Goal: Task Accomplishment & Management: Use online tool/utility

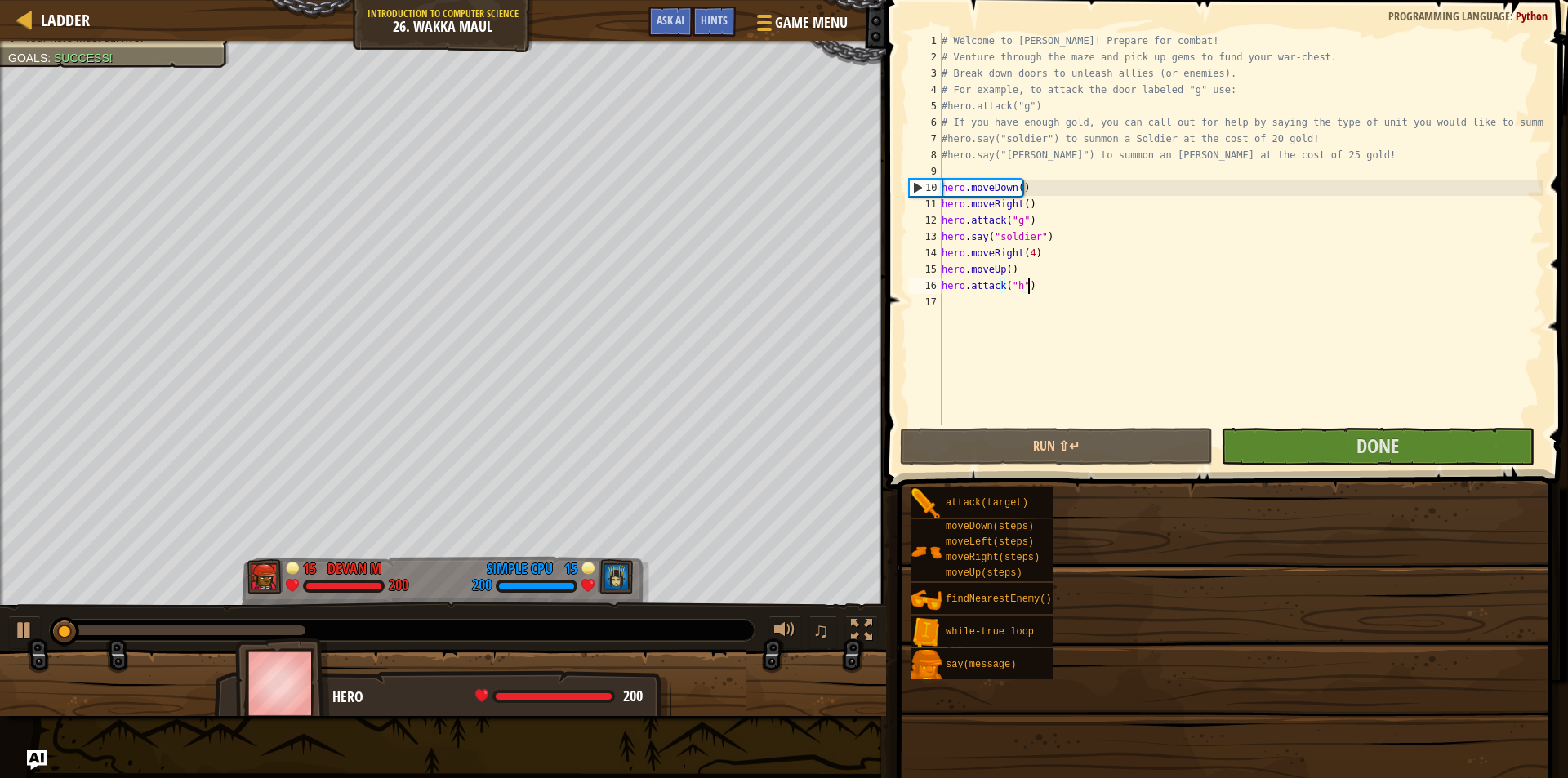
click at [1125, 284] on div "# Welcome to Wakka Maul! Prepare for combat! # Venture through the maze and pic…" at bounding box center [1241, 245] width 605 height 425
click at [1125, 284] on span at bounding box center [1229, 221] width 695 height 537
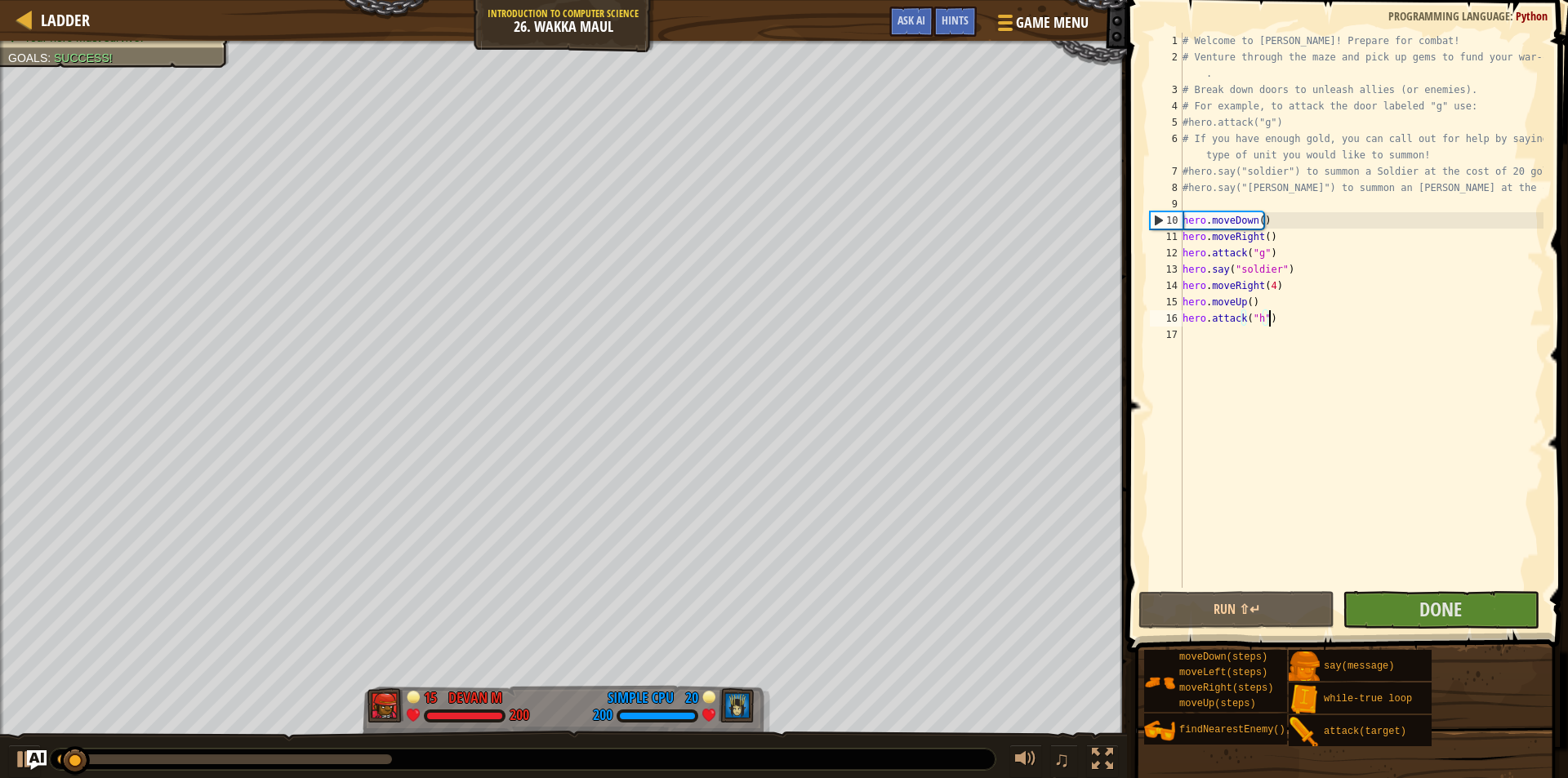
click at [1351, 317] on div "# Welcome to Wakka Maul! Prepare for combat! # Venture through the maze and pic…" at bounding box center [1361, 327] width 364 height 588
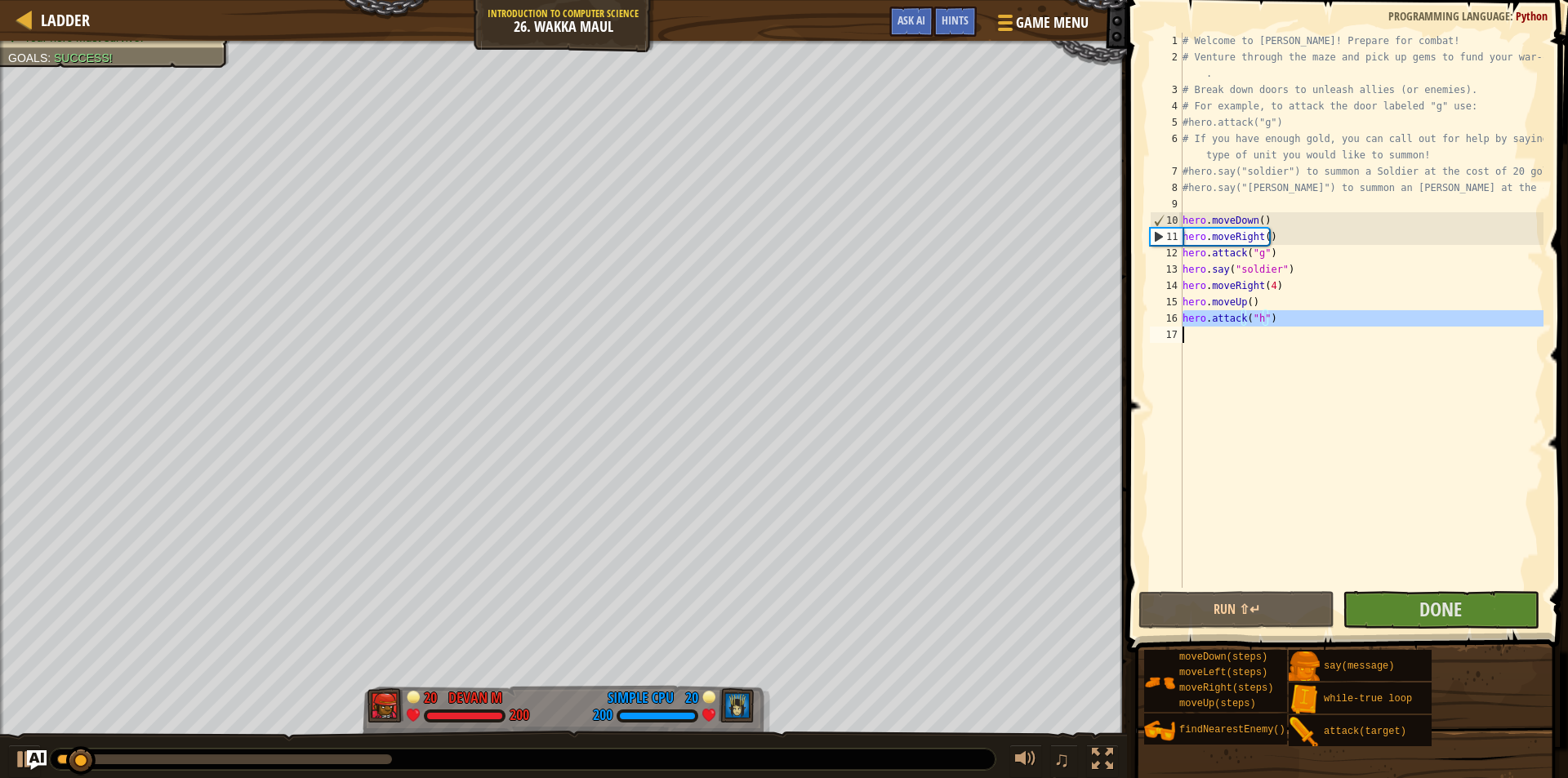
click at [1351, 317] on div "# Welcome to Wakka Maul! Prepare for combat! # Venture through the maze and pic…" at bounding box center [1361, 327] width 364 height 588
type textarea "hero.attack("h")"
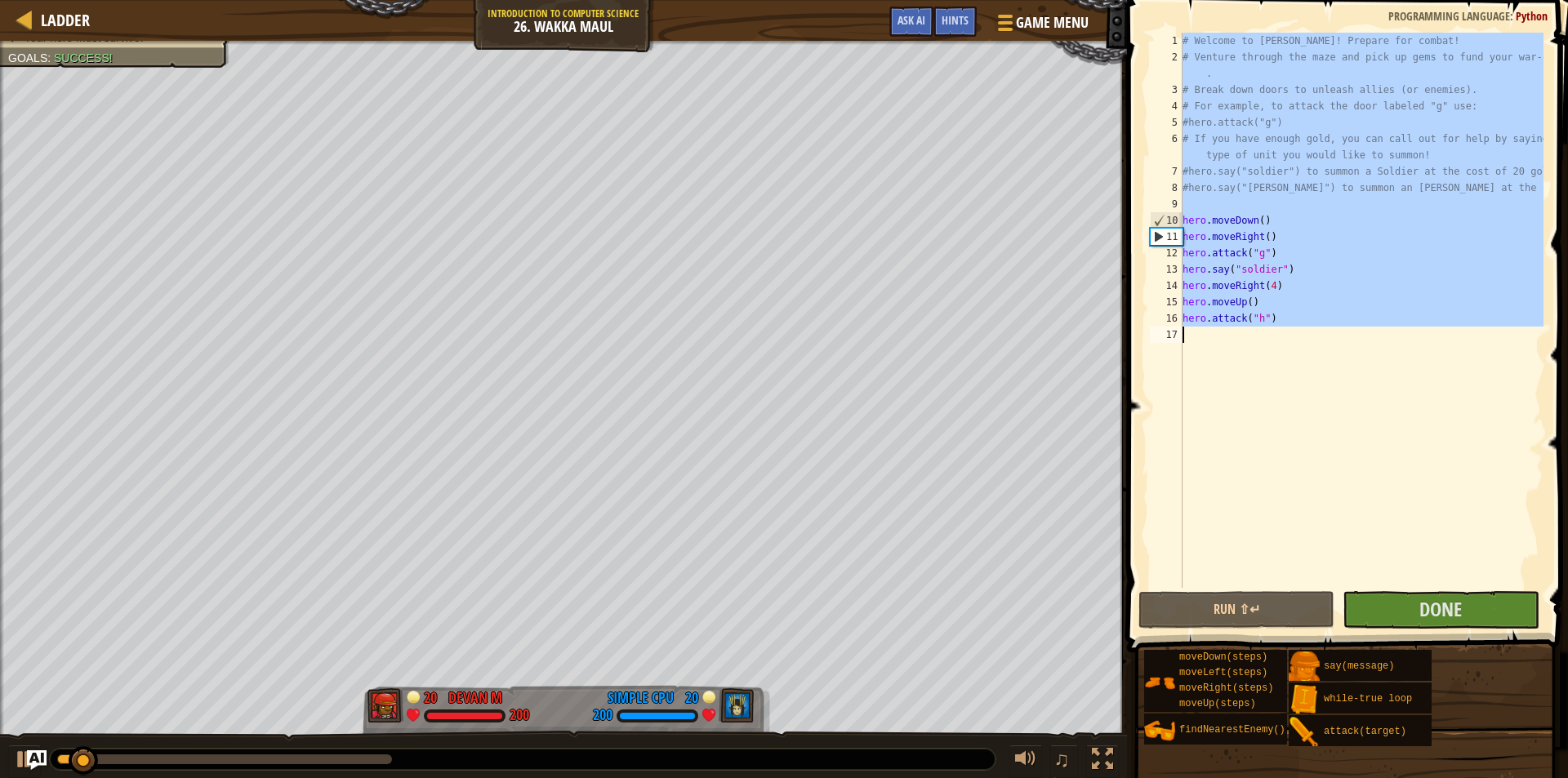
click at [1351, 317] on div "# Welcome to Wakka Maul! Prepare for combat! # Venture through the maze and pic…" at bounding box center [1361, 327] width 364 height 588
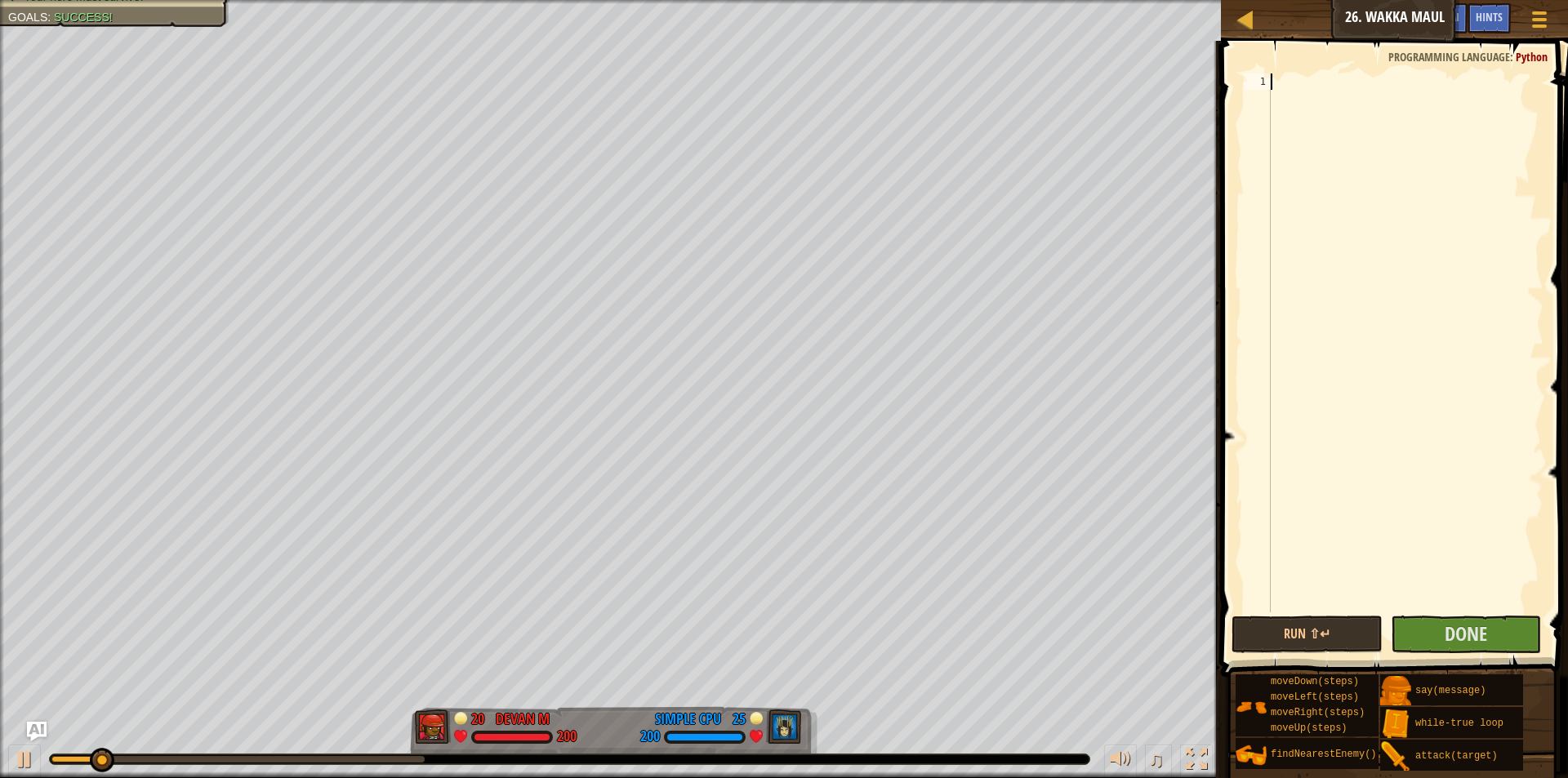
click at [1326, 180] on div "1 ההההההההההההההההההההההההההההההההההההההההההההההההההההההההההההההההההההההההההההה…" at bounding box center [1392, 343] width 303 height 539
paste textarea "hero.moveRight(6)"
type textarea "hero.moveRight(6)"
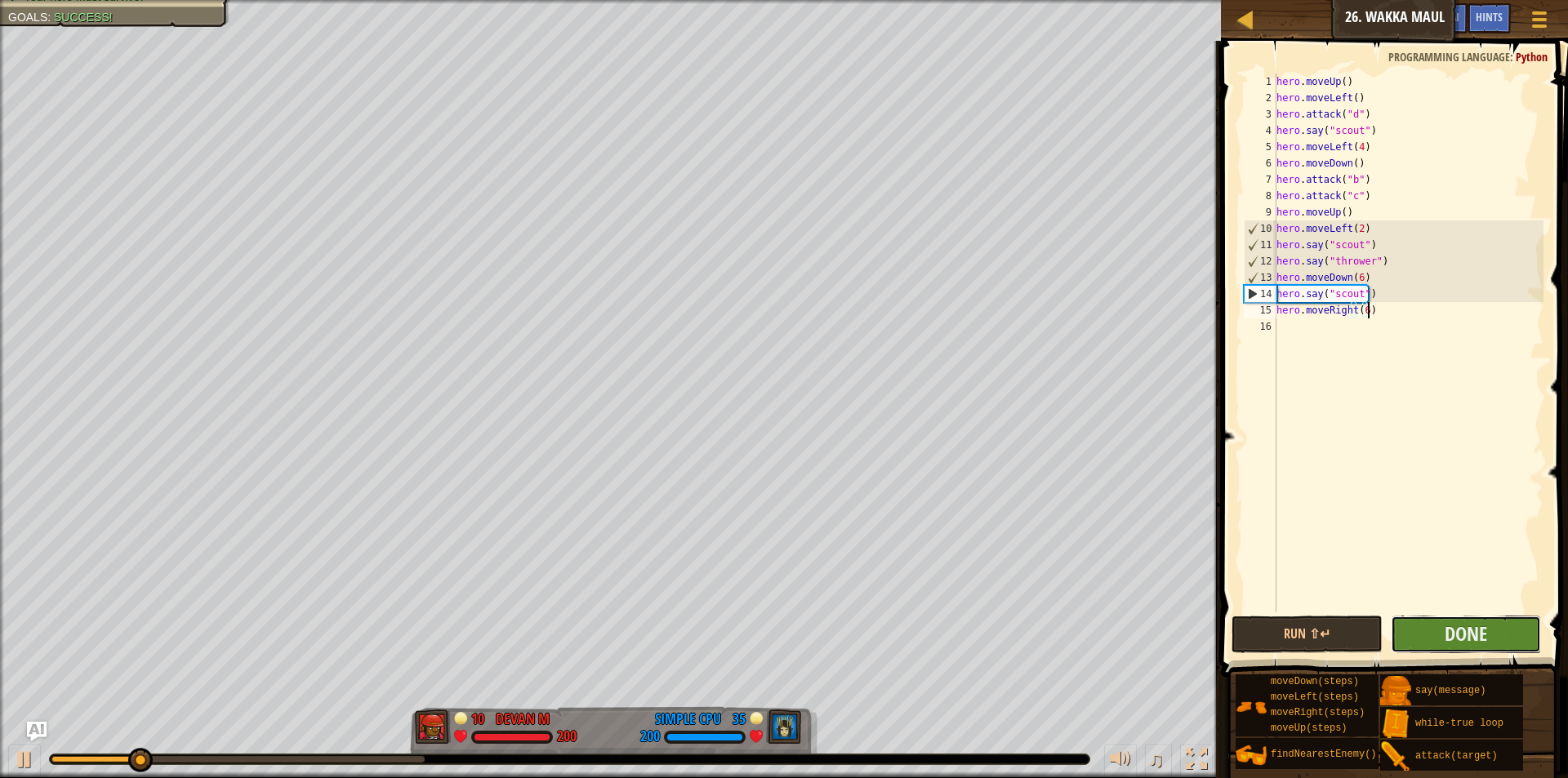
click at [1430, 637] on button "Done" at bounding box center [1466, 635] width 150 height 37
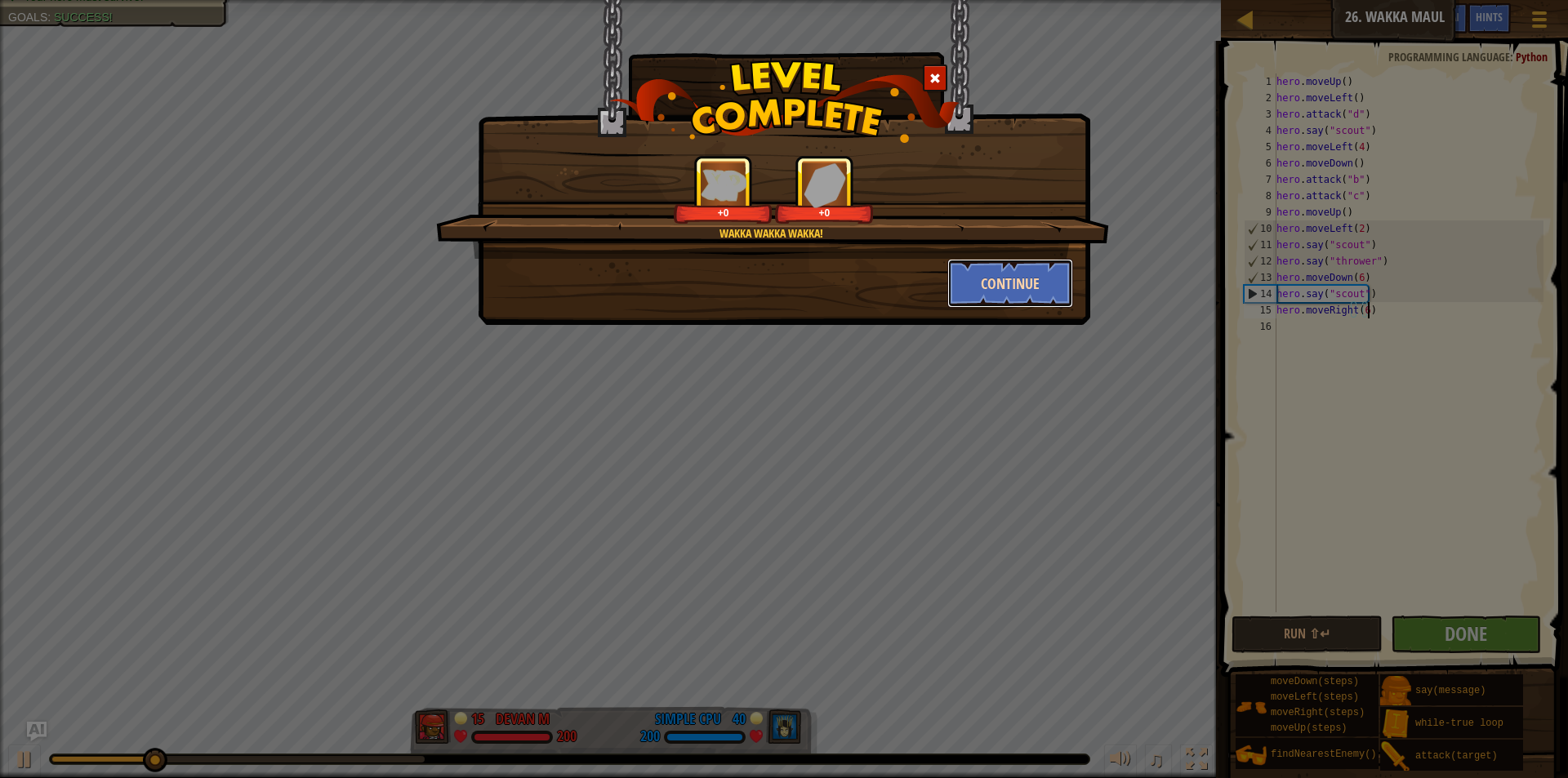
click at [1013, 275] on button "Continue" at bounding box center [1011, 283] width 126 height 49
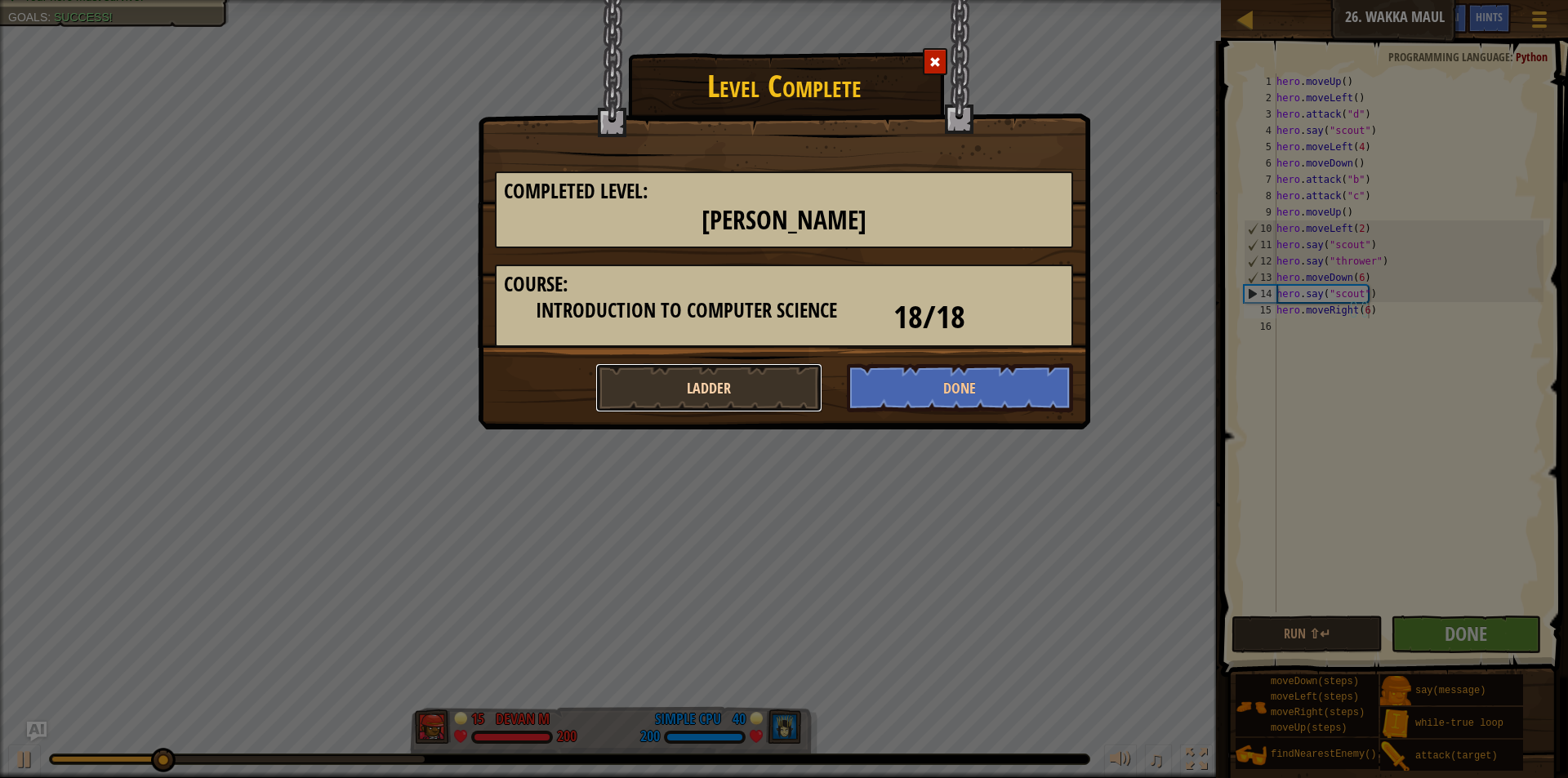
click at [703, 365] on button "Ladder" at bounding box center [709, 387] width 227 height 49
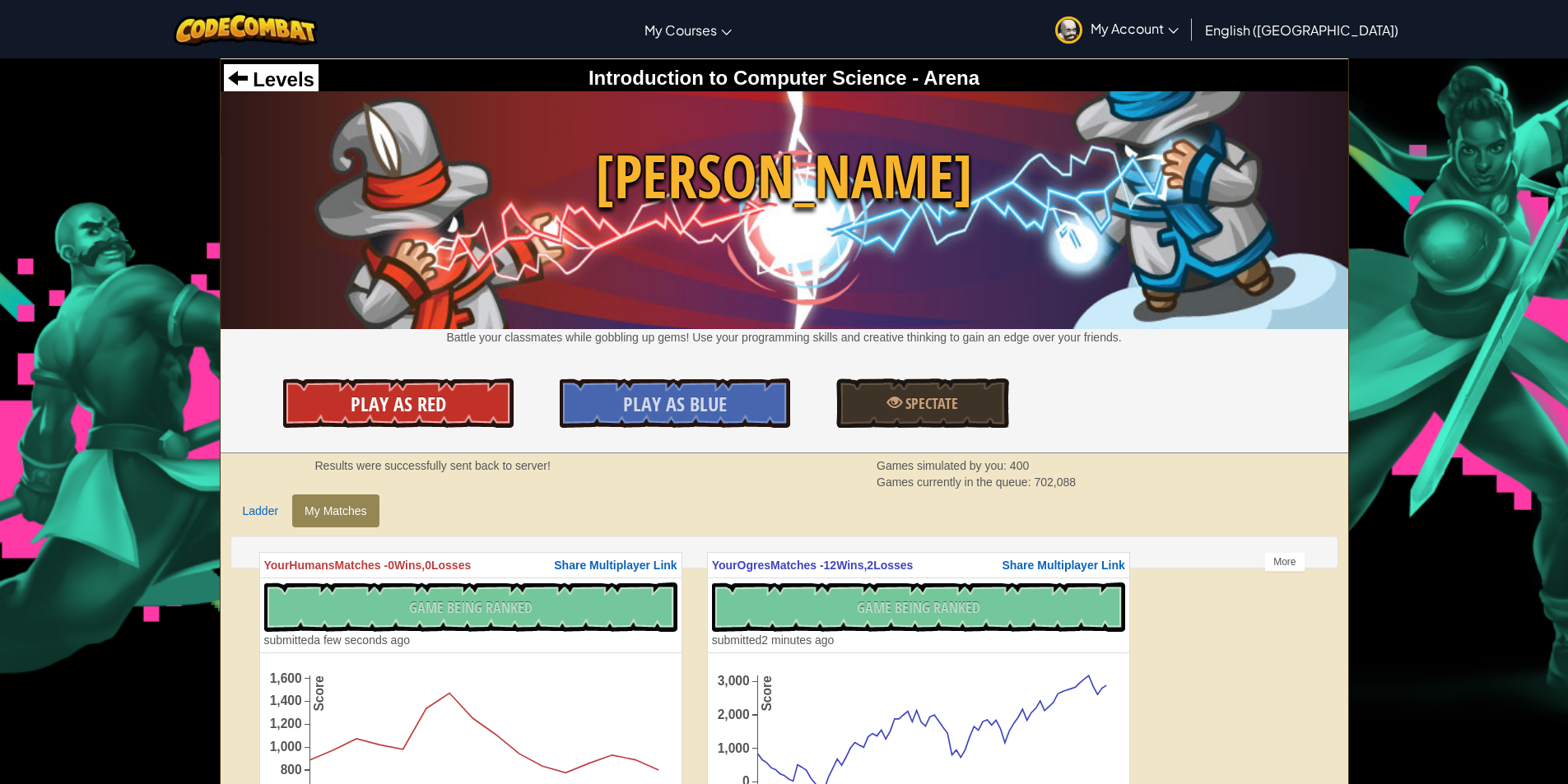
click at [451, 419] on link "Play As Red" at bounding box center [398, 403] width 231 height 49
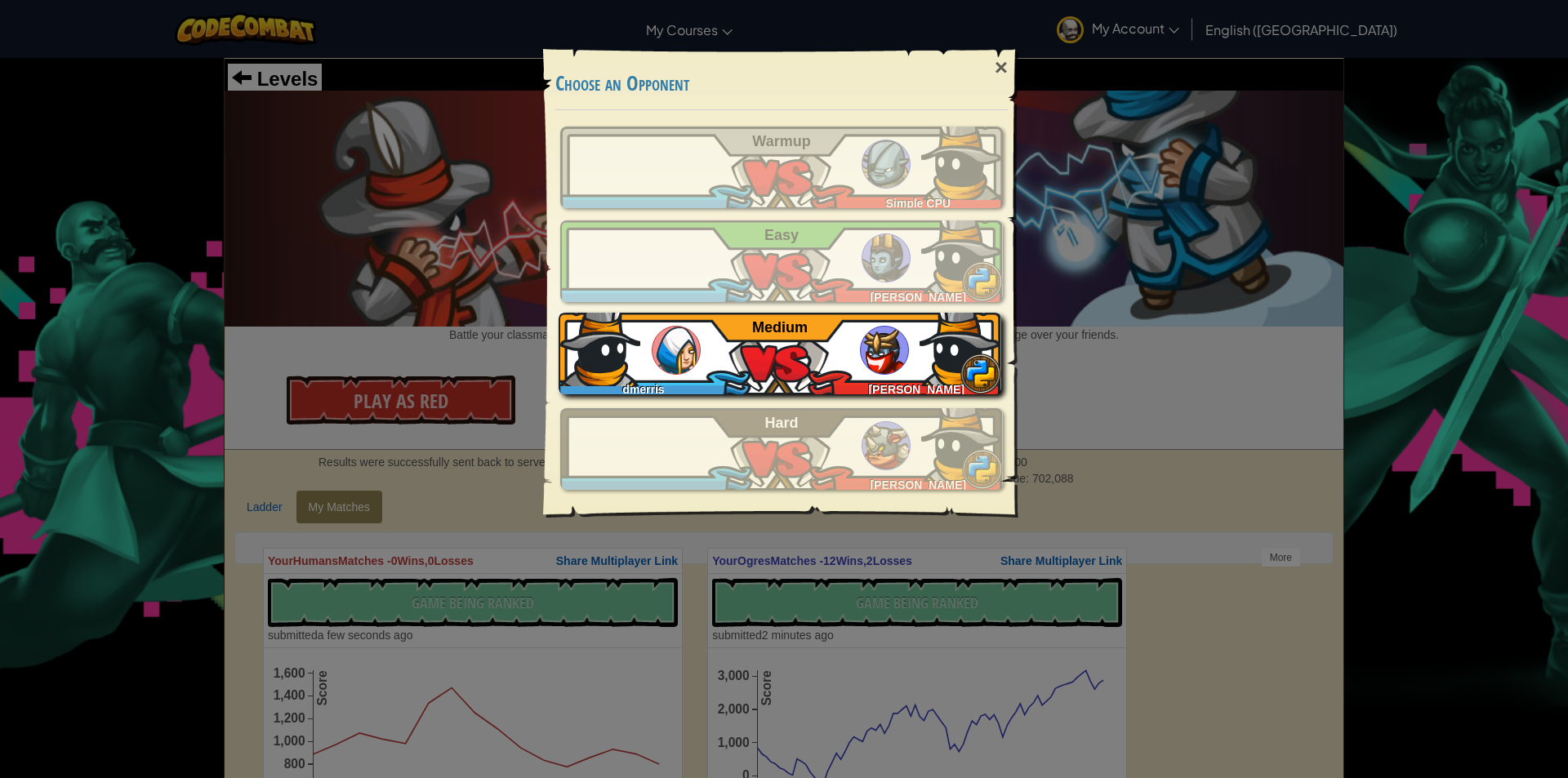
click at [839, 380] on div "joshua b" at bounding box center [912, 386] width 177 height 16
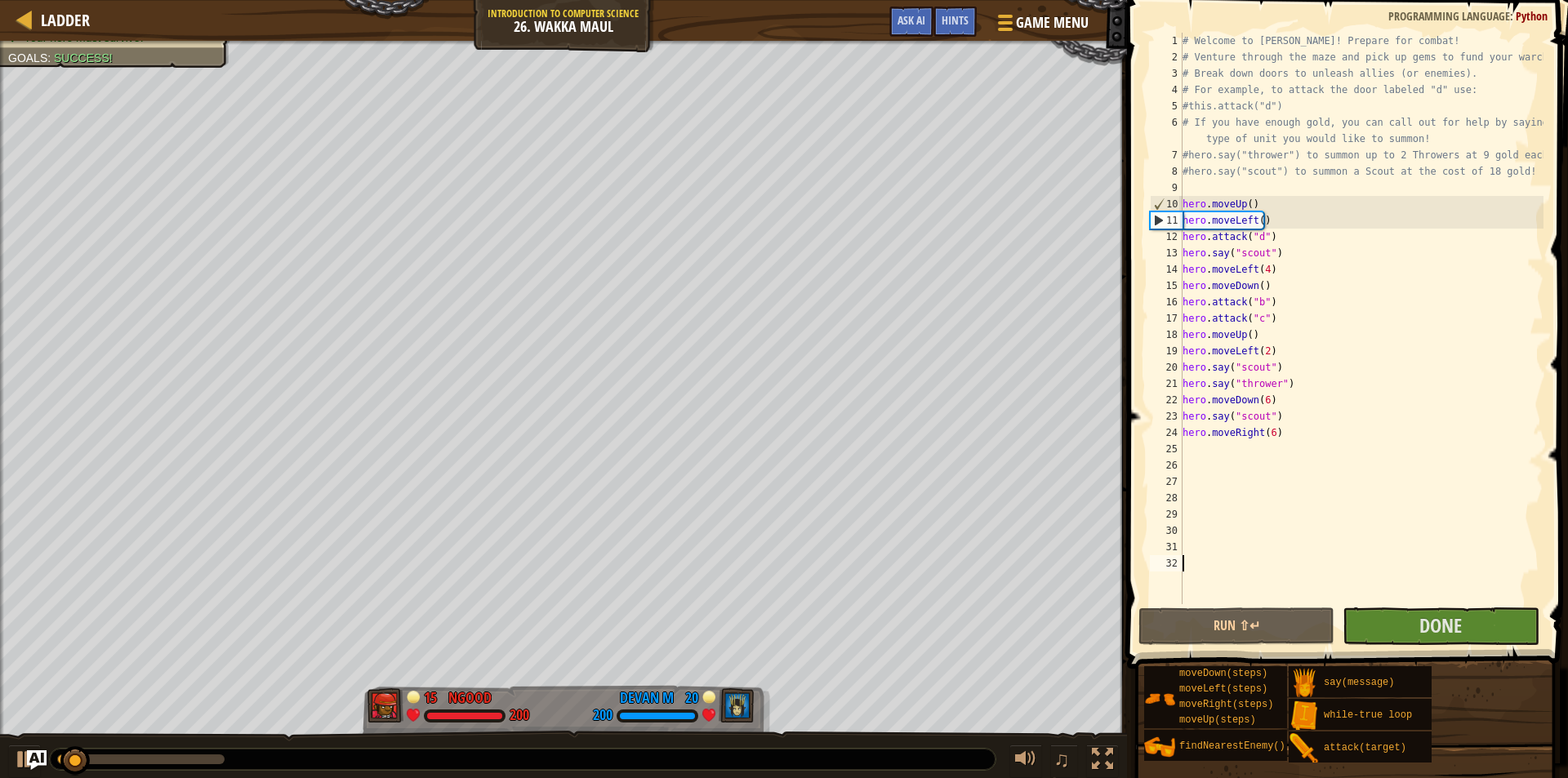
drag, startPoint x: 1394, startPoint y: 551, endPoint x: 1395, endPoint y: 568, distance: 17.0
click at [1395, 554] on div "# Welcome to Wakka Maul! Prepare for combat! # Venture through the maze and pic…" at bounding box center [1361, 335] width 364 height 604
click at [1393, 634] on button "Done" at bounding box center [1441, 626] width 196 height 37
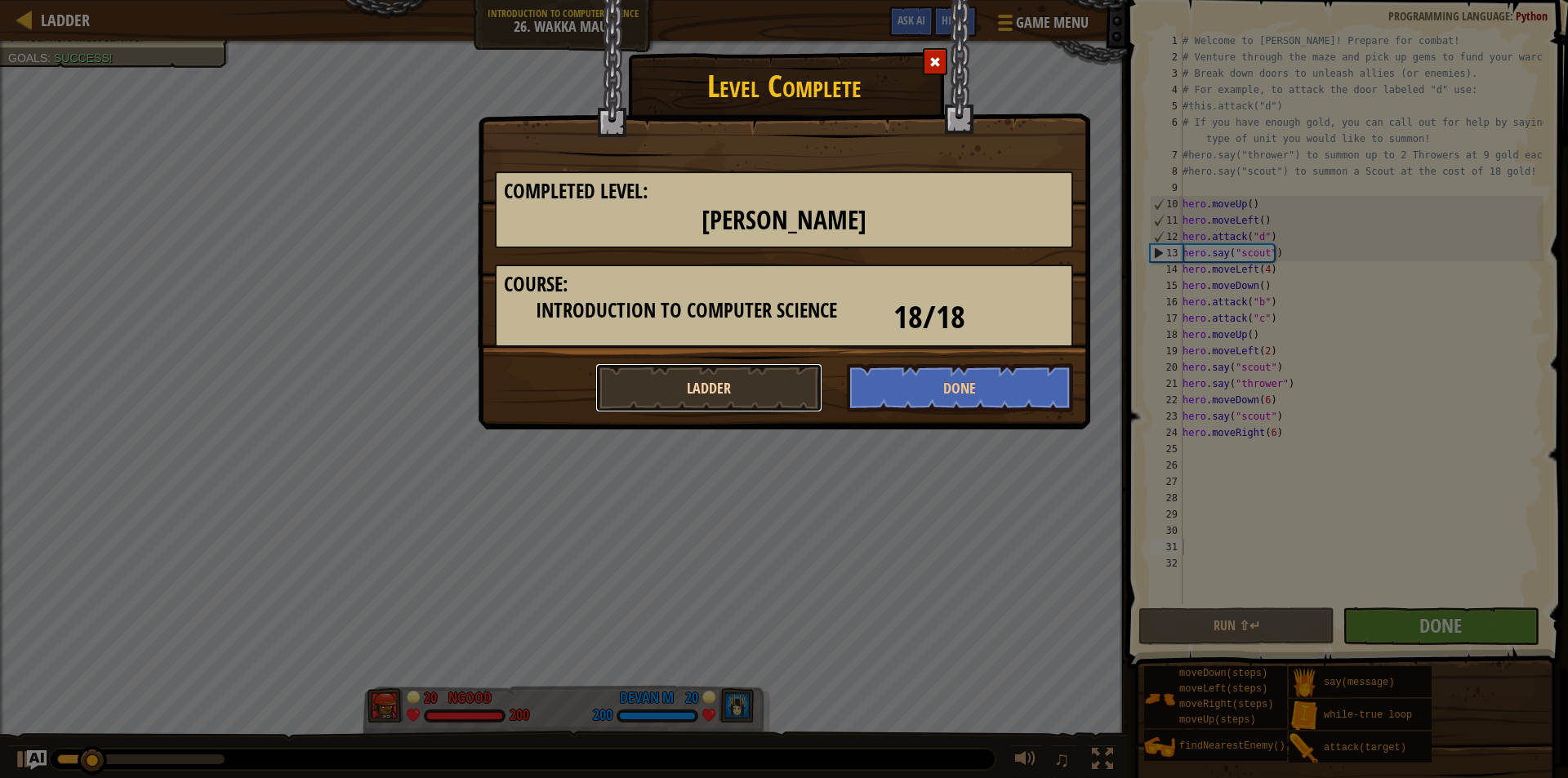
click at [684, 382] on button "Ladder" at bounding box center [709, 387] width 227 height 49
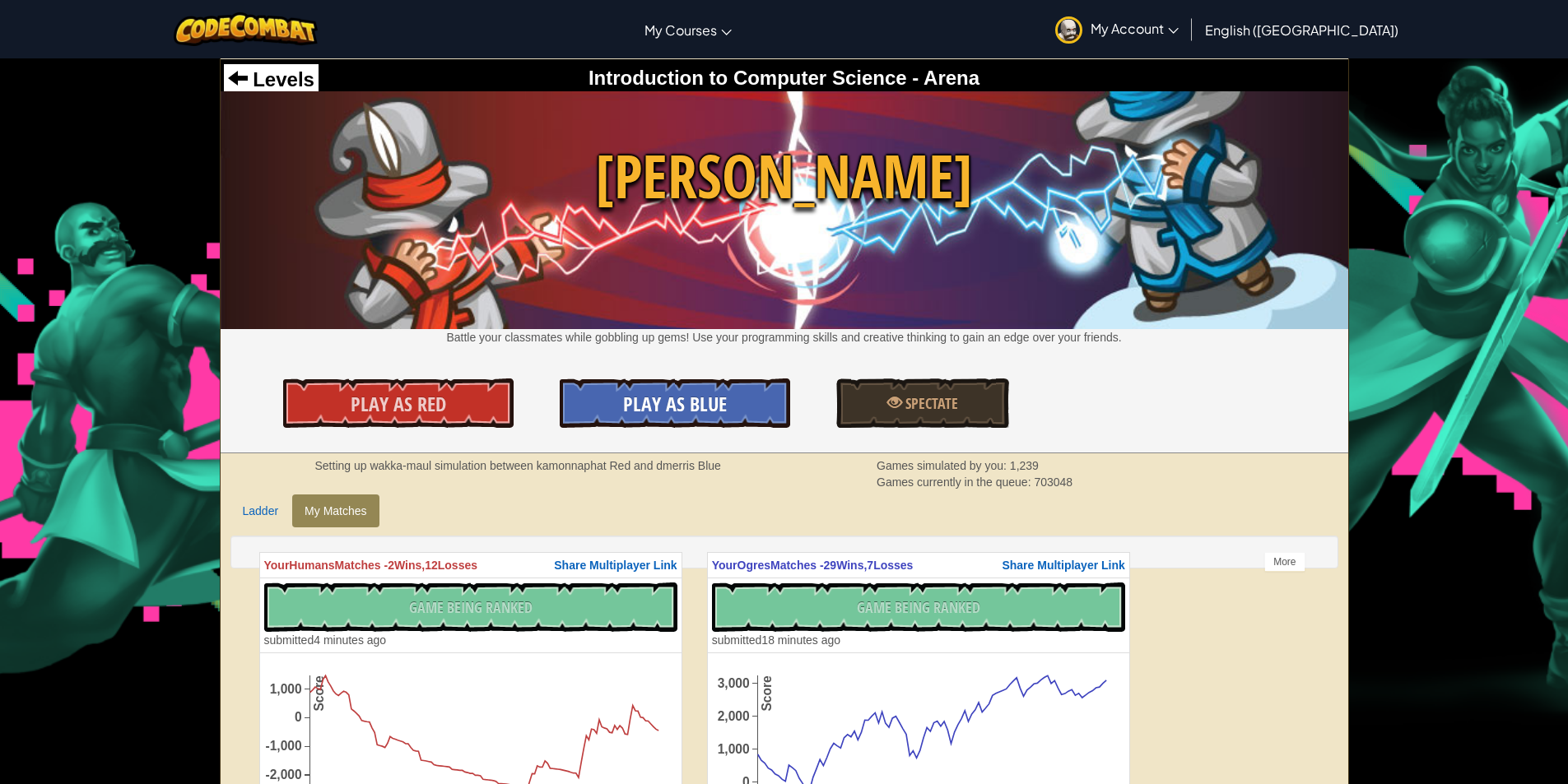
click at [746, 383] on link "Play As Blue" at bounding box center [675, 403] width 231 height 49
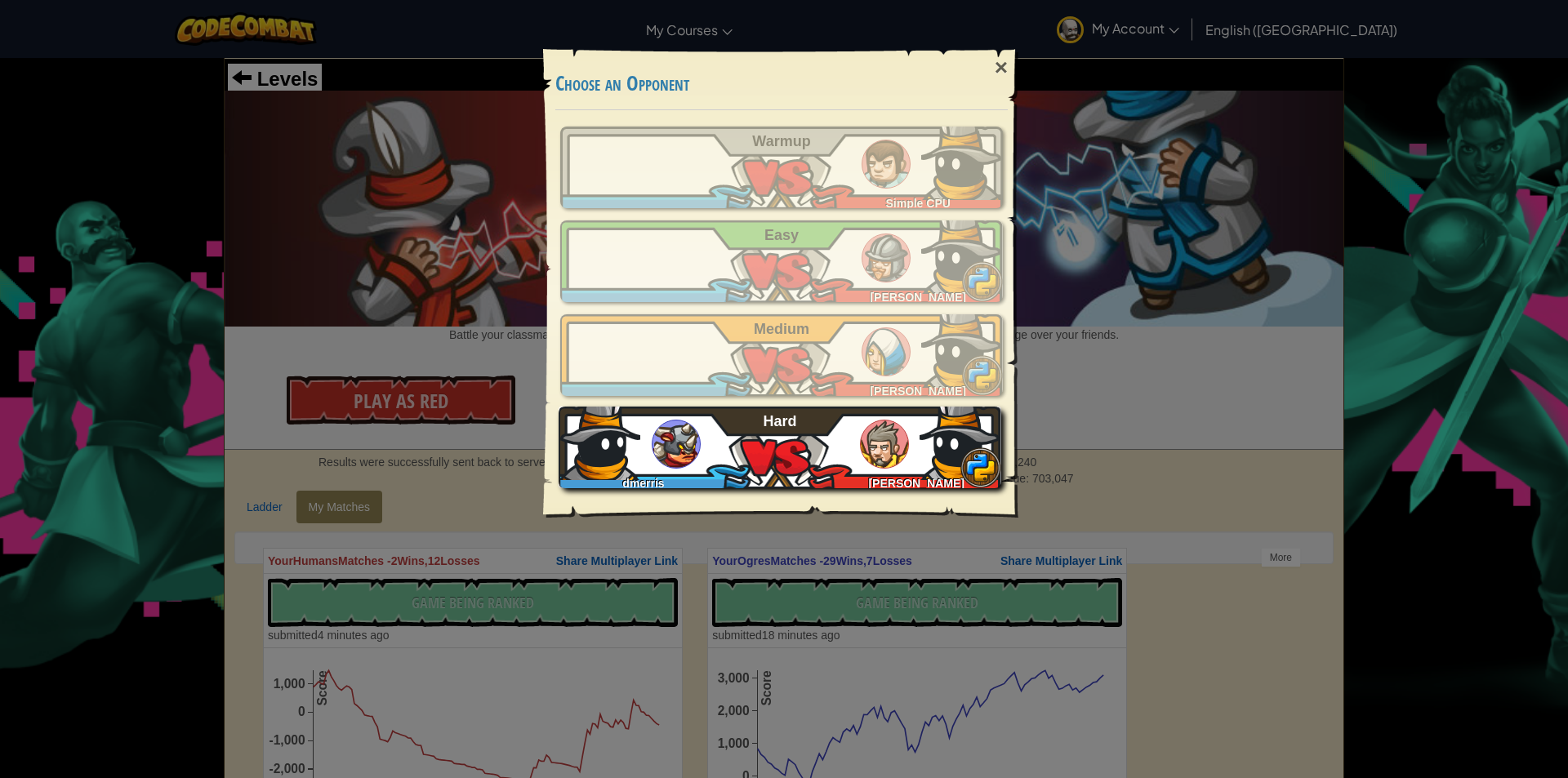
click at [776, 473] on div "dmerris Steven B Hard" at bounding box center [779, 448] width 443 height 82
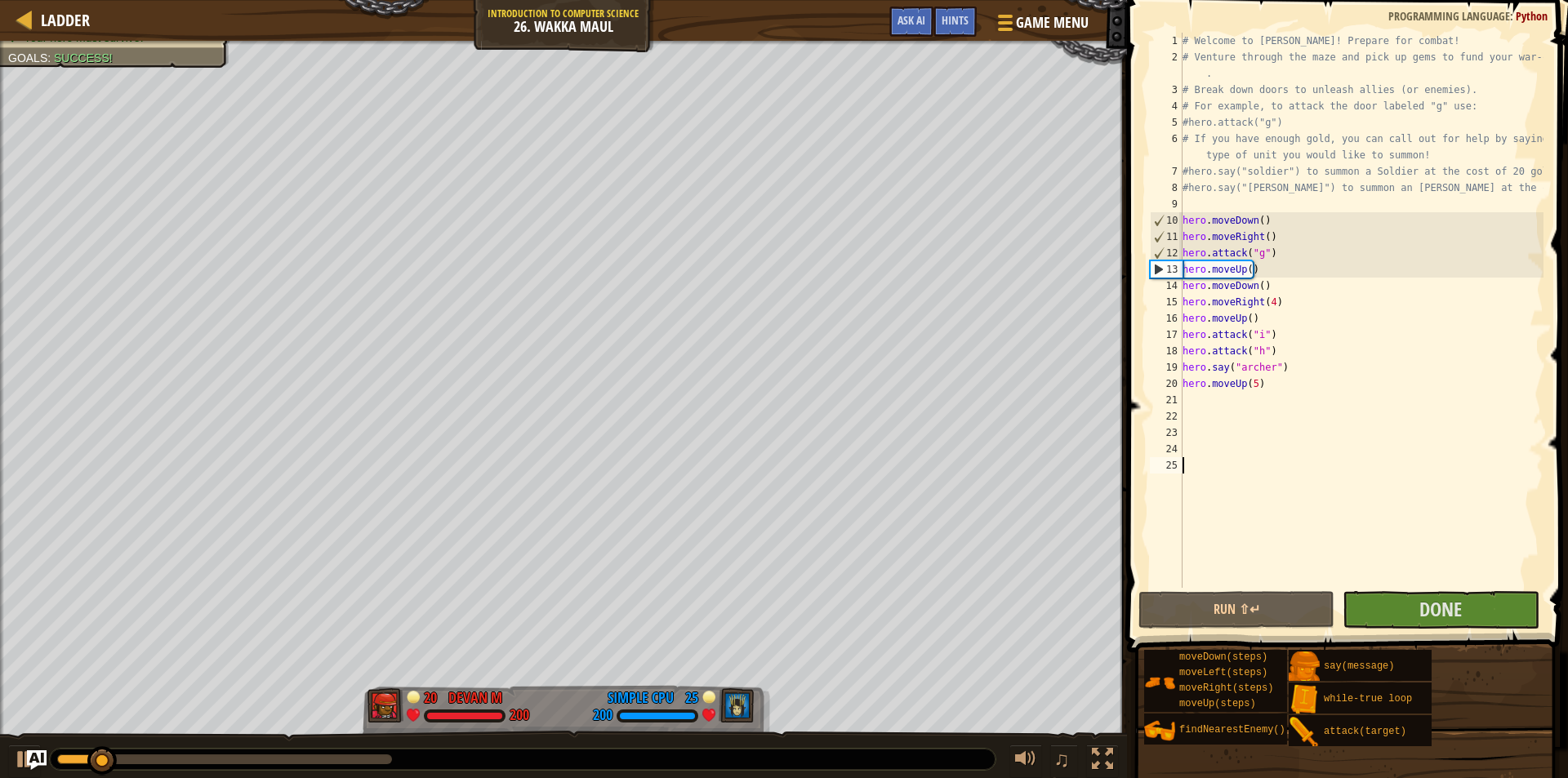
click at [1392, 404] on div "# Welcome to Wakka Maul! Prepare for combat! # Venture through the maze and pic…" at bounding box center [1361, 327] width 364 height 588
click at [1313, 396] on div "# Welcome to Wakka Maul! Prepare for combat! # Venture through the maze and pic…" at bounding box center [1361, 327] width 364 height 588
click at [1284, 389] on div "# Welcome to Wakka Maul! Prepare for combat! # Venture through the maze and pic…" at bounding box center [1361, 327] width 364 height 588
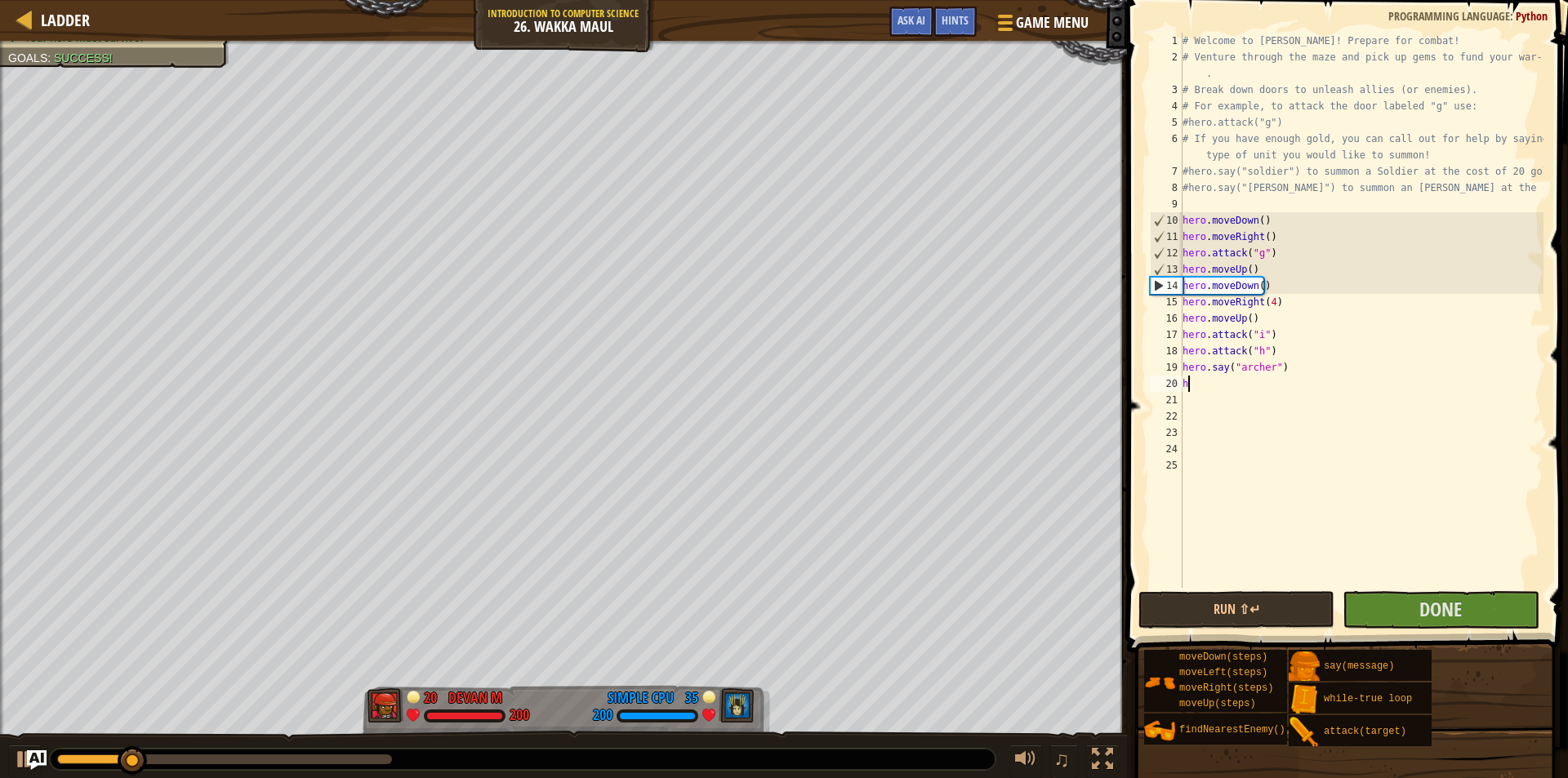
type textarea "h"
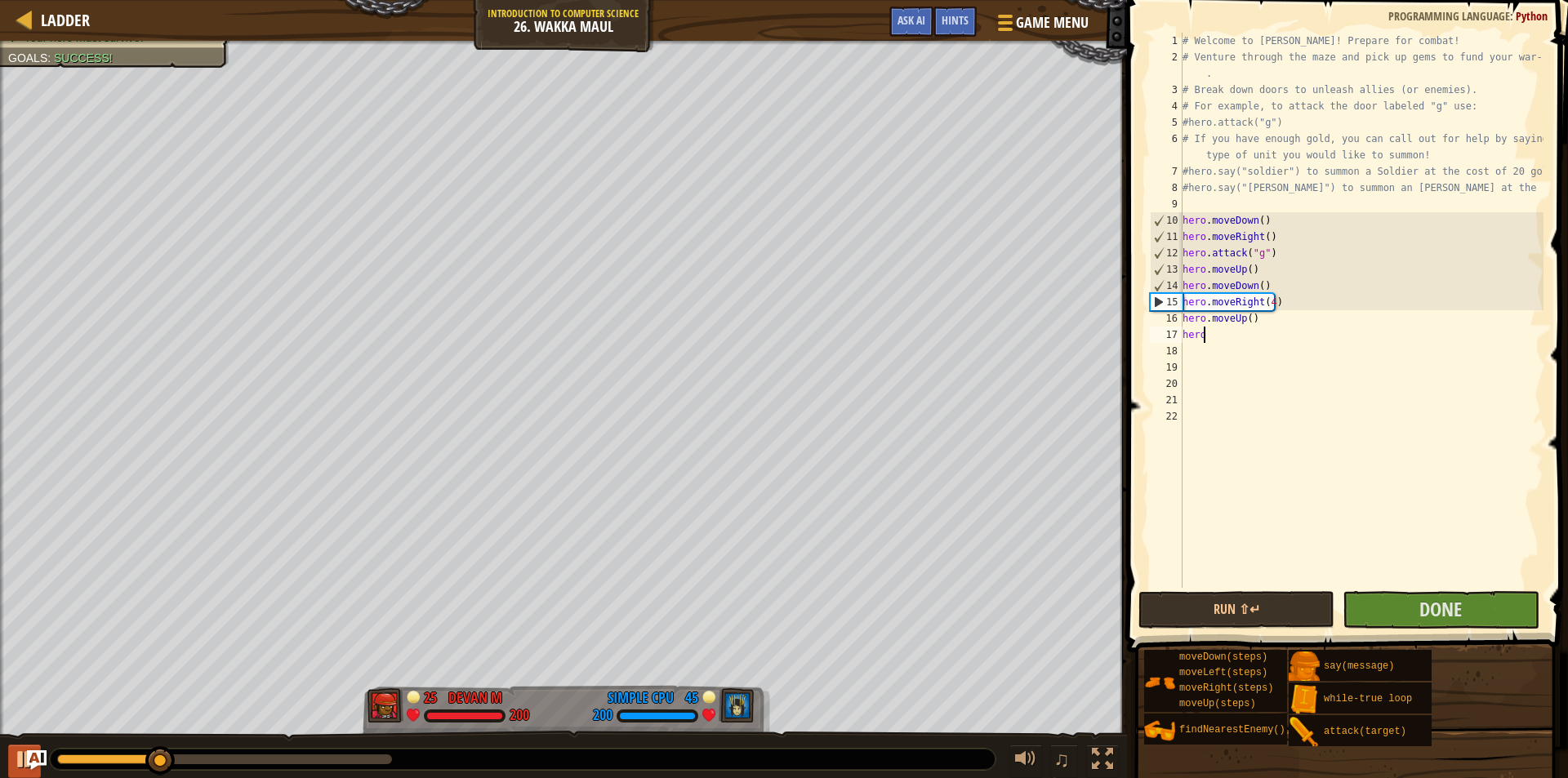
type textarea "h"
click at [14, 755] on div at bounding box center [25, 759] width 21 height 21
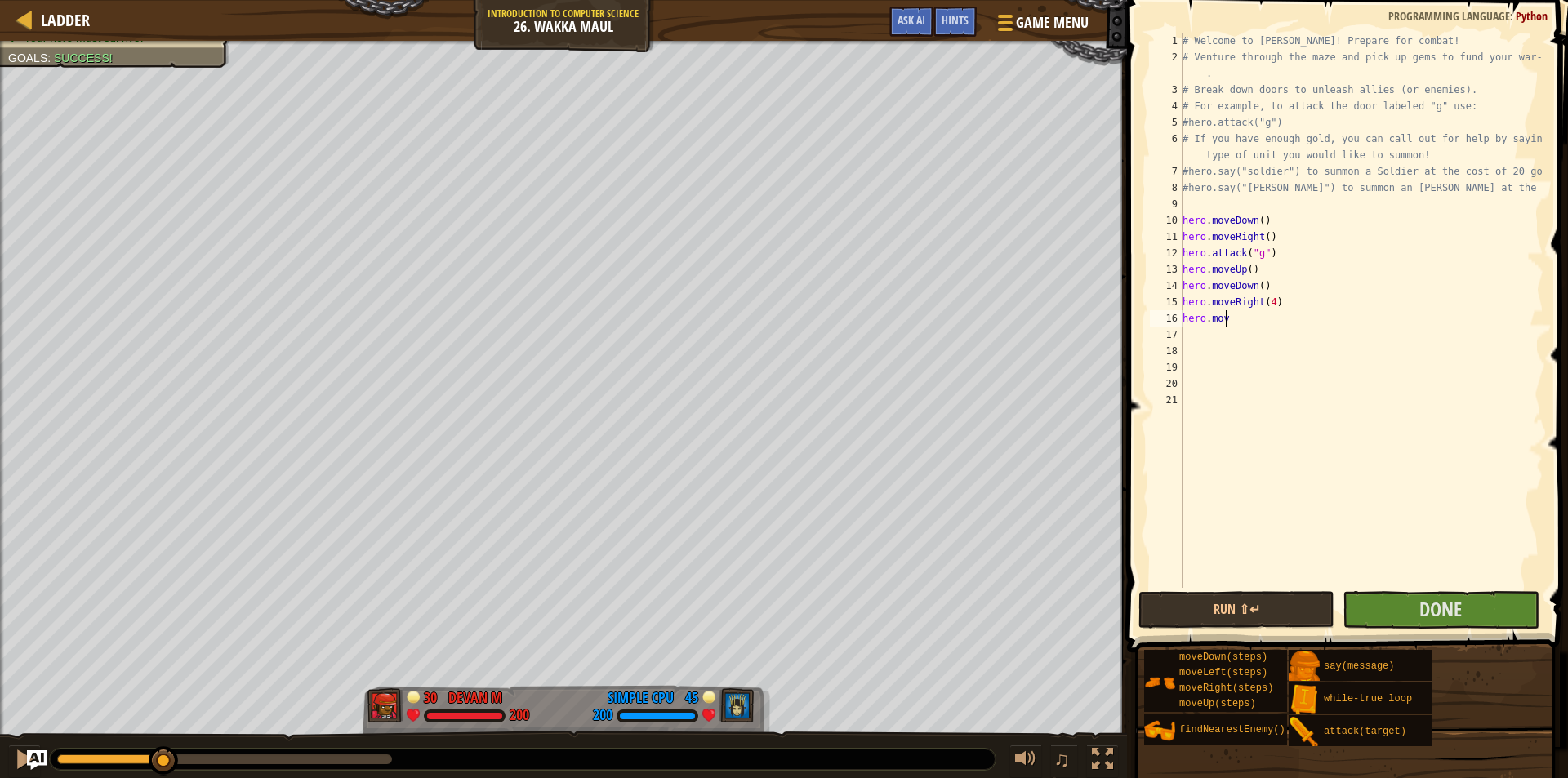
type textarea "h"
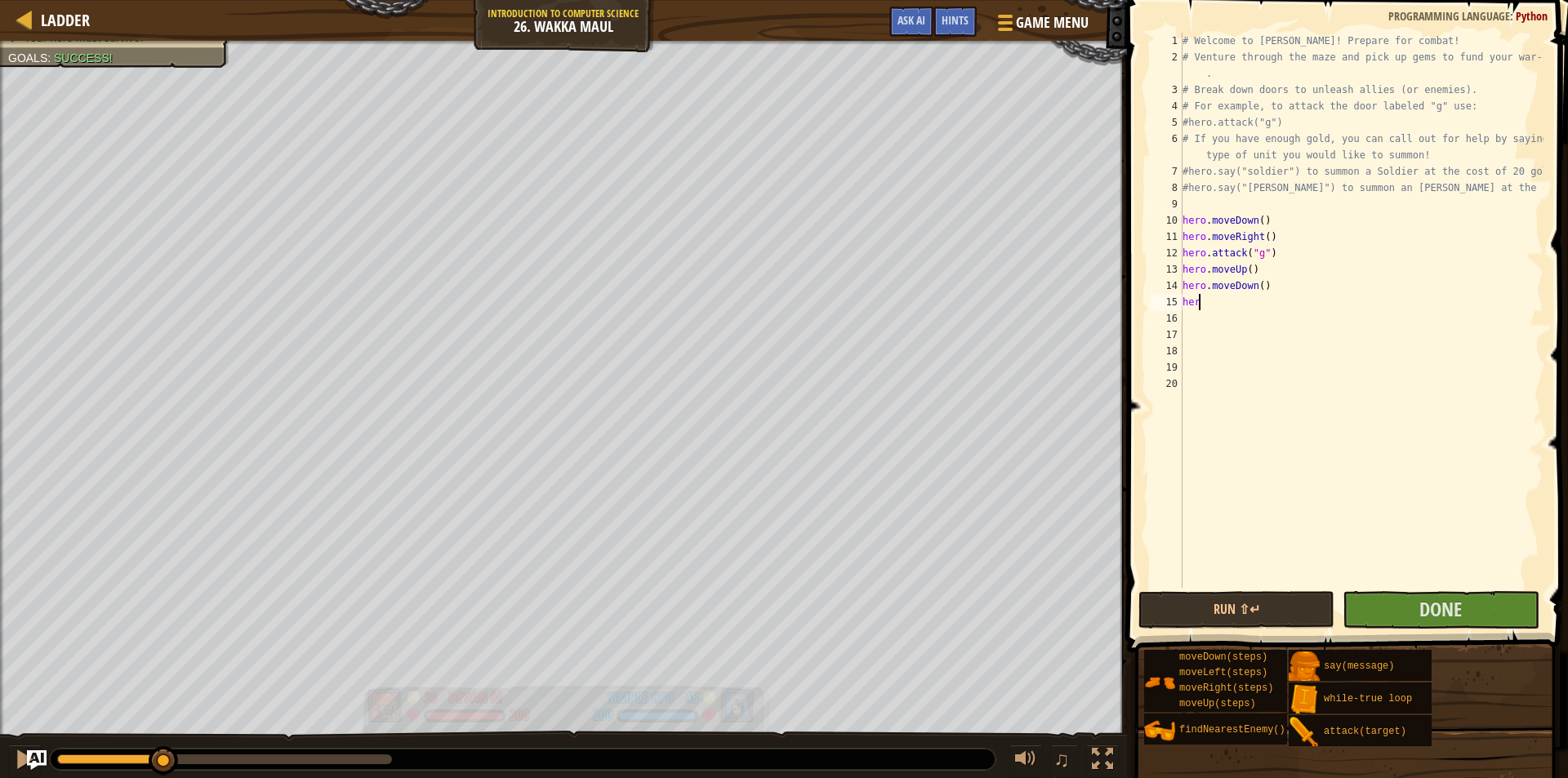
type textarea "h"
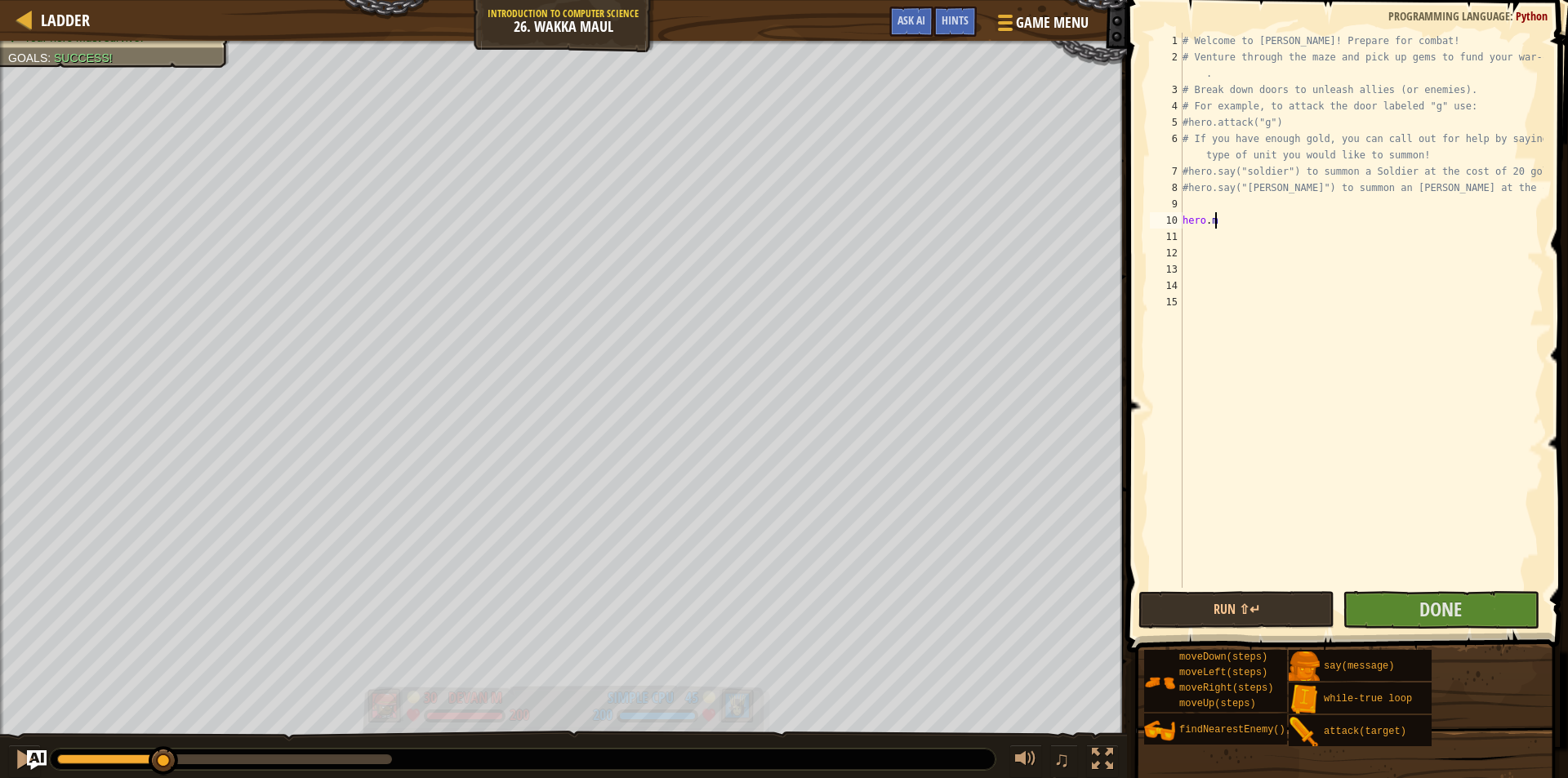
type textarea "h"
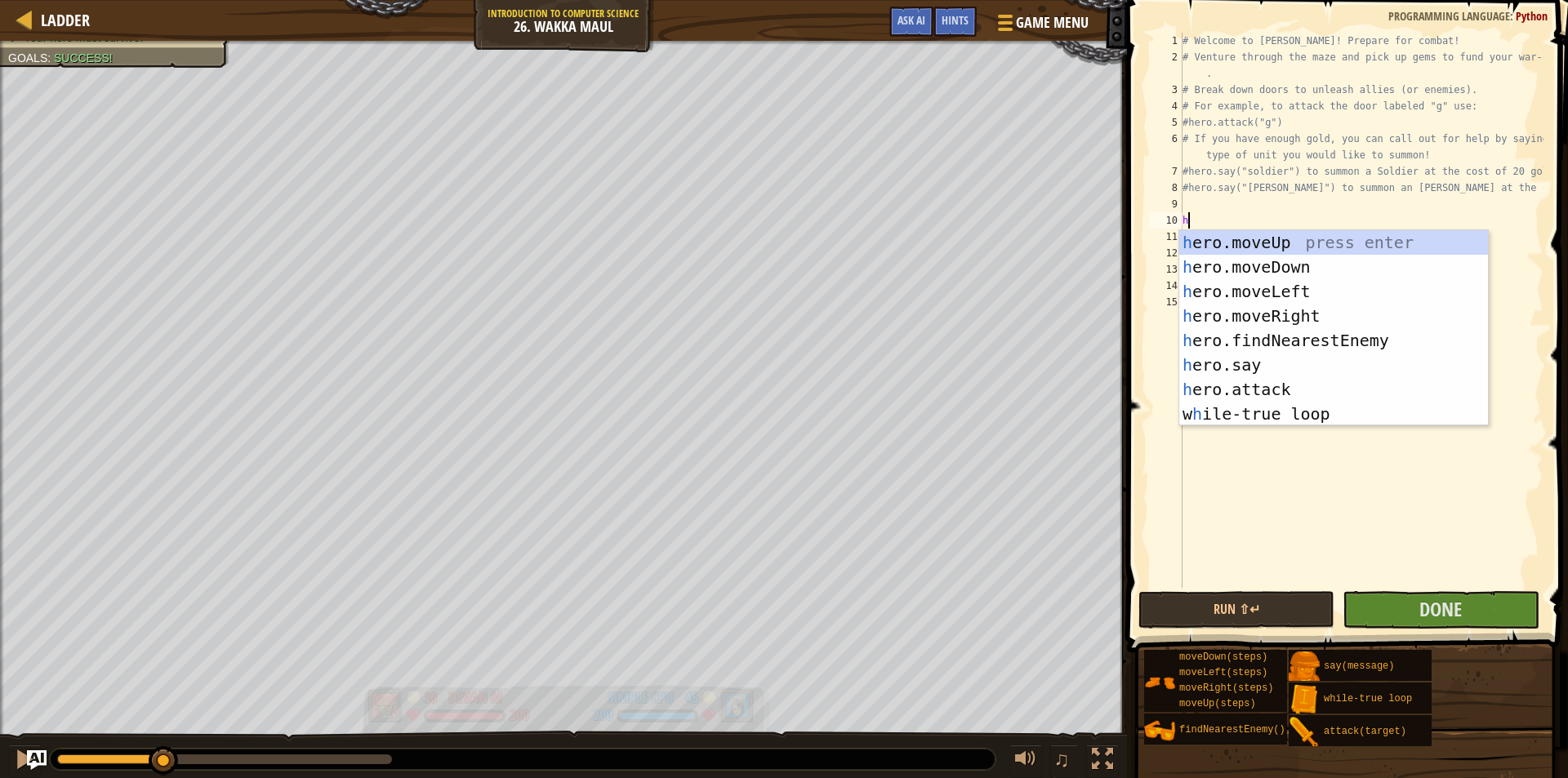
scroll to position [7, 0]
type textarea "her"
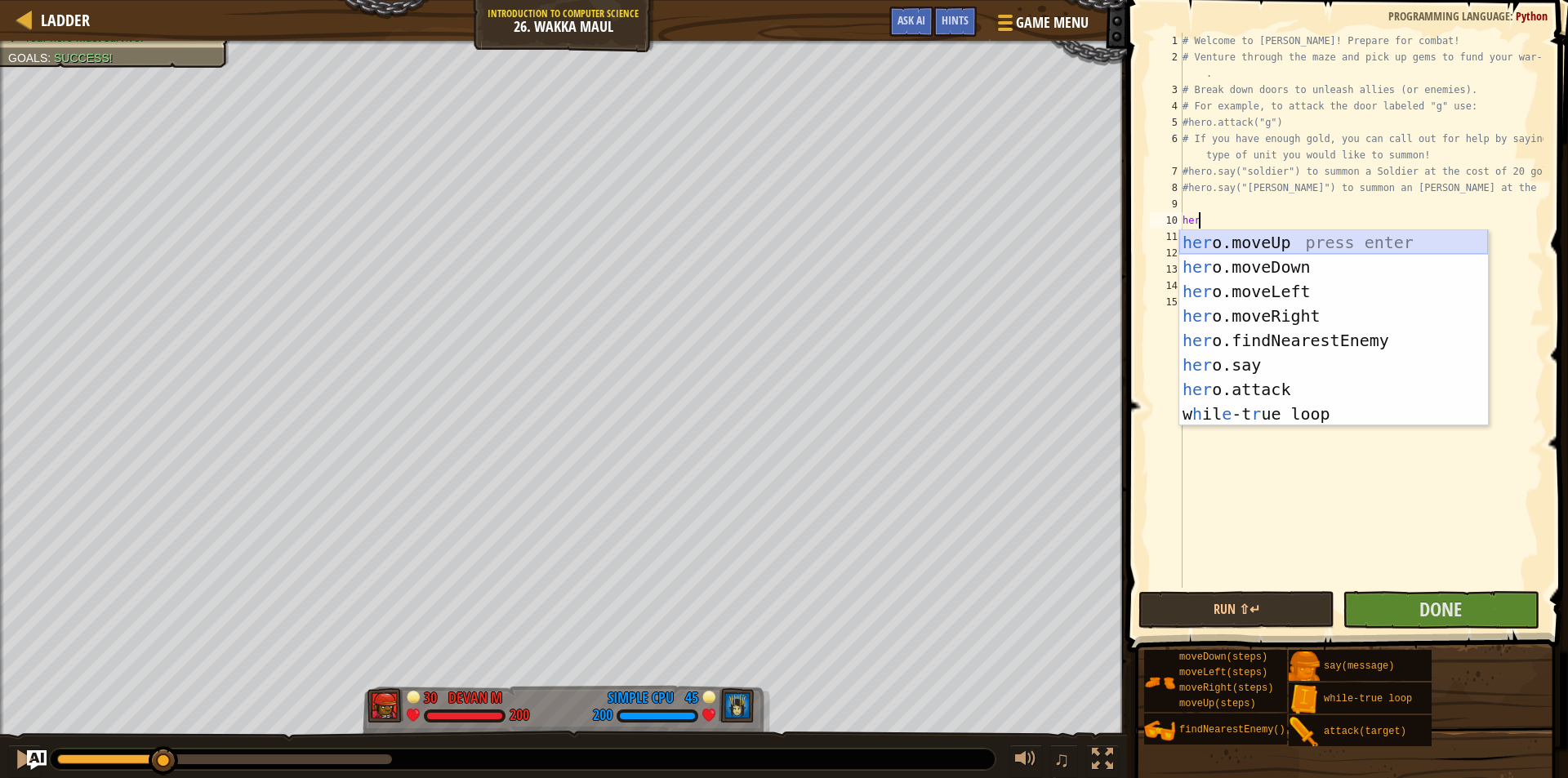
click at [1287, 239] on div "her o.moveUp press enter her o.moveDown press enter her o.moveLeft press enter …" at bounding box center [1333, 353] width 309 height 245
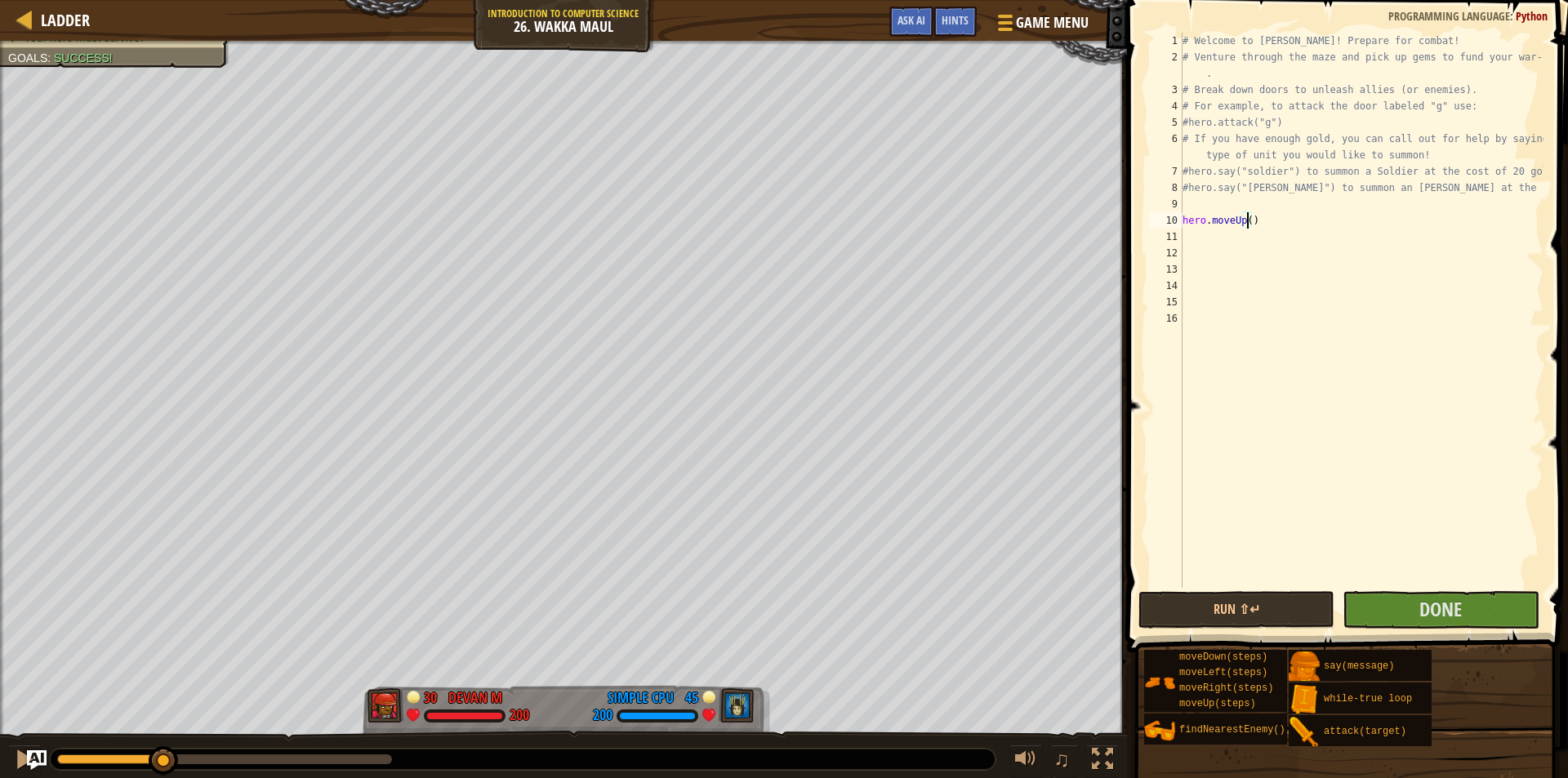
click at [1247, 227] on div "# Welcome to Wakka Maul! Prepare for combat! # Venture through the maze and pic…" at bounding box center [1361, 327] width 364 height 588
type textarea "hero.moveUp(5)"
click at [1402, 606] on button "Done" at bounding box center [1441, 610] width 196 height 37
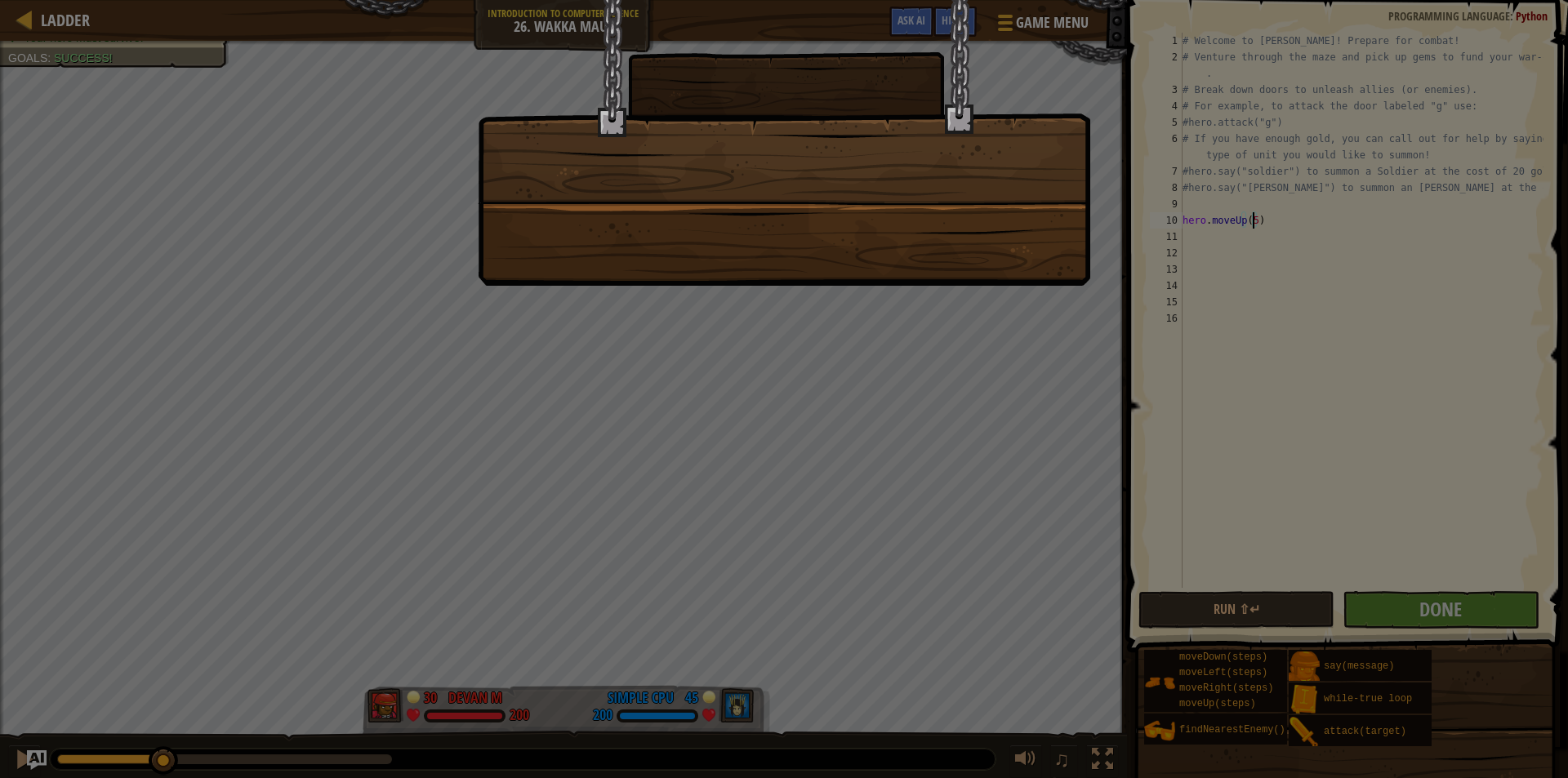
click at [1256, 262] on div at bounding box center [784, 389] width 1568 height 778
click at [1256, 260] on div at bounding box center [784, 389] width 1568 height 778
drag, startPoint x: 1256, startPoint y: 260, endPoint x: 573, endPoint y: 241, distance: 683.3
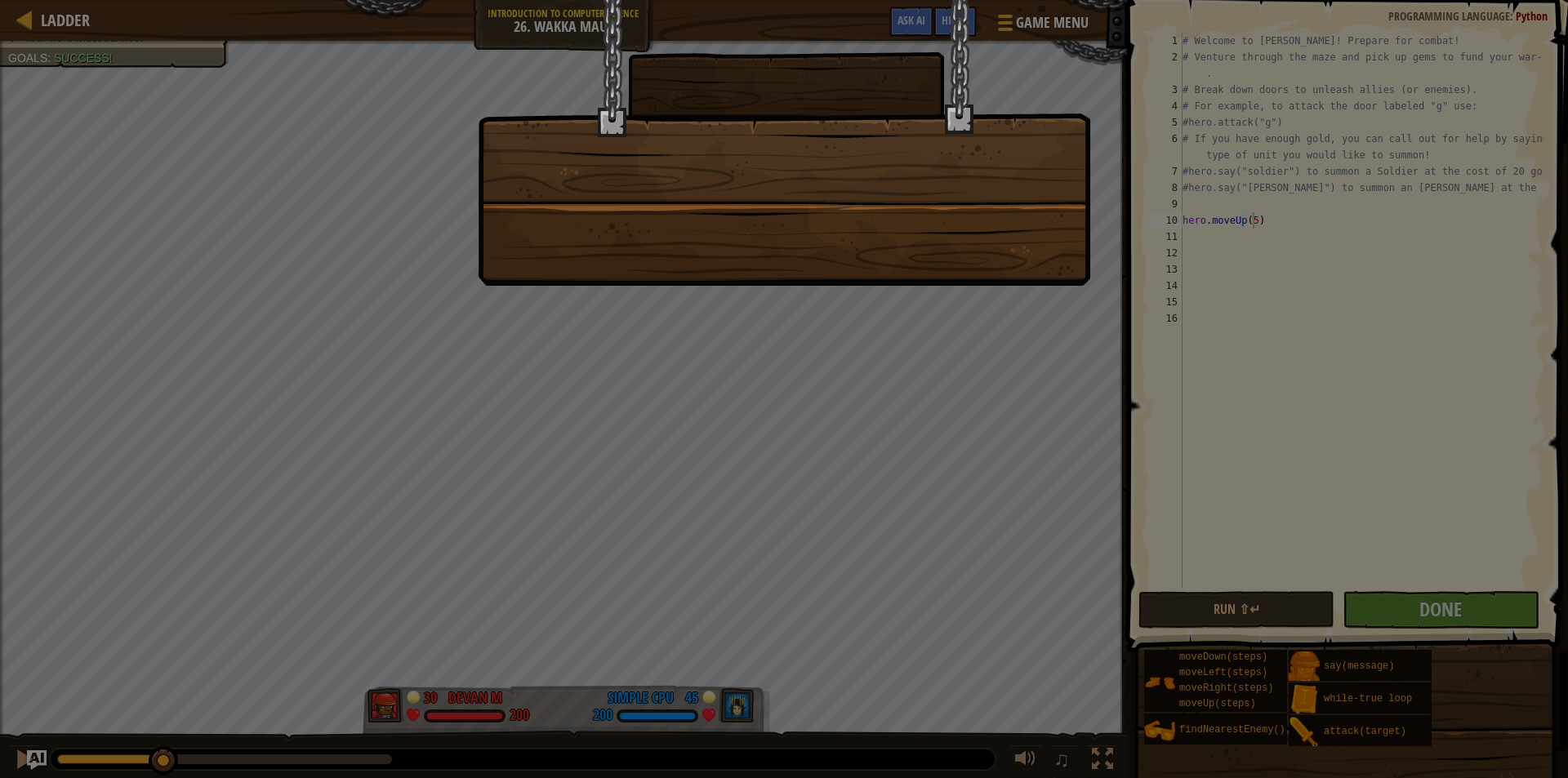
click at [1187, 240] on div at bounding box center [784, 389] width 1568 height 778
click at [520, 241] on div at bounding box center [784, 142] width 613 height 286
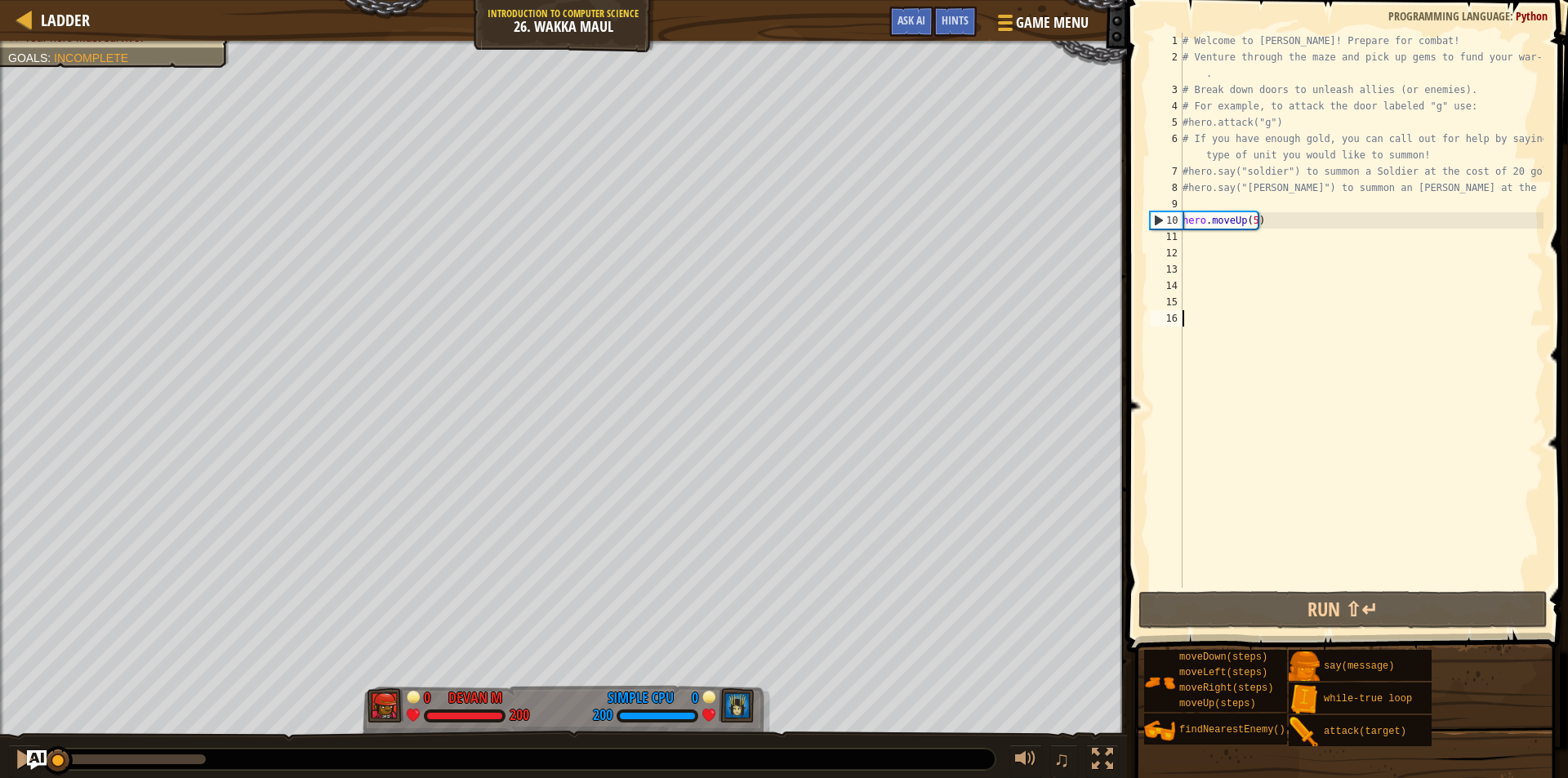
drag, startPoint x: 198, startPoint y: 760, endPoint x: 0, endPoint y: 756, distance: 198.0
click at [0, 756] on div "♫" at bounding box center [564, 755] width 1127 height 49
click at [1257, 223] on div "# Welcome to [PERSON_NAME]! Prepare for combat! # Venture through the maze and …" at bounding box center [1361, 327] width 364 height 588
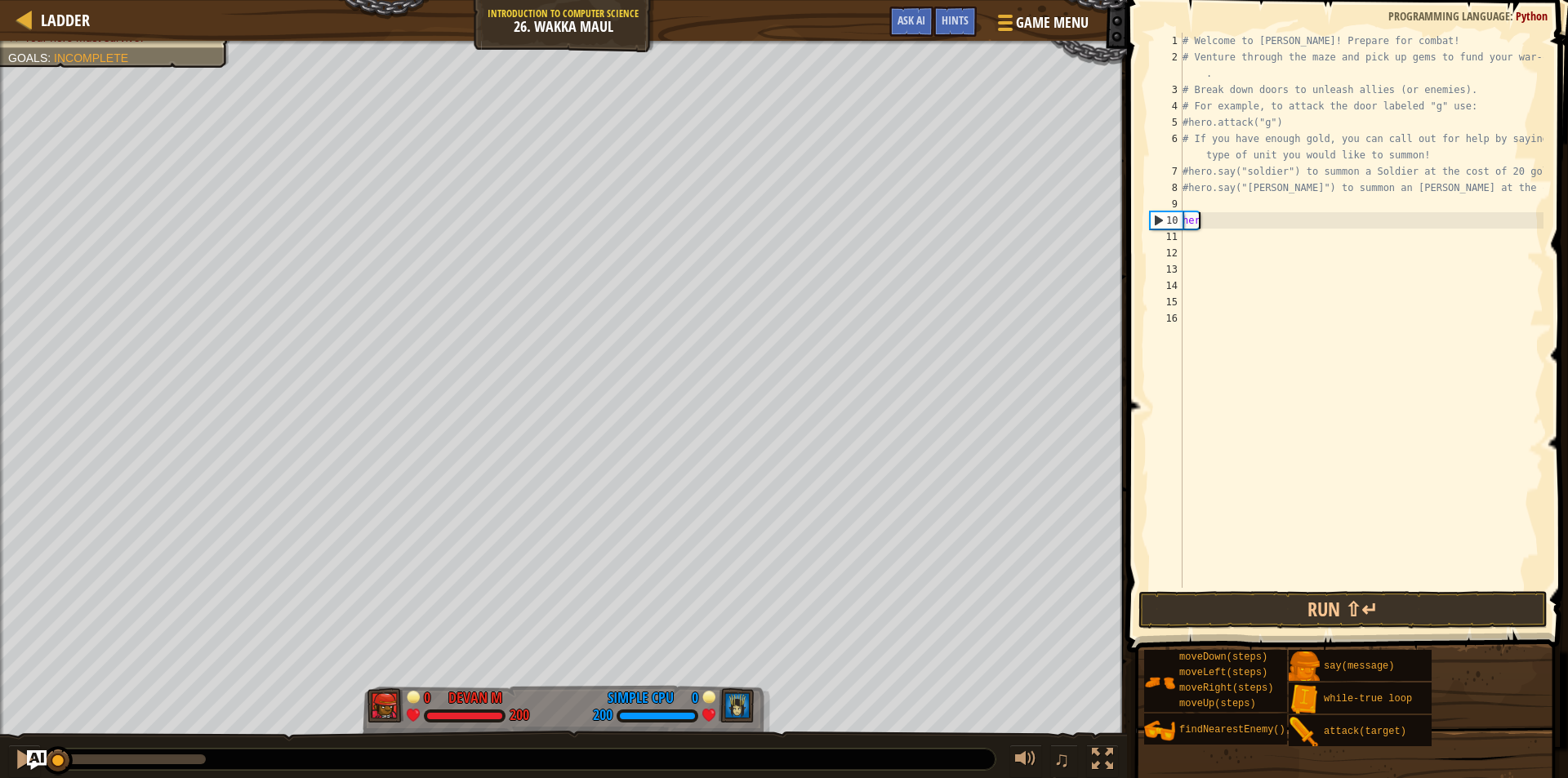
type textarea "h"
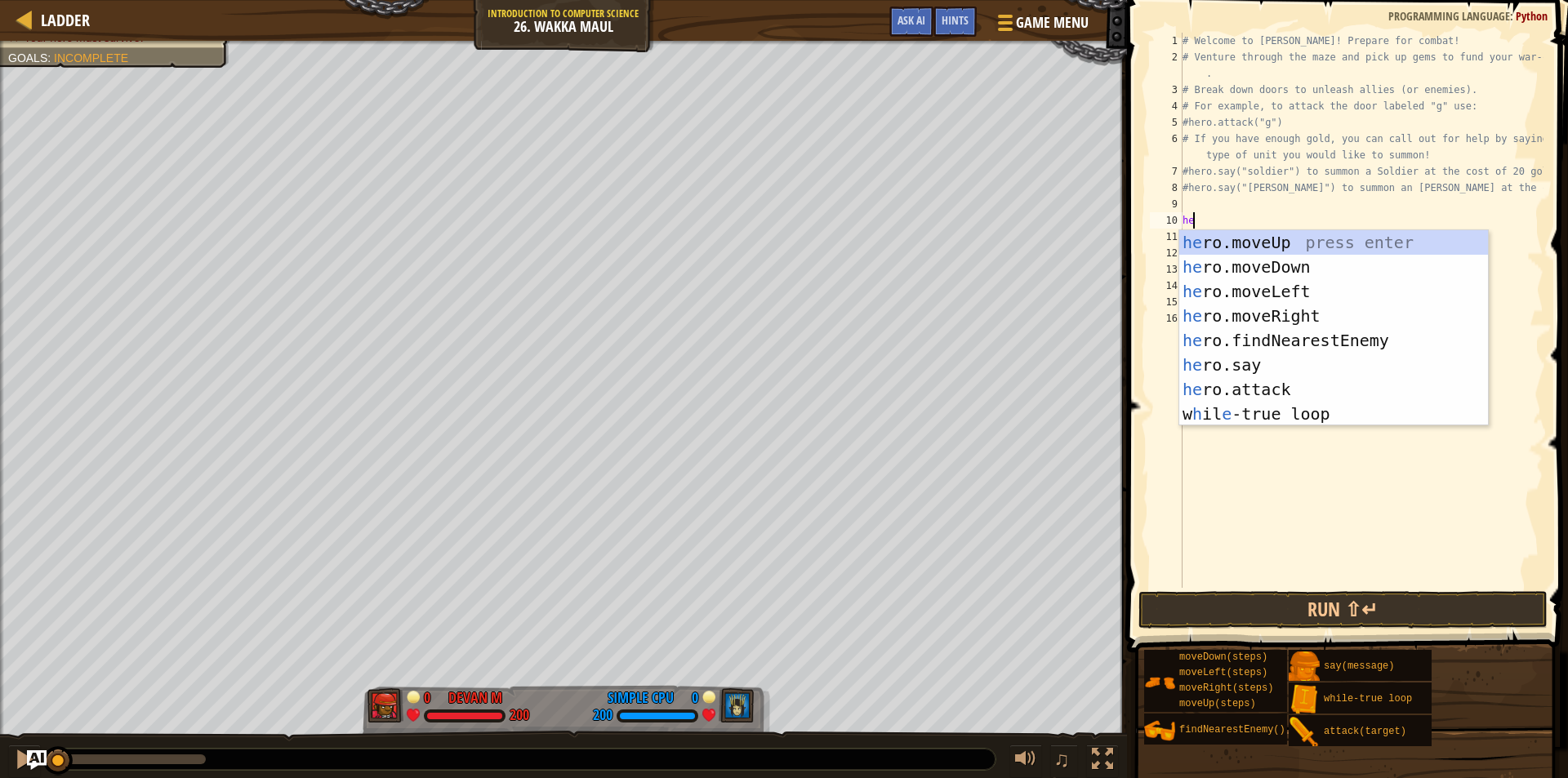
type textarea "her"
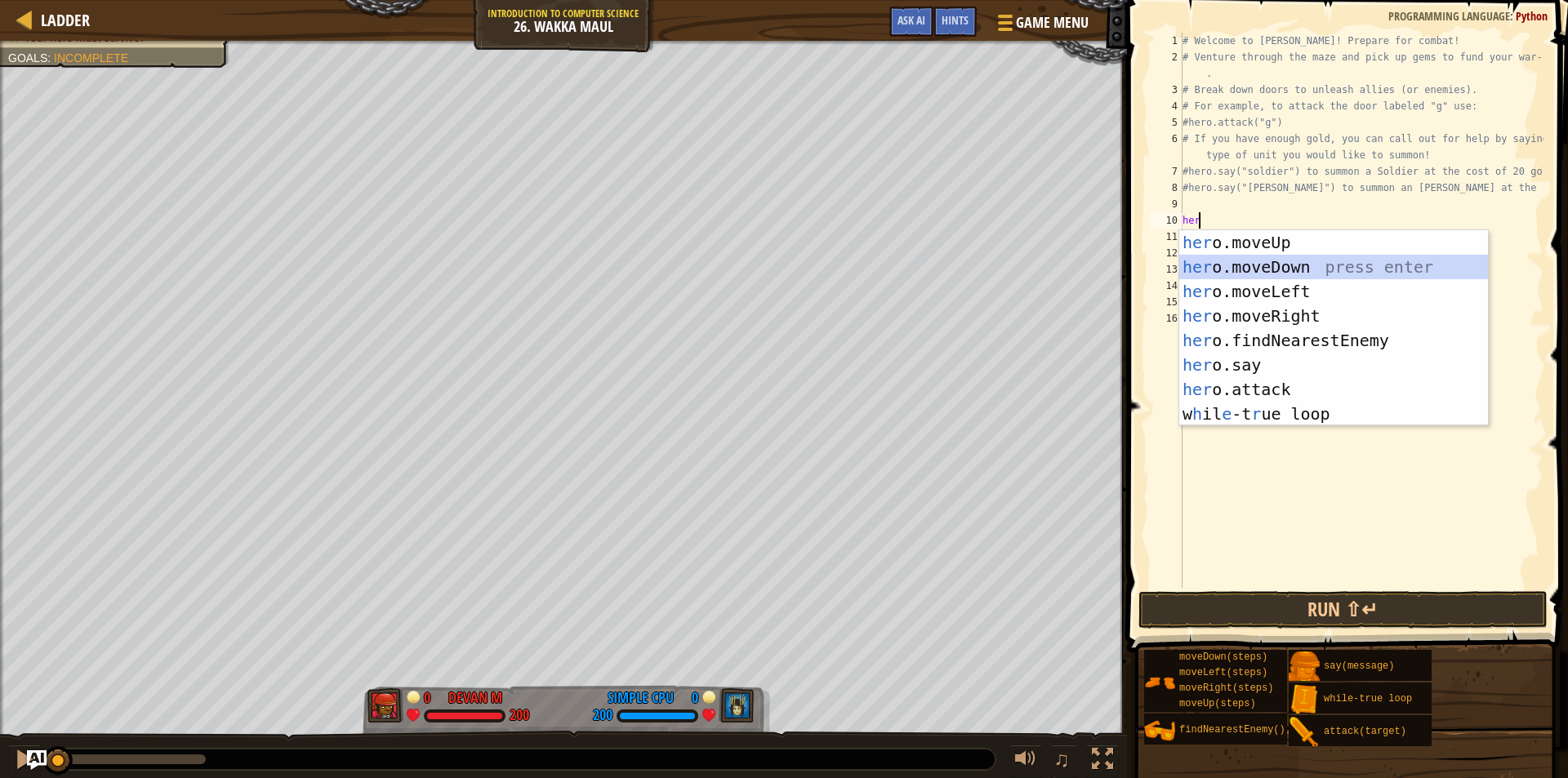
click at [1274, 265] on div "her o.moveUp press enter her o.moveDown press enter her o.moveLeft press enter …" at bounding box center [1333, 353] width 309 height 245
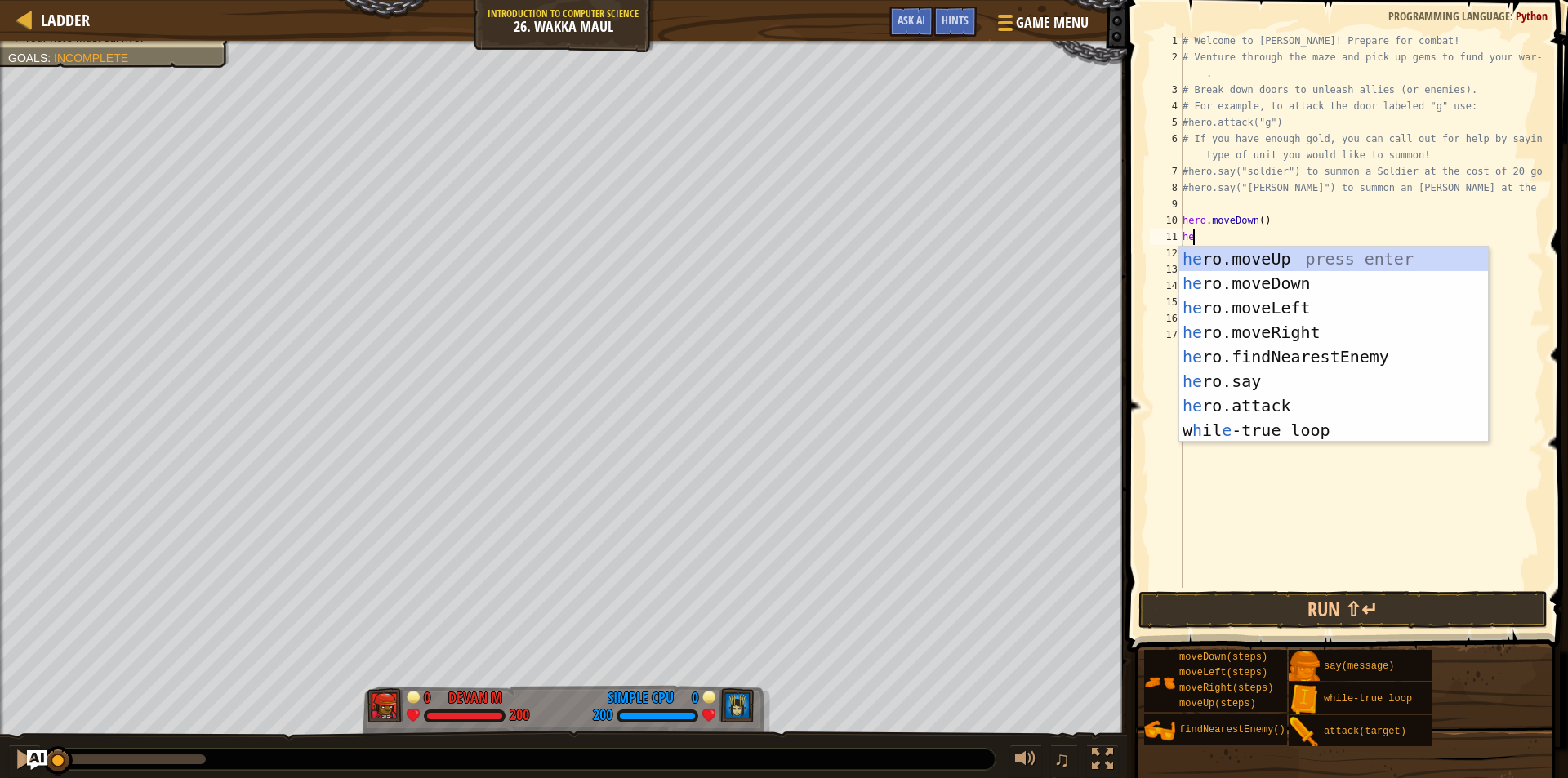
type textarea "her"
click at [1208, 299] on div "her o.moveUp press enter her o.moveDown press enter her o.moveLeft press enter …" at bounding box center [1333, 369] width 309 height 245
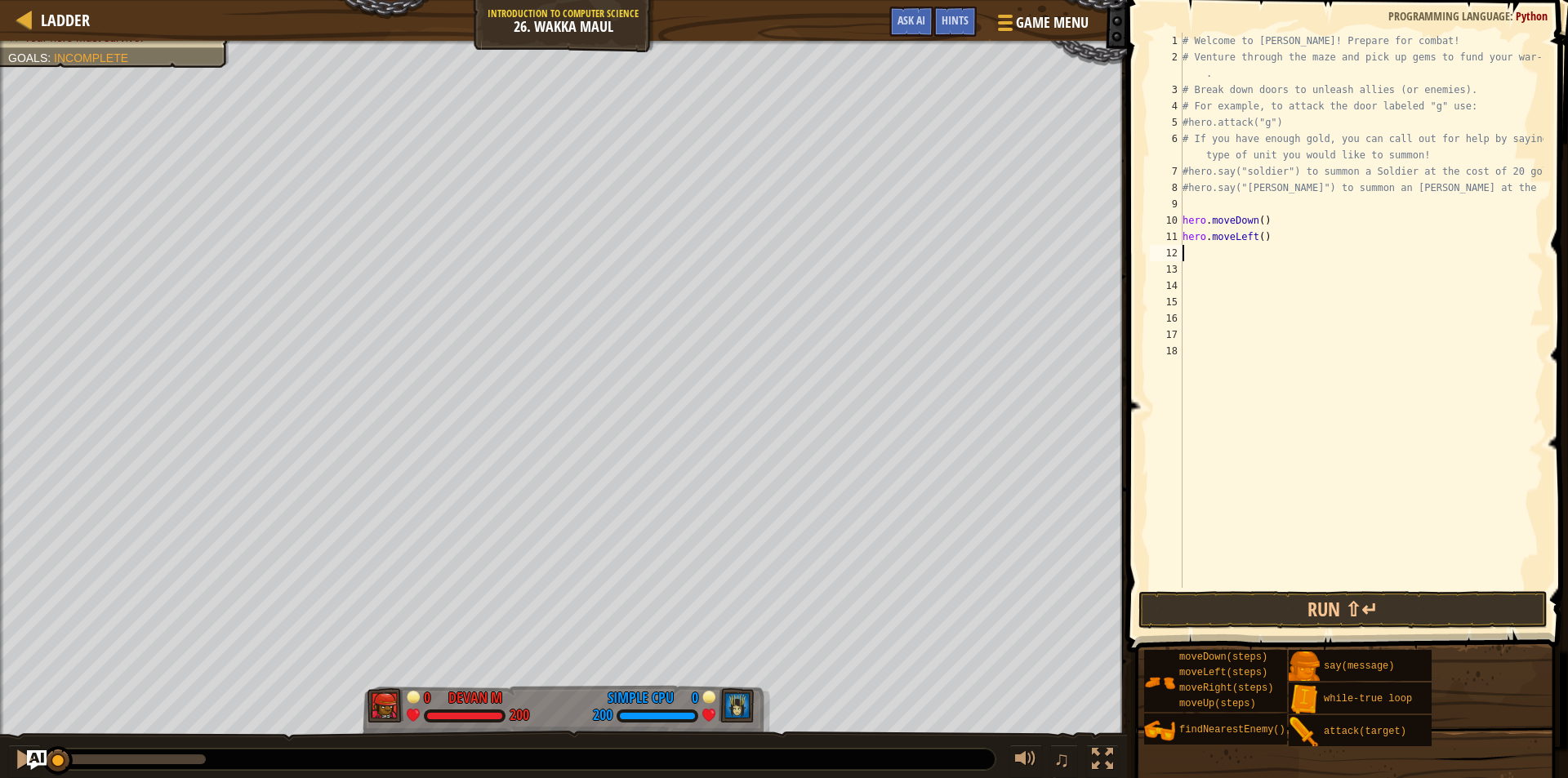
click at [1260, 239] on div "# Welcome to [PERSON_NAME]! Prepare for combat! # Venture through the maze and …" at bounding box center [1361, 327] width 364 height 588
click at [1261, 239] on div "# Welcome to [PERSON_NAME]! Prepare for combat! # Venture through the maze and …" at bounding box center [1361, 327] width 364 height 588
type textarea "h"
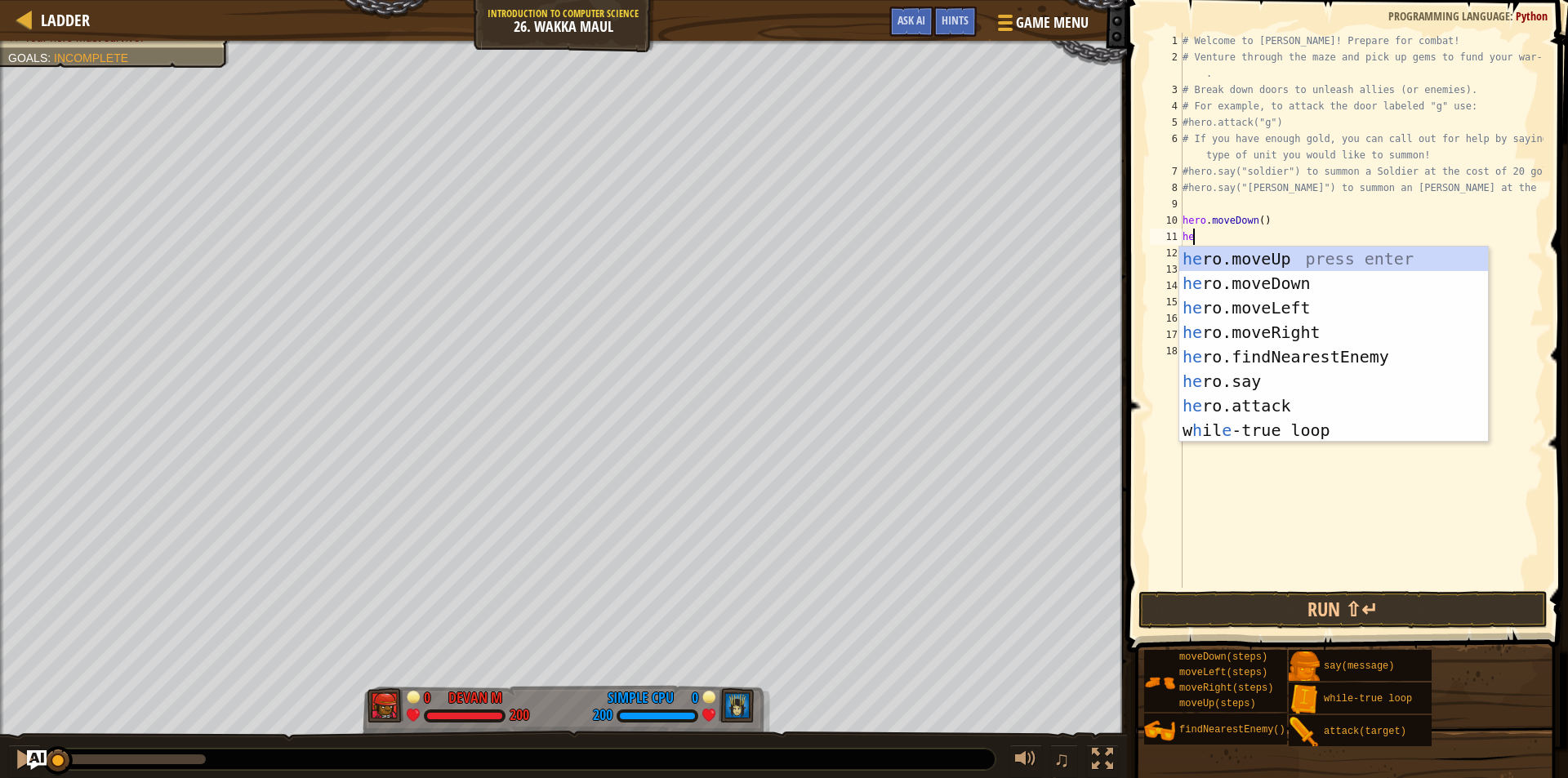
type textarea "her"
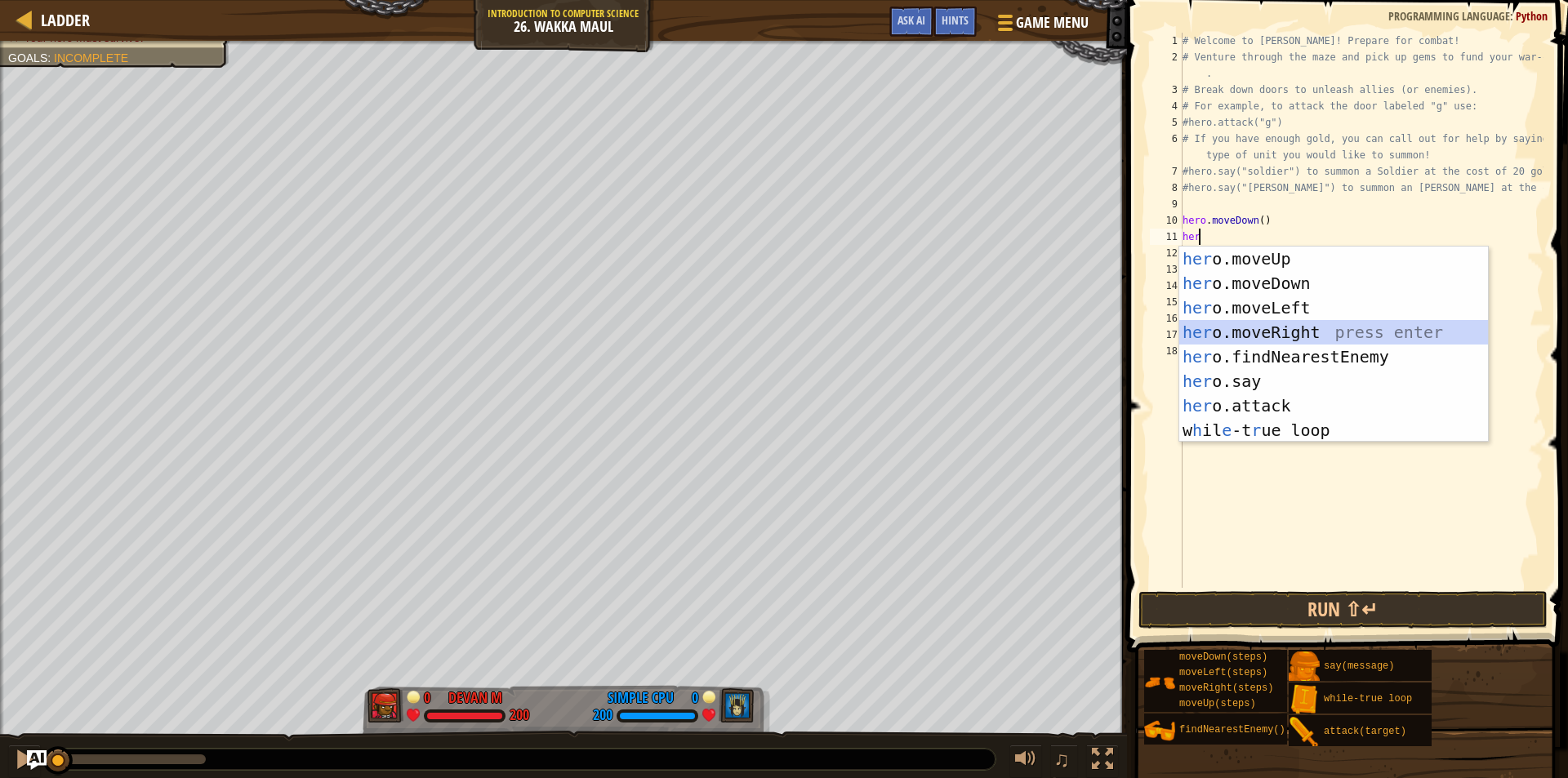
click at [1329, 334] on div "her o.moveUp press enter her o.moveDown press enter her o.moveLeft press enter …" at bounding box center [1333, 369] width 309 height 245
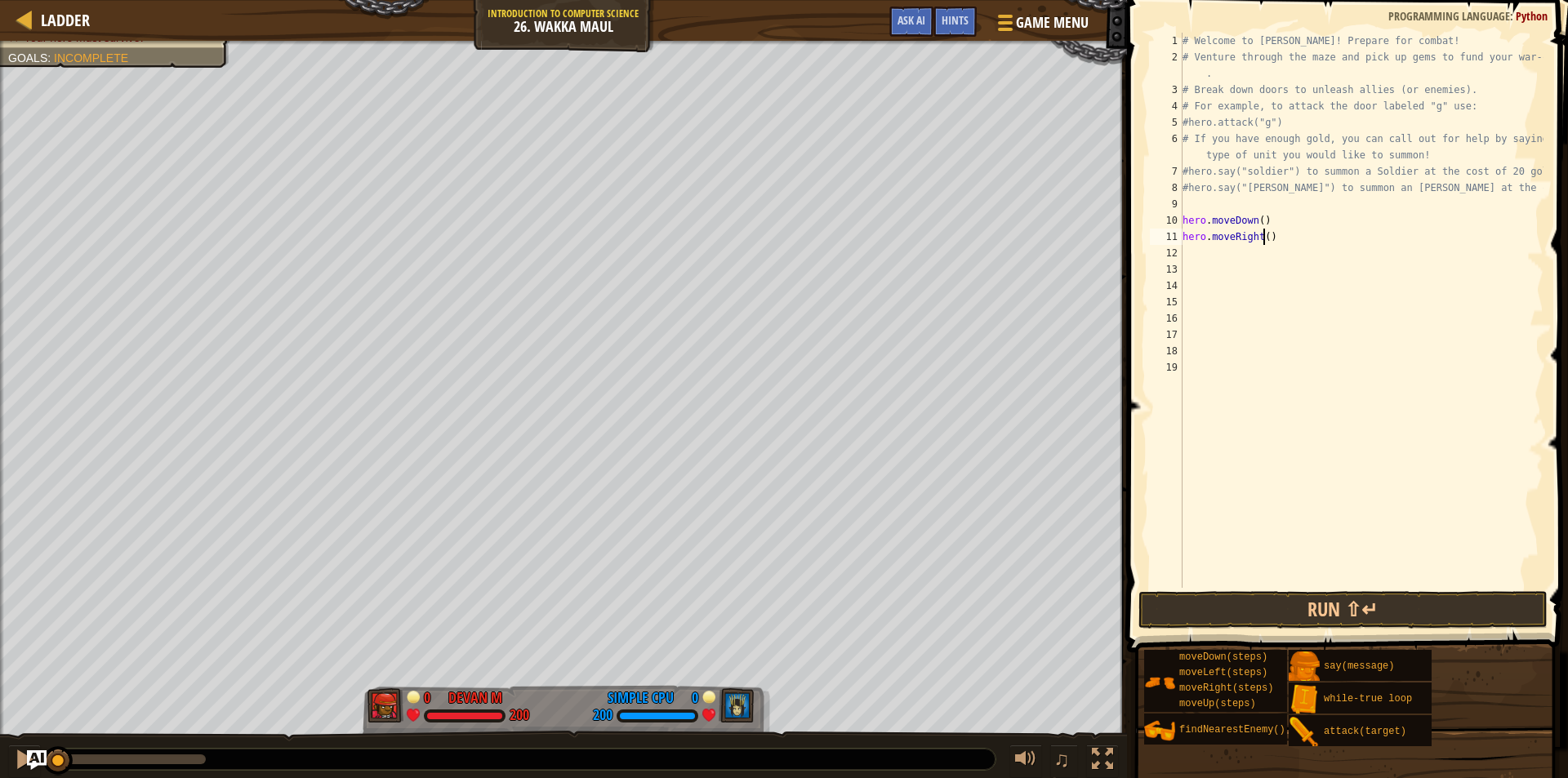
click at [1263, 235] on div "# Welcome to [PERSON_NAME]! Prepare for combat! # Venture through the maze and …" at bounding box center [1361, 327] width 364 height 588
type textarea "hero.moveRight(3)"
click at [1265, 605] on button "Run ⇧↵" at bounding box center [1342, 610] width 409 height 37
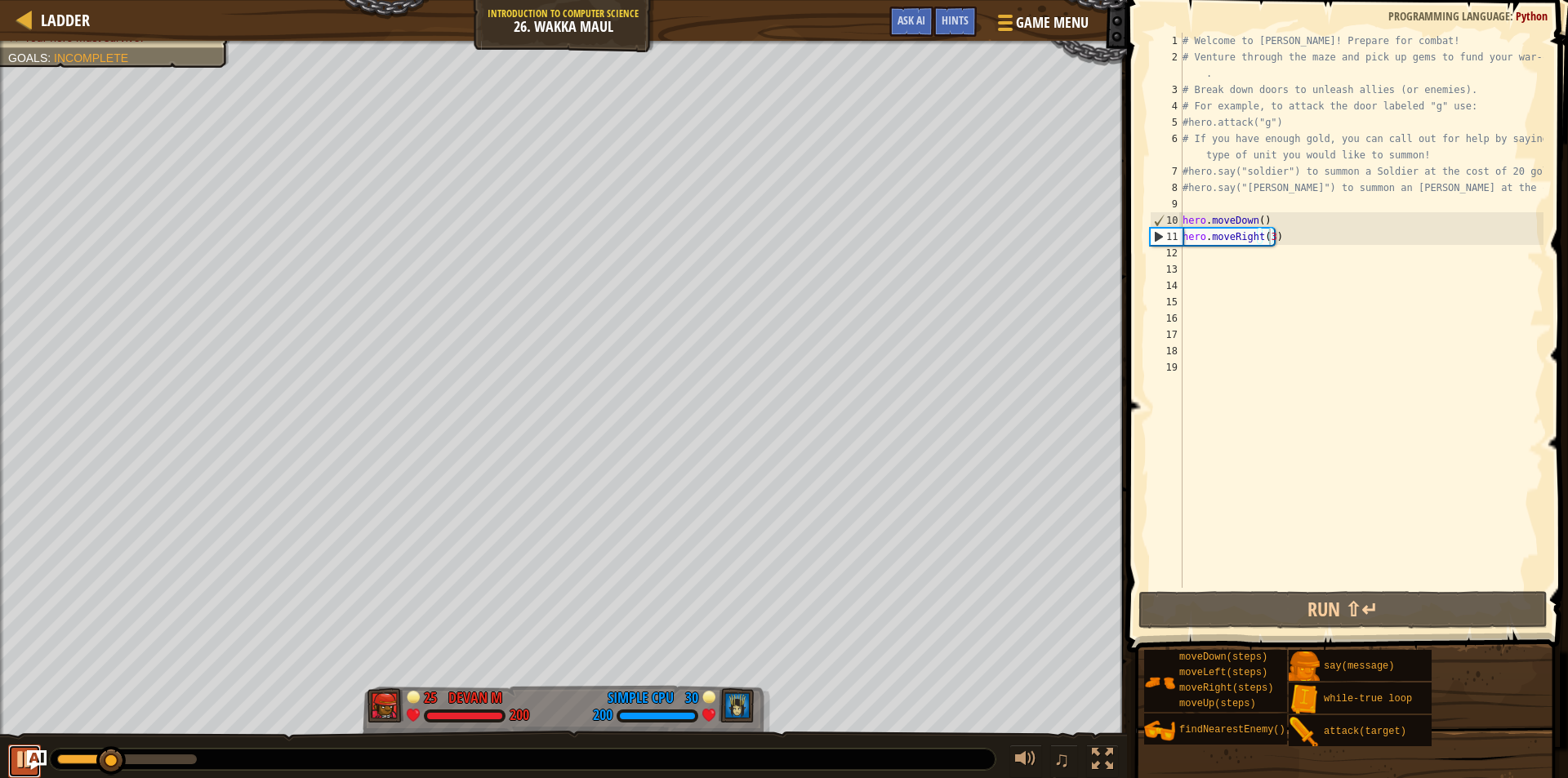
click at [15, 758] on div at bounding box center [25, 759] width 21 height 21
click at [1256, 262] on div "# Welcome to Wakka Maul! Prepare for combat! # Venture through the maze and pic…" at bounding box center [1361, 327] width 364 height 588
click at [1256, 256] on div "# Welcome to Wakka Maul! Prepare for combat! # Venture through the maze and pic…" at bounding box center [1361, 327] width 364 height 588
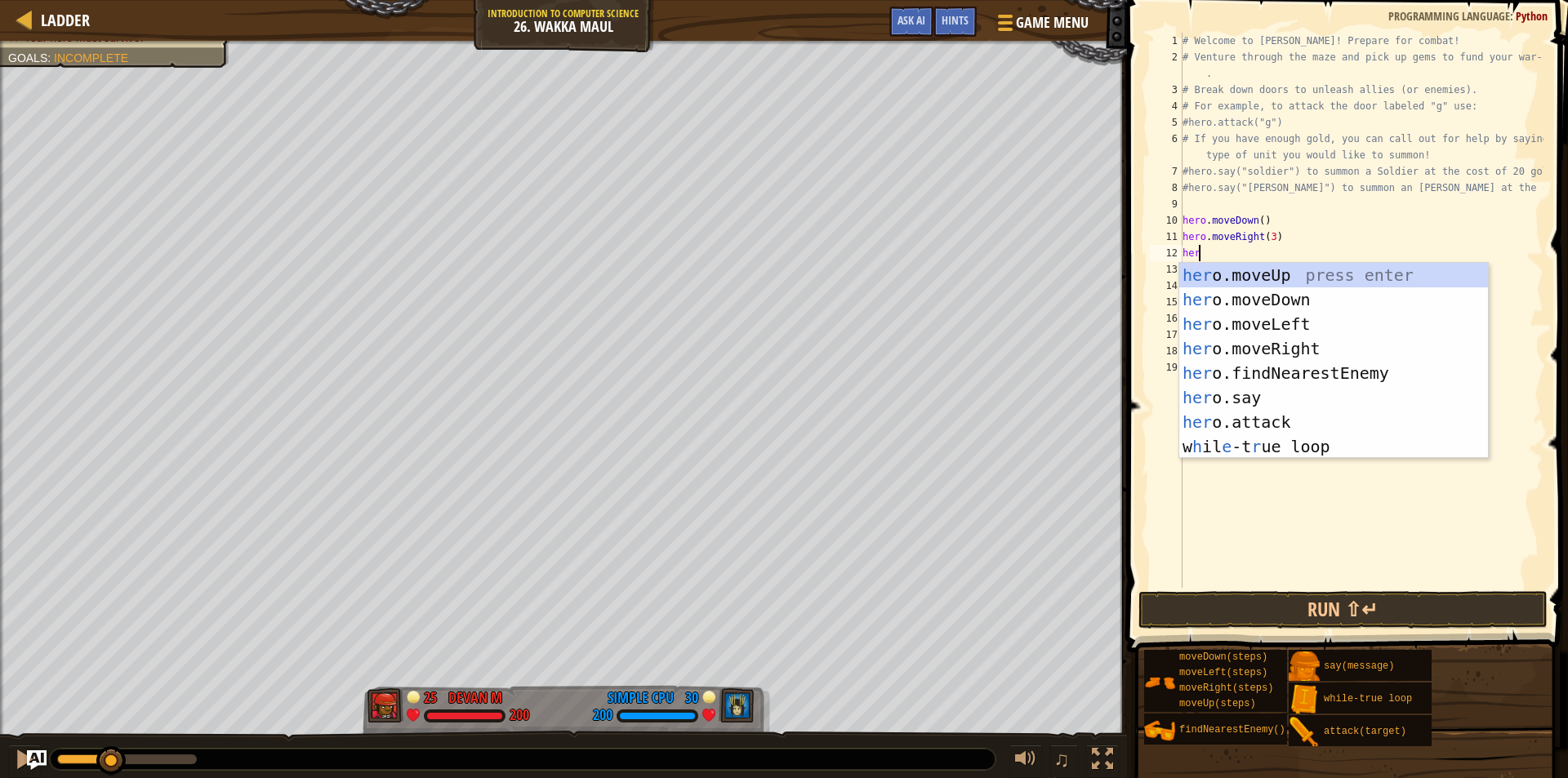
click at [1269, 238] on div "# Welcome to Wakka Maul! Prepare for combat! # Venture through the maze and pic…" at bounding box center [1361, 327] width 364 height 588
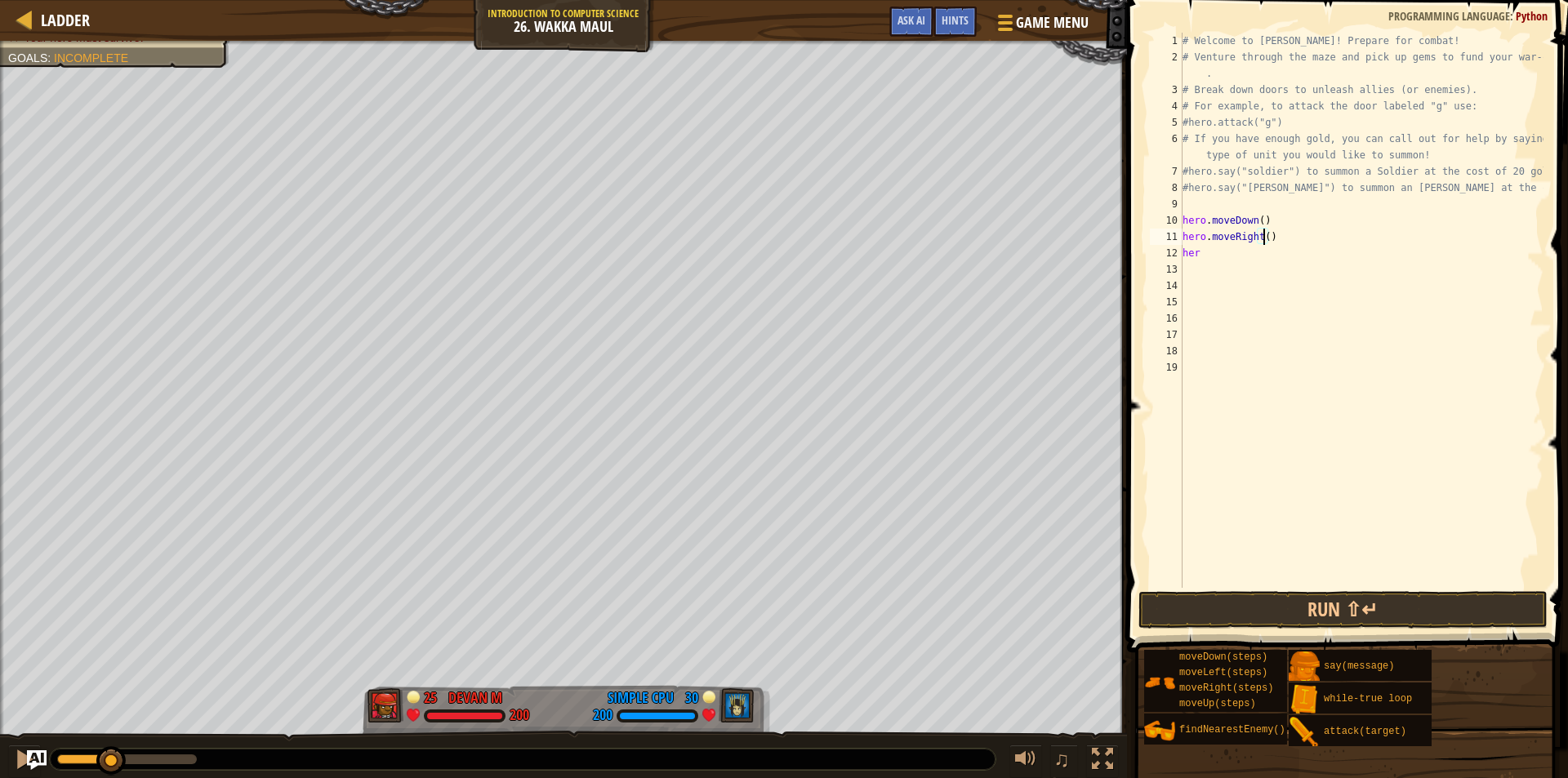
scroll to position [7, 6]
click at [1202, 604] on button "Run ⇧↵" at bounding box center [1342, 610] width 409 height 37
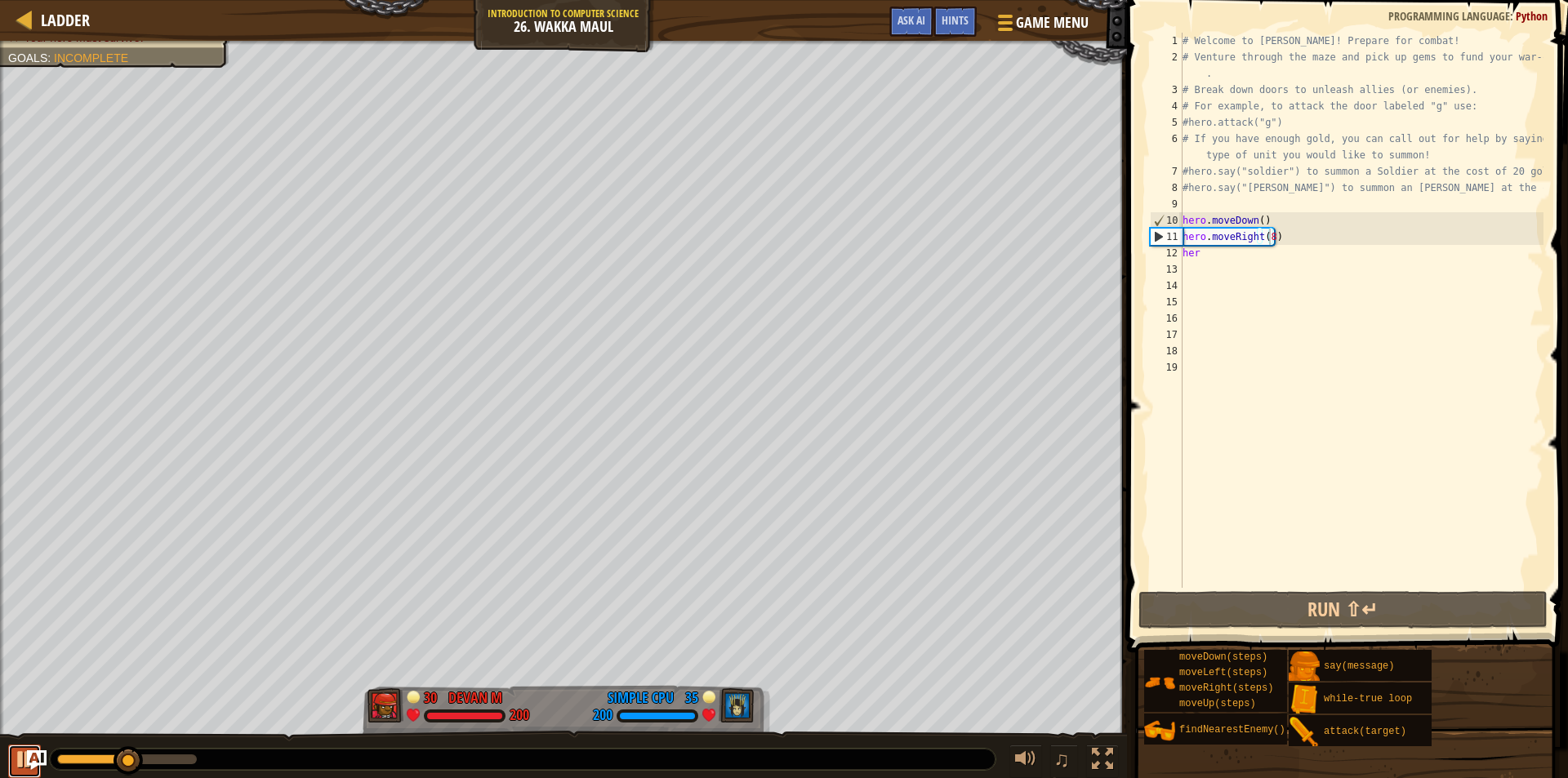
click at [12, 753] on button at bounding box center [24, 761] width 33 height 34
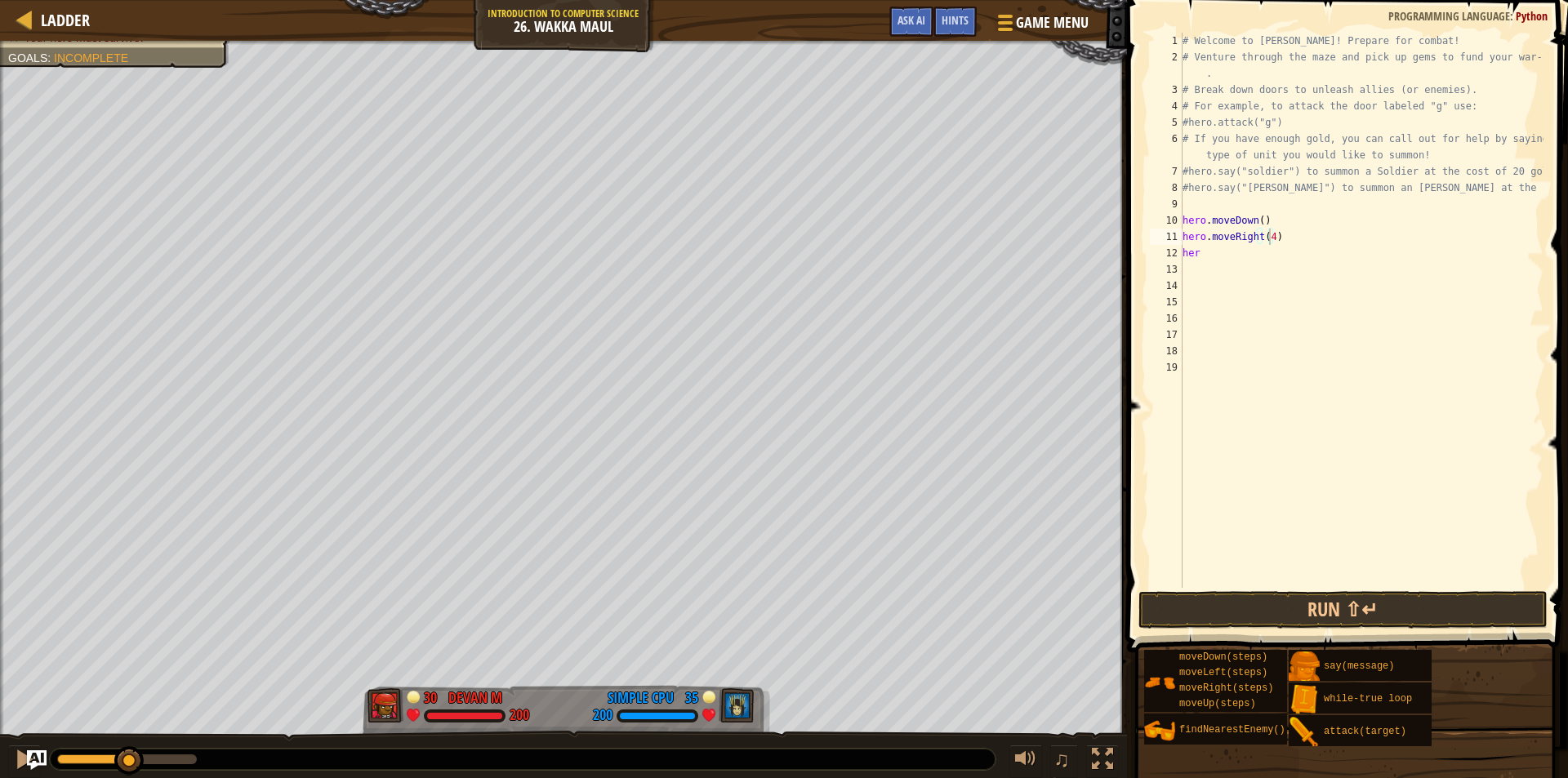
click at [1263, 589] on span at bounding box center [1349, 303] width 454 height 701
click at [1263, 604] on button "Run ⇧↵" at bounding box center [1342, 610] width 409 height 37
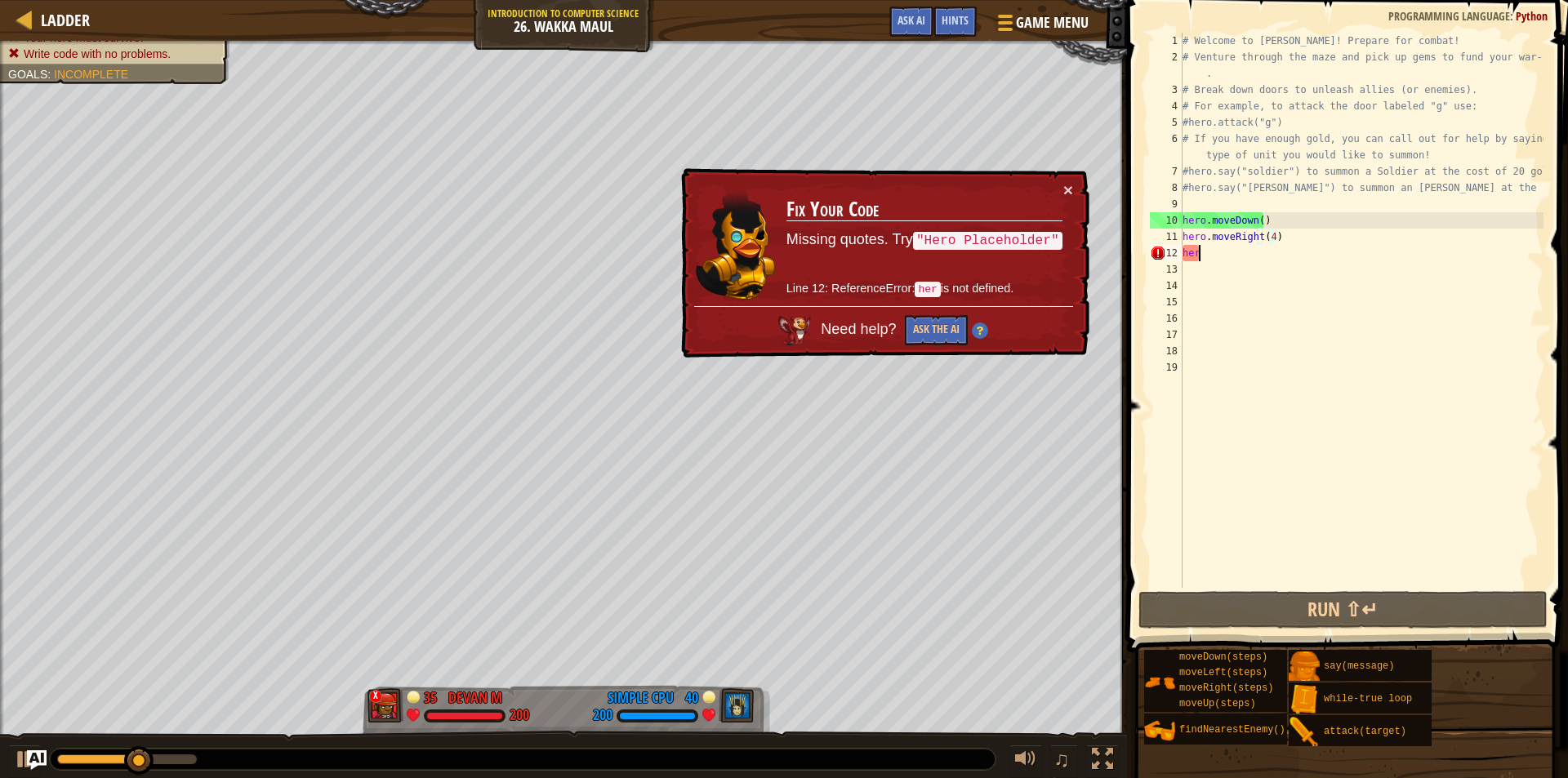
click at [1251, 251] on div "# Welcome to Wakka Maul! Prepare for combat! # Venture through the maze and pic…" at bounding box center [1361, 327] width 364 height 588
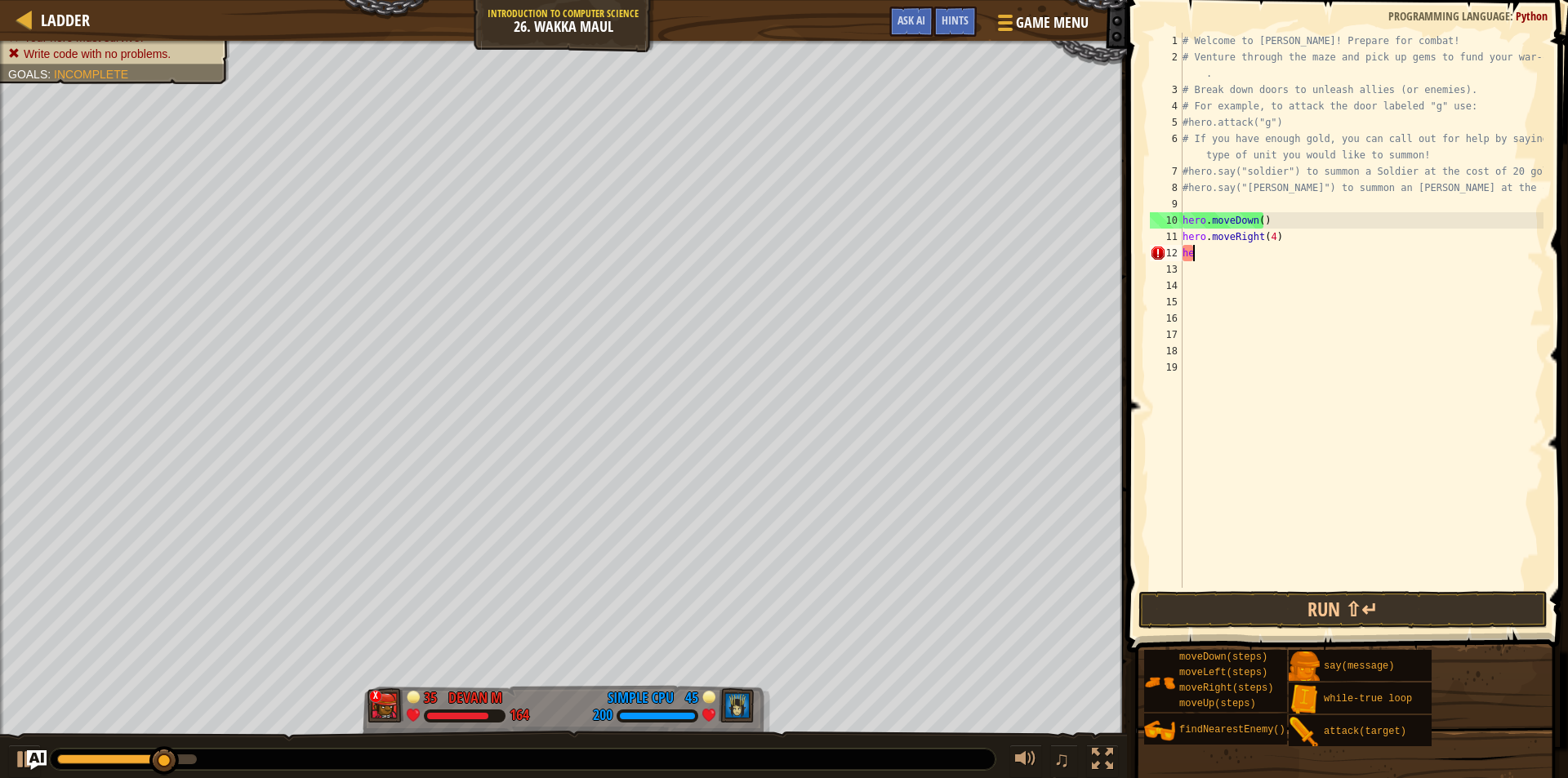
type textarea "h"
click at [17, 758] on div at bounding box center [25, 759] width 21 height 21
click at [1270, 238] on div "hero.moveRight(4) 1 2 3 4 5 6 7 8 9 10 11 12 13 14 15 16 17 18 19 # Welcome to …" at bounding box center [1345, 311] width 397 height 555
drag, startPoint x: 1270, startPoint y: 238, endPoint x: 1311, endPoint y: 218, distance: 45.6
click at [1311, 218] on div "# Welcome to Wakka Maul! Prepare for combat! # Venture through the maze and pic…" at bounding box center [1361, 327] width 364 height 588
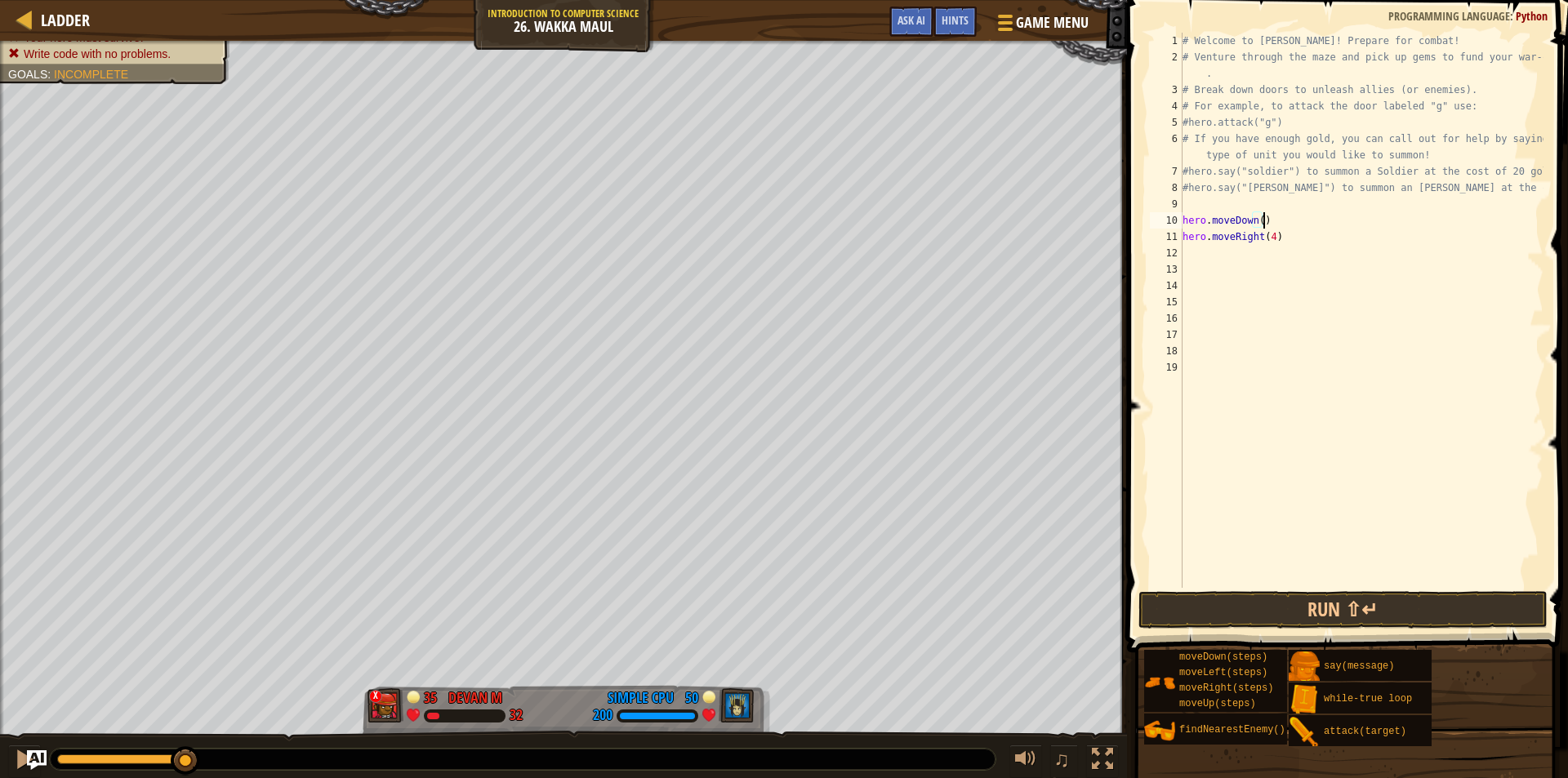
click at [1269, 241] on div "# Welcome to Wakka Maul! Prepare for combat! # Venture through the maze and pic…" at bounding box center [1361, 327] width 364 height 588
type textarea "hero.moveRight(3)"
click at [1247, 250] on div "# Welcome to Wakka Maul! Prepare for combat! # Venture through the maze and pic…" at bounding box center [1361, 327] width 364 height 588
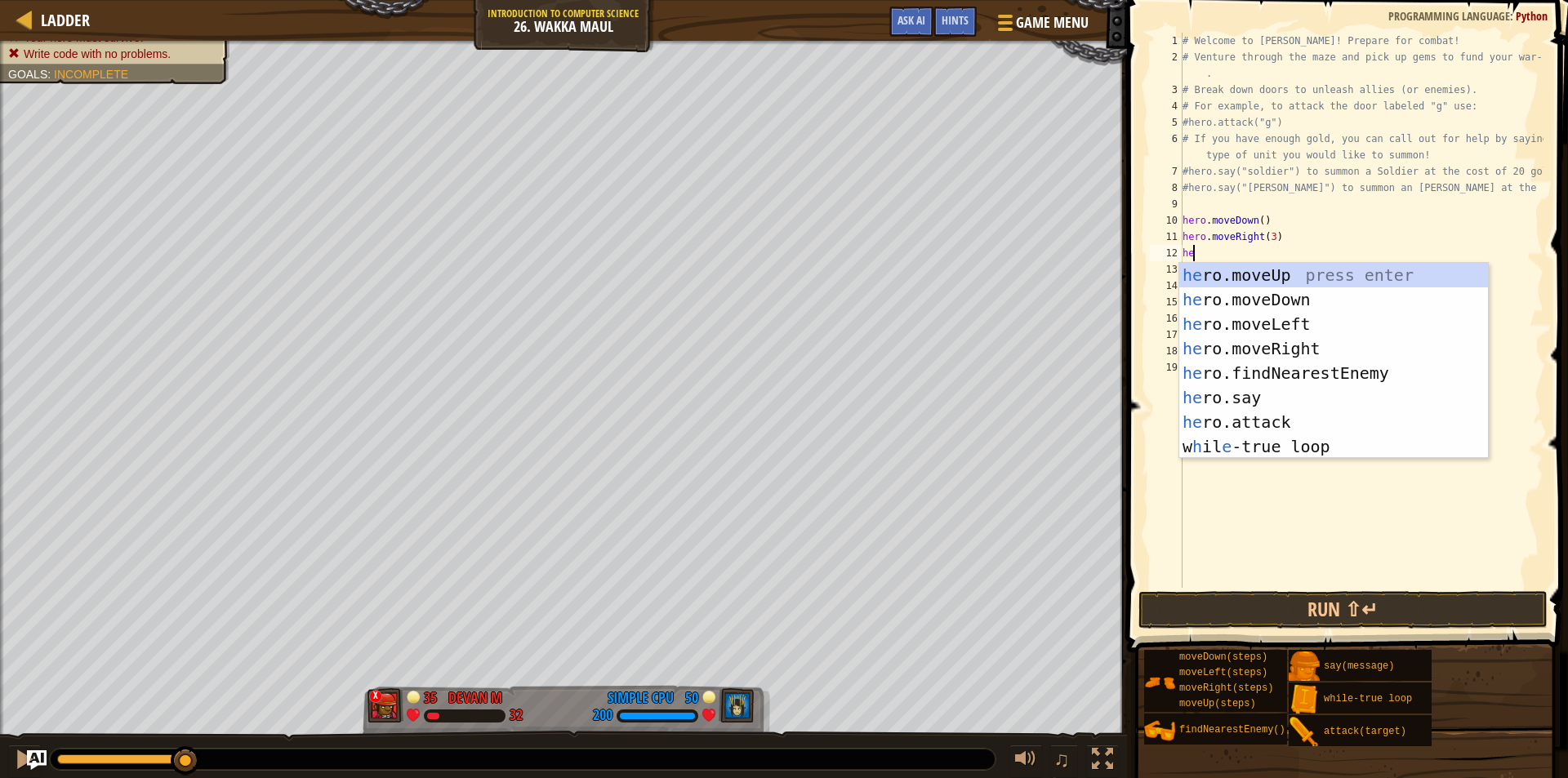
type textarea "her"
click at [1229, 280] on div "her o.moveUp press enter her o.moveDown press enter her o.moveLeft press enter …" at bounding box center [1333, 385] width 309 height 245
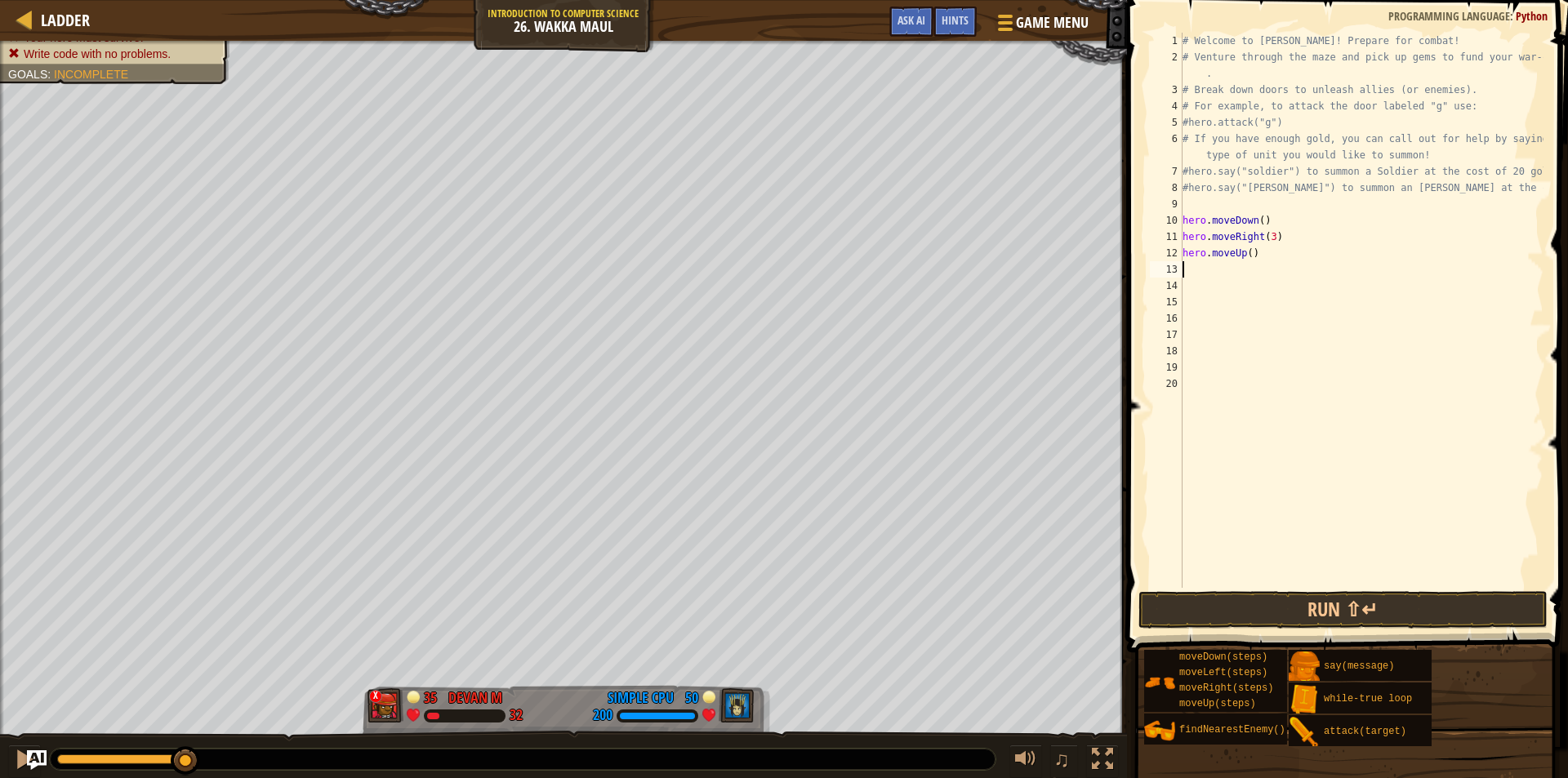
click at [1247, 258] on div "# Welcome to Wakka Maul! Prepare for combat! # Venture through the maze and pic…" at bounding box center [1361, 327] width 364 height 588
type textarea "hero.moveUp(2)"
click at [1236, 265] on div "# Welcome to Wakka Maul! Prepare for combat! # Venture through the maze and pic…" at bounding box center [1361, 327] width 364 height 588
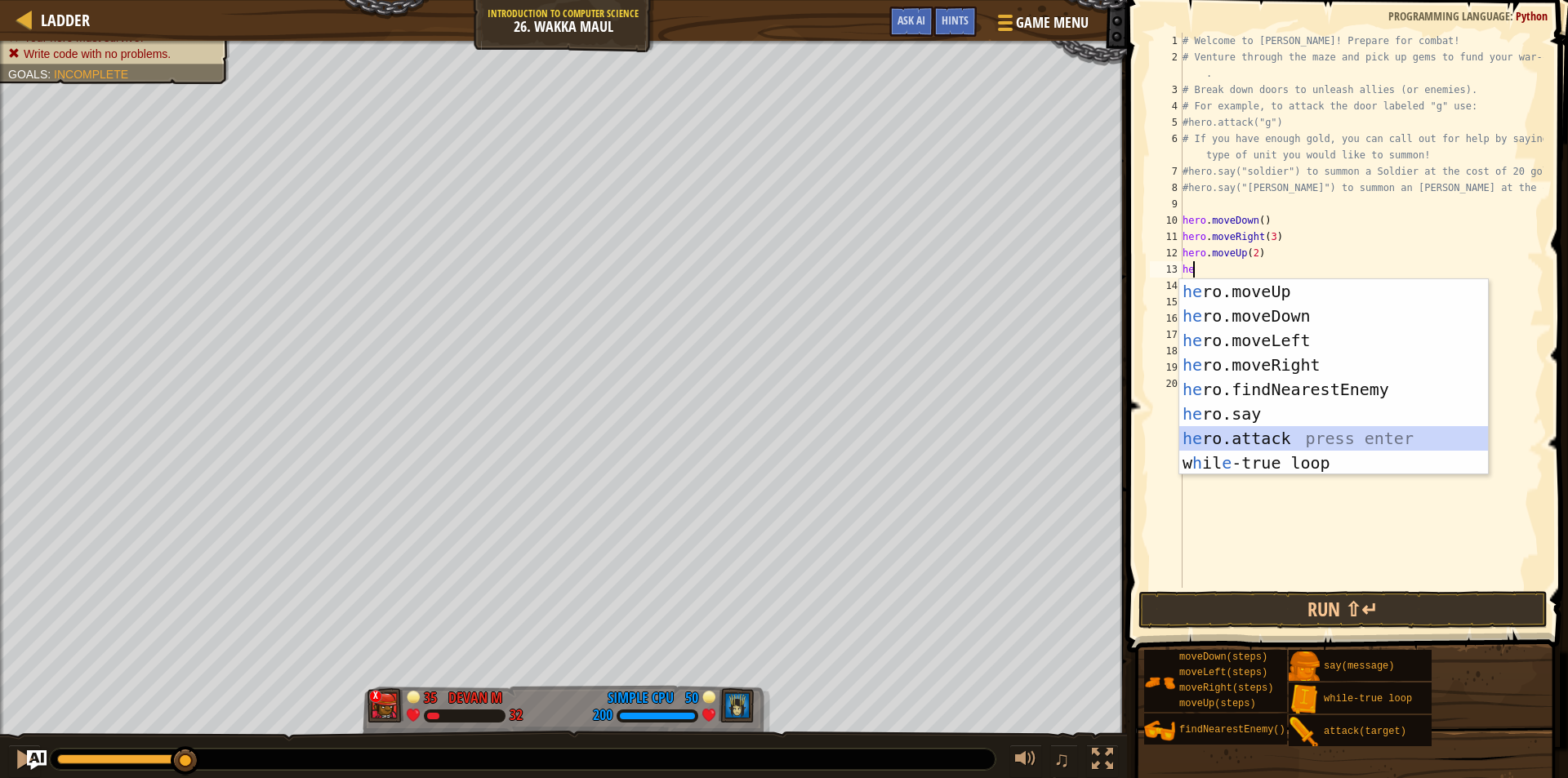
click at [1240, 438] on div "he ro.moveUp press enter he ro.moveDown press enter he ro.moveLeft press enter …" at bounding box center [1333, 401] width 309 height 245
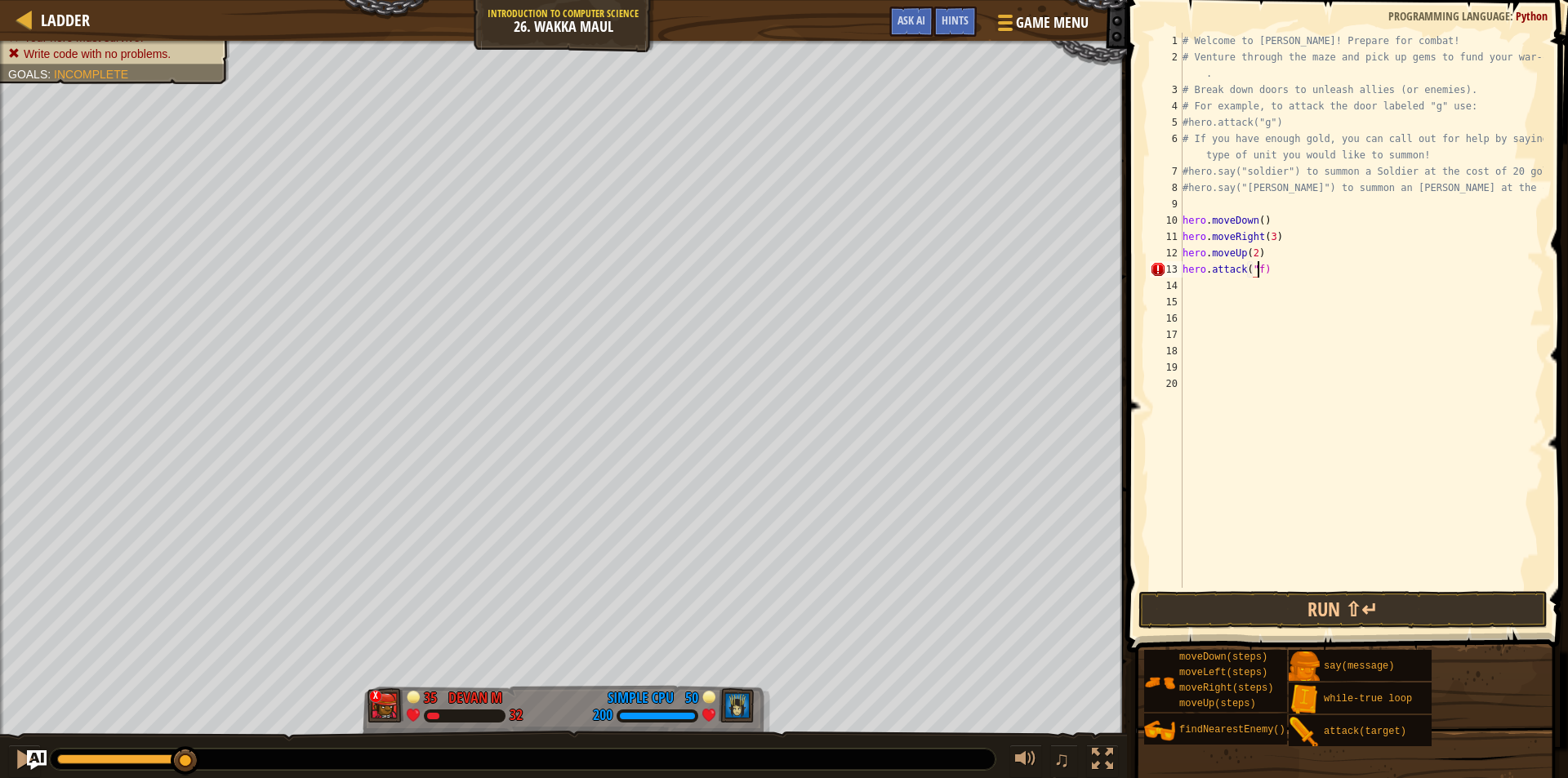
scroll to position [7, 5]
click at [1171, 601] on button "Run ⇧↵" at bounding box center [1342, 610] width 409 height 37
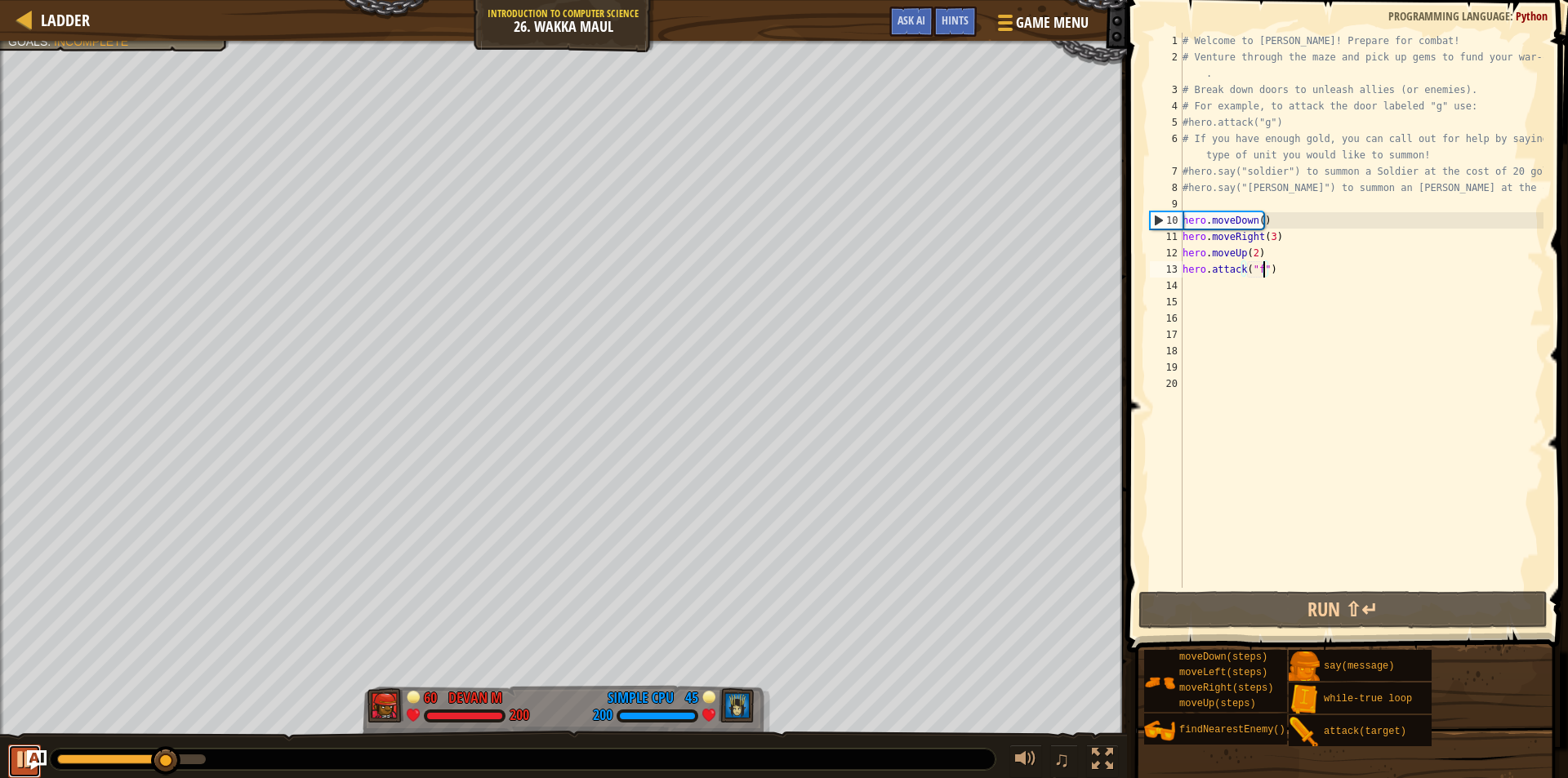
click at [19, 759] on div at bounding box center [25, 759] width 21 height 21
click at [1283, 220] on div "# Welcome to Wakka Maul! Prepare for combat! # Venture through the maze and pic…" at bounding box center [1361, 327] width 364 height 588
click at [1267, 271] on div "# Welcome to Wakka Maul! Prepare for combat! # Venture through the maze and pic…" at bounding box center [1361, 327] width 364 height 588
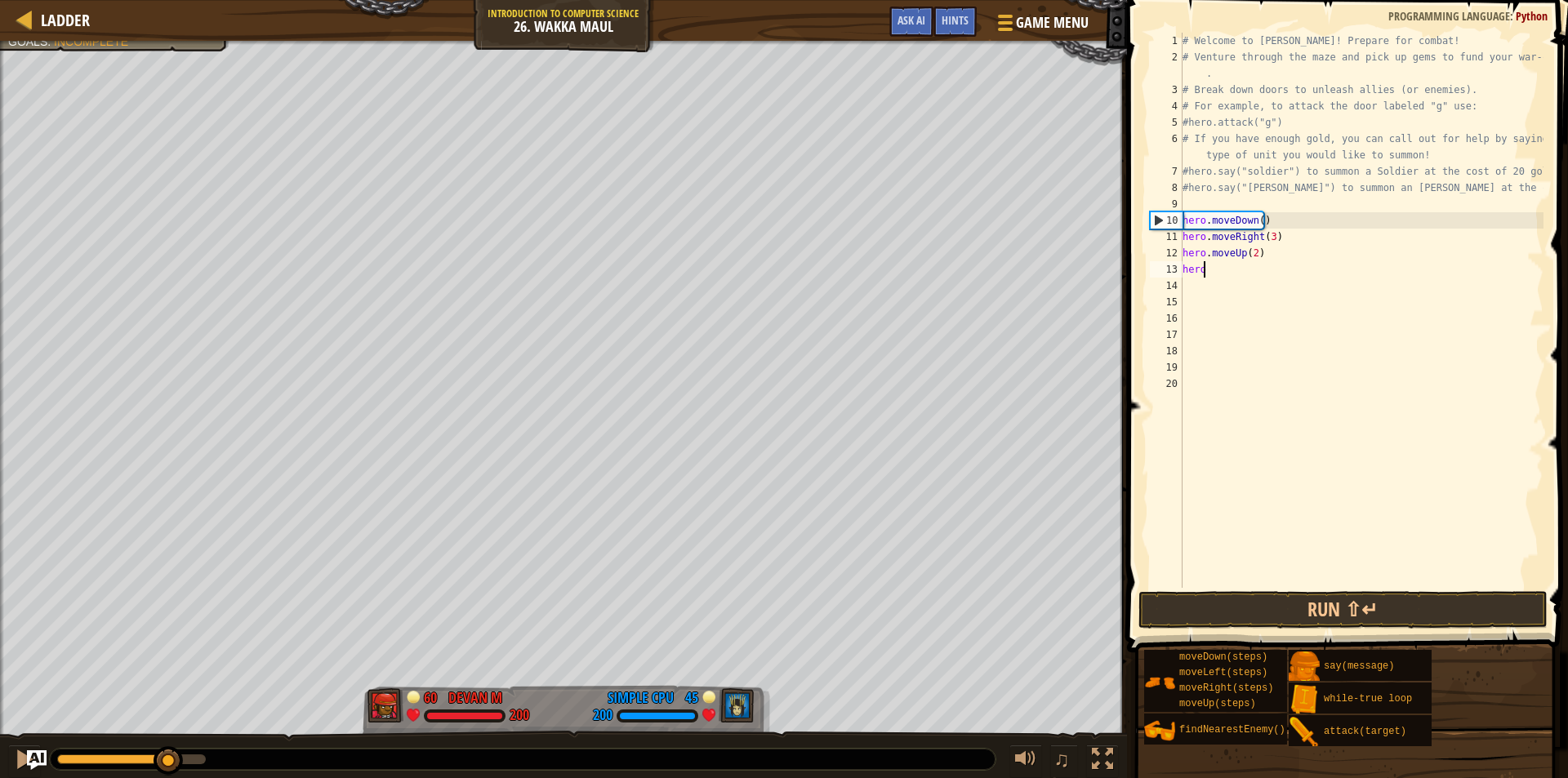
scroll to position [7, 0]
type textarea "h"
click at [1268, 244] on div "# Welcome to Wakka Maul! Prepare for combat! # Venture through the maze and pic…" at bounding box center [1361, 327] width 364 height 588
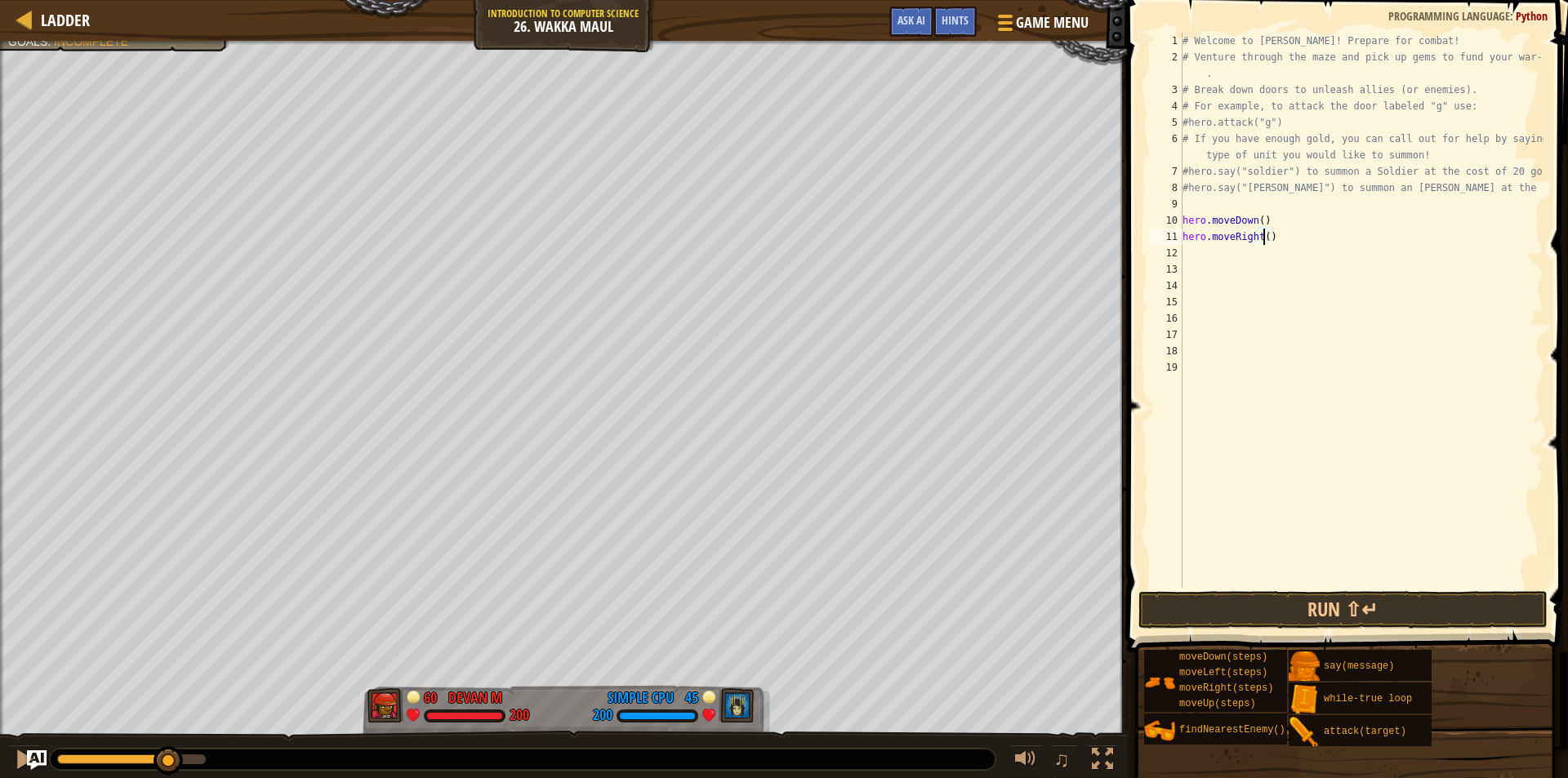
type textarea "hero.moveRight(2)"
click at [1268, 257] on div "# Welcome to Wakka Maul! Prepare for combat! # Venture through the maze and pic…" at bounding box center [1361, 327] width 364 height 588
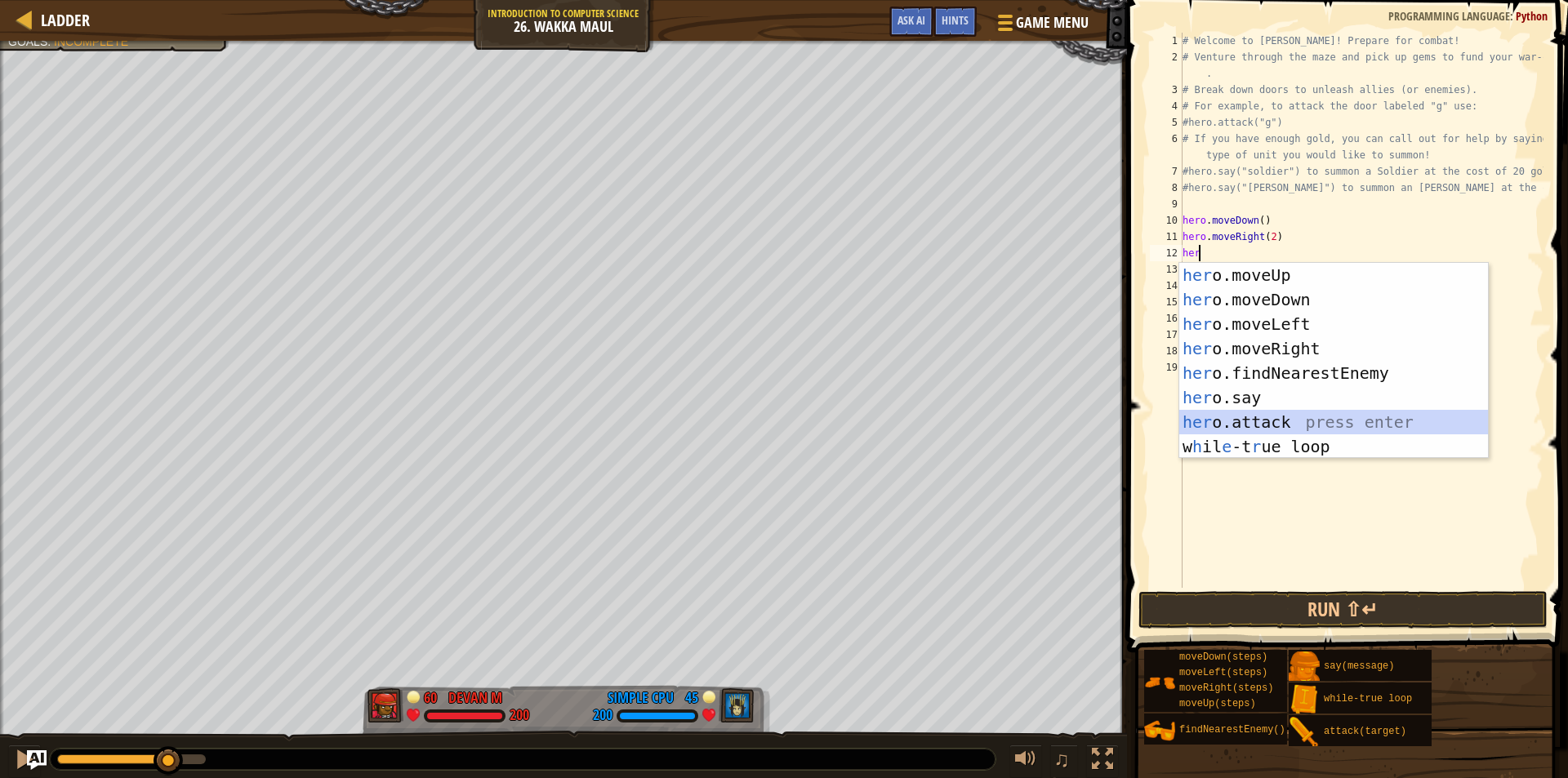
click at [1247, 418] on div "her o.moveUp press enter her o.moveDown press enter her o.moveLeft press enter …" at bounding box center [1333, 385] width 309 height 245
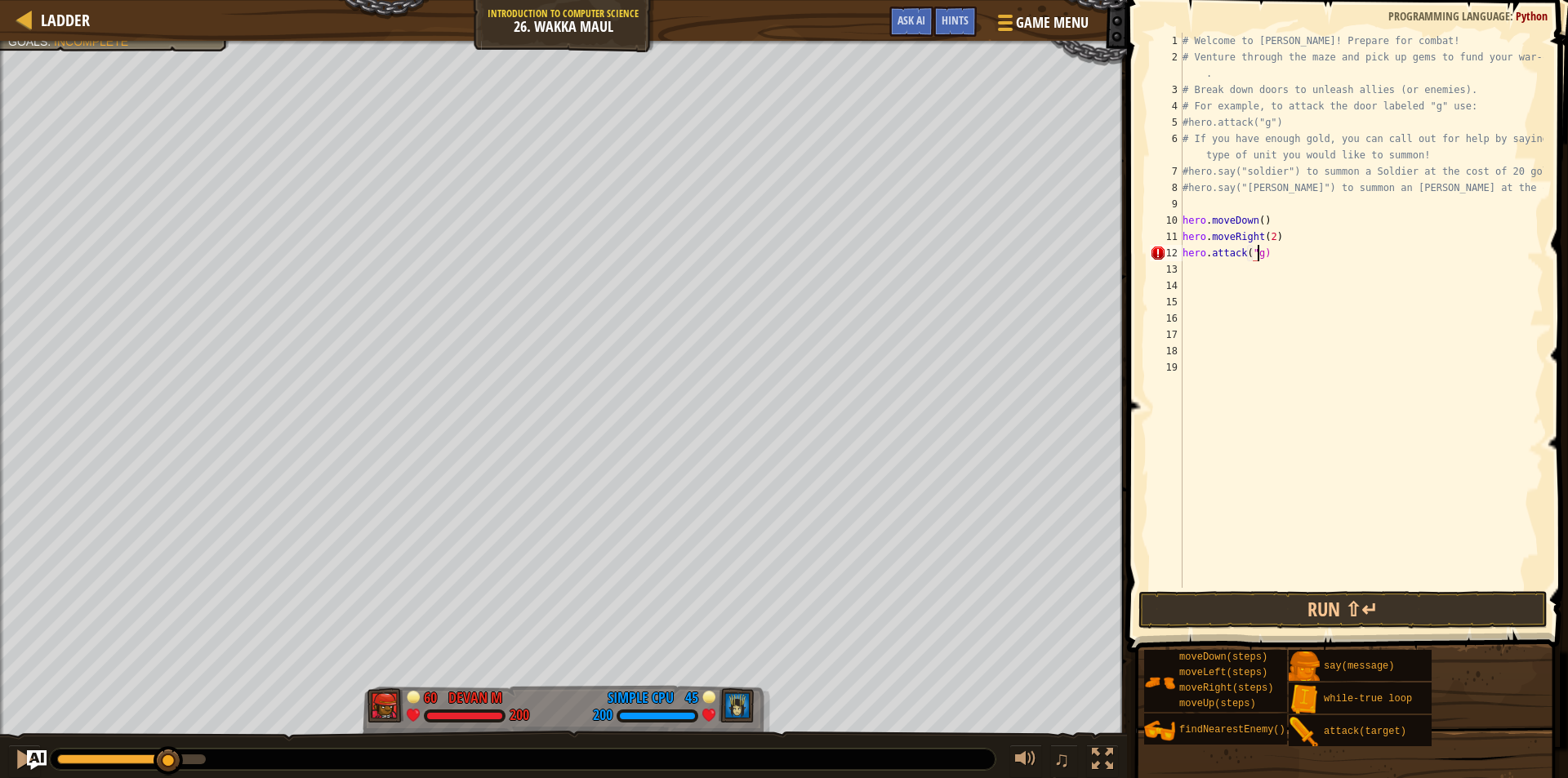
scroll to position [7, 5]
click at [1199, 600] on button "Run ⇧↵" at bounding box center [1342, 610] width 409 height 37
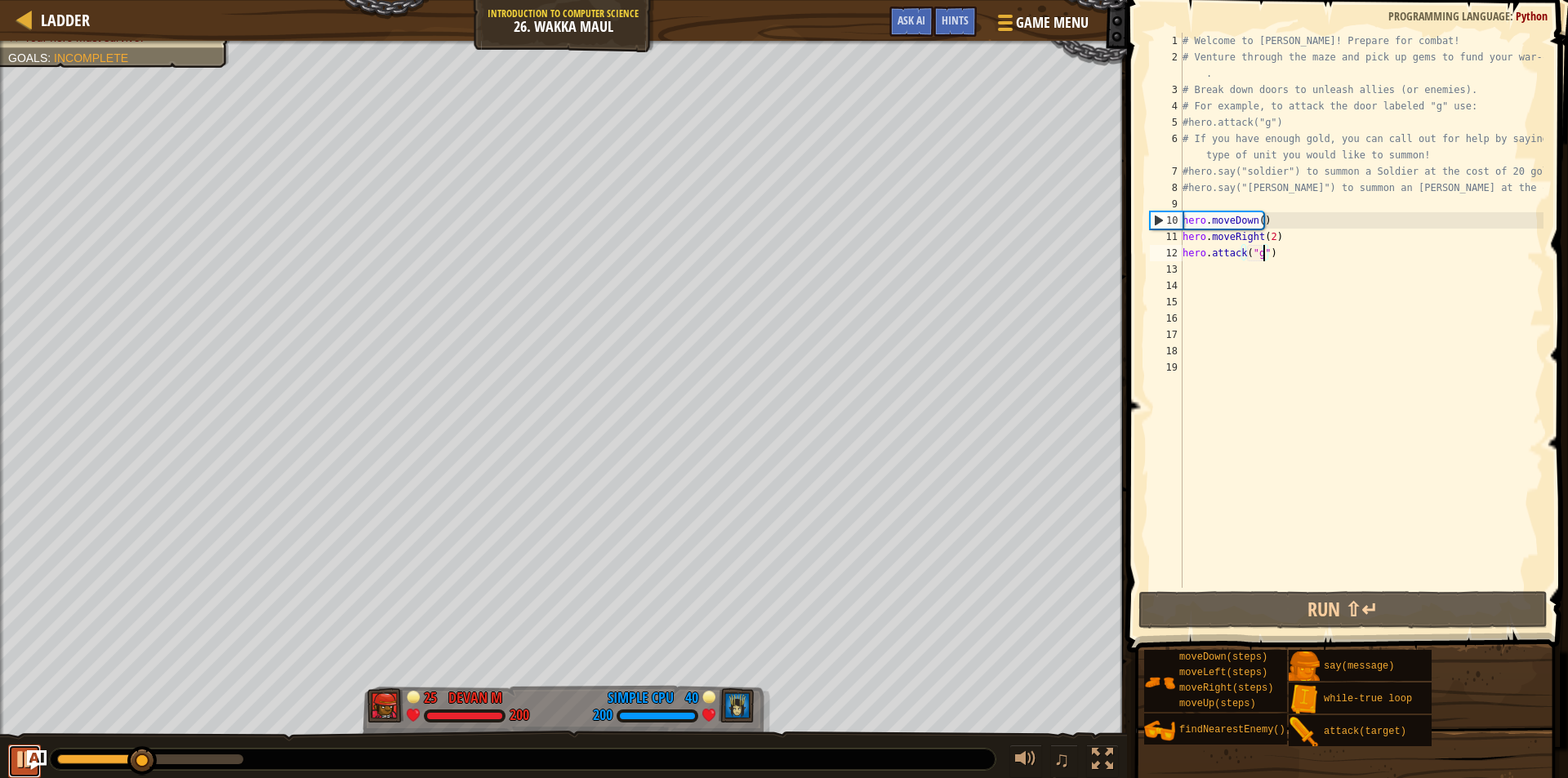
click at [16, 763] on div at bounding box center [25, 759] width 21 height 21
click at [1270, 241] on div "# Welcome to Wakka Maul! Prepare for combat! # Venture through the maze and pic…" at bounding box center [1361, 327] width 364 height 588
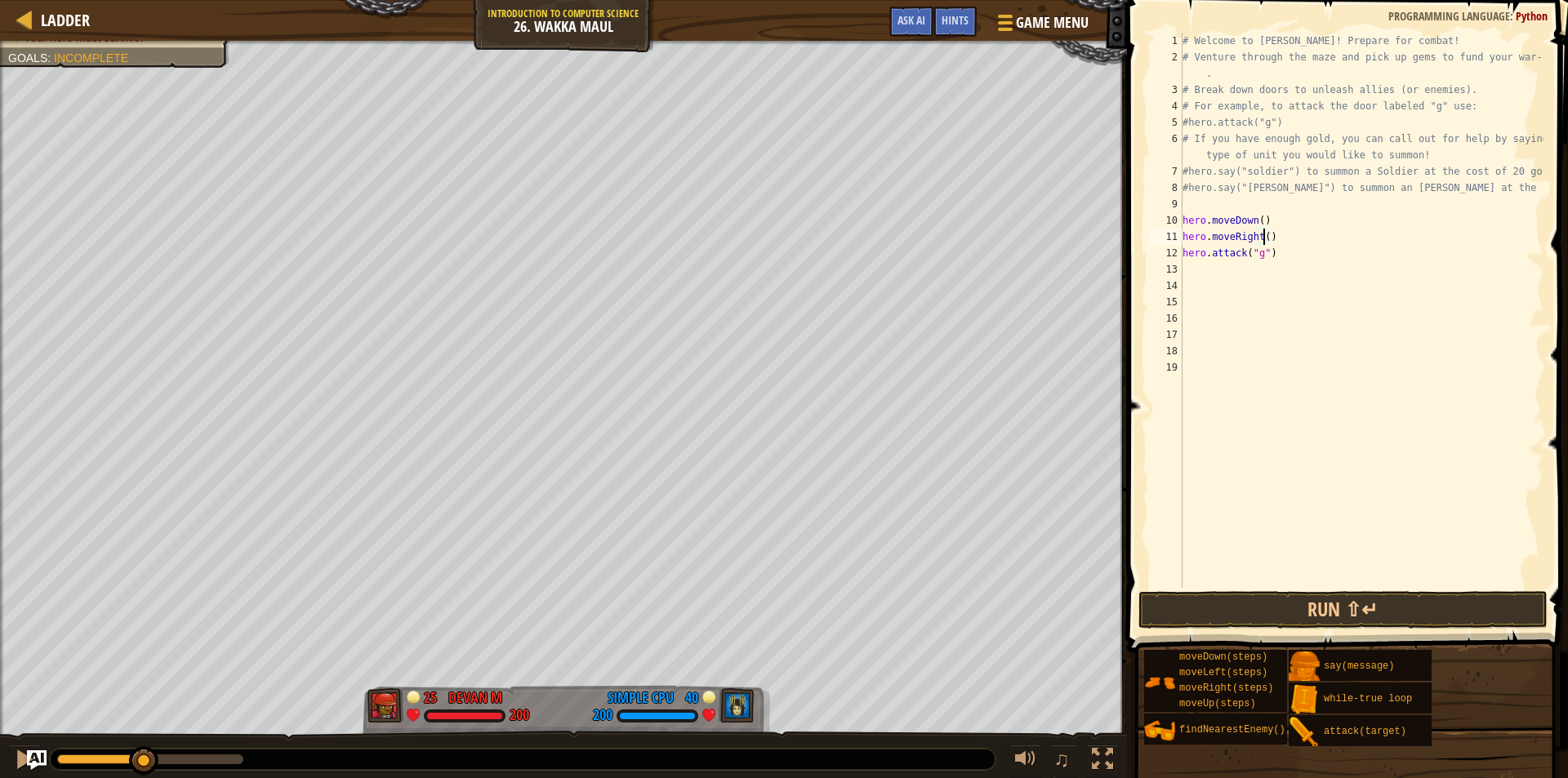
scroll to position [7, 6]
click at [1304, 607] on button "Run ⇧↵" at bounding box center [1342, 610] width 409 height 37
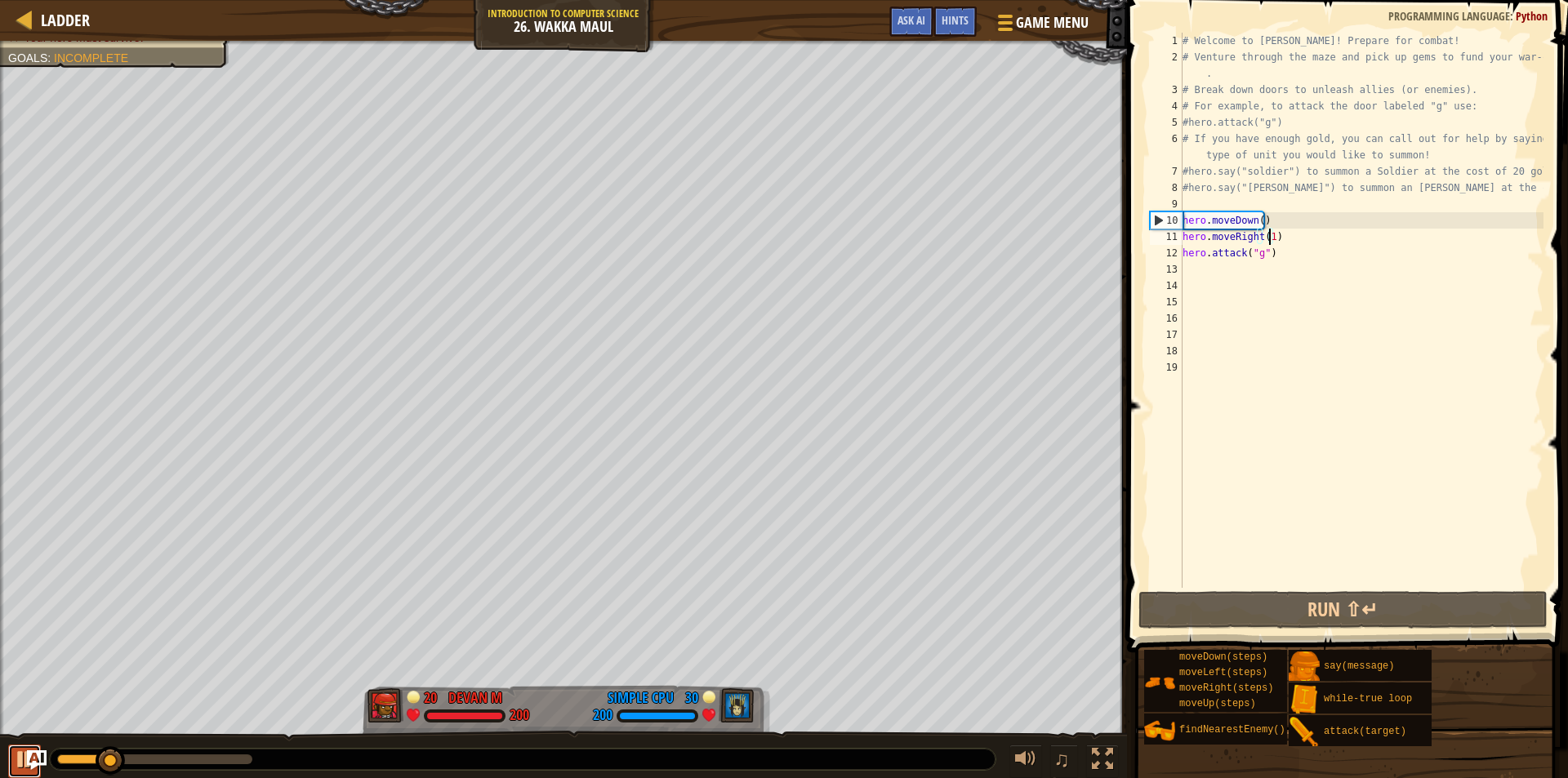
click at [13, 761] on button at bounding box center [24, 761] width 33 height 34
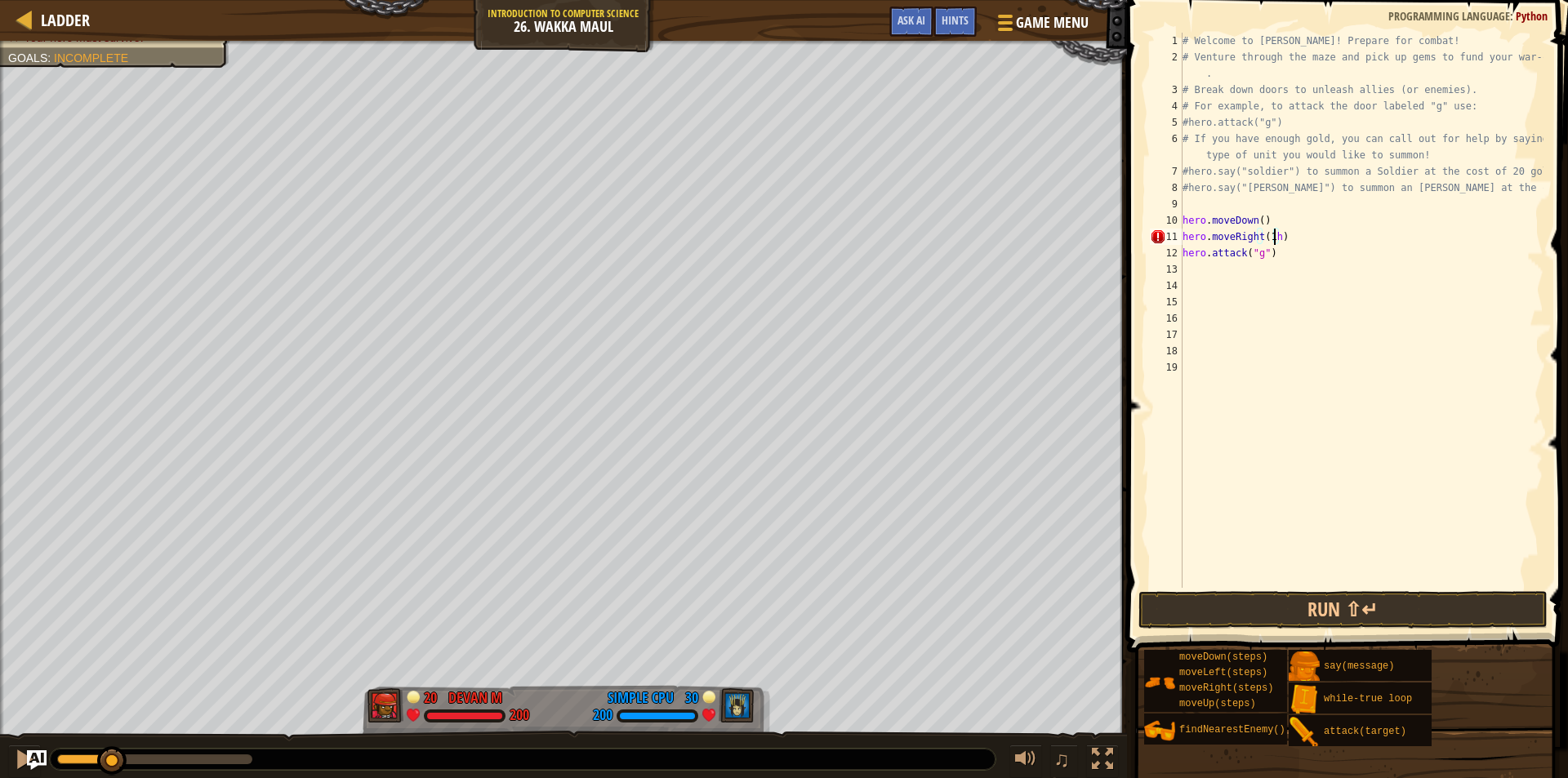
type textarea "hero.moveRight(1)"
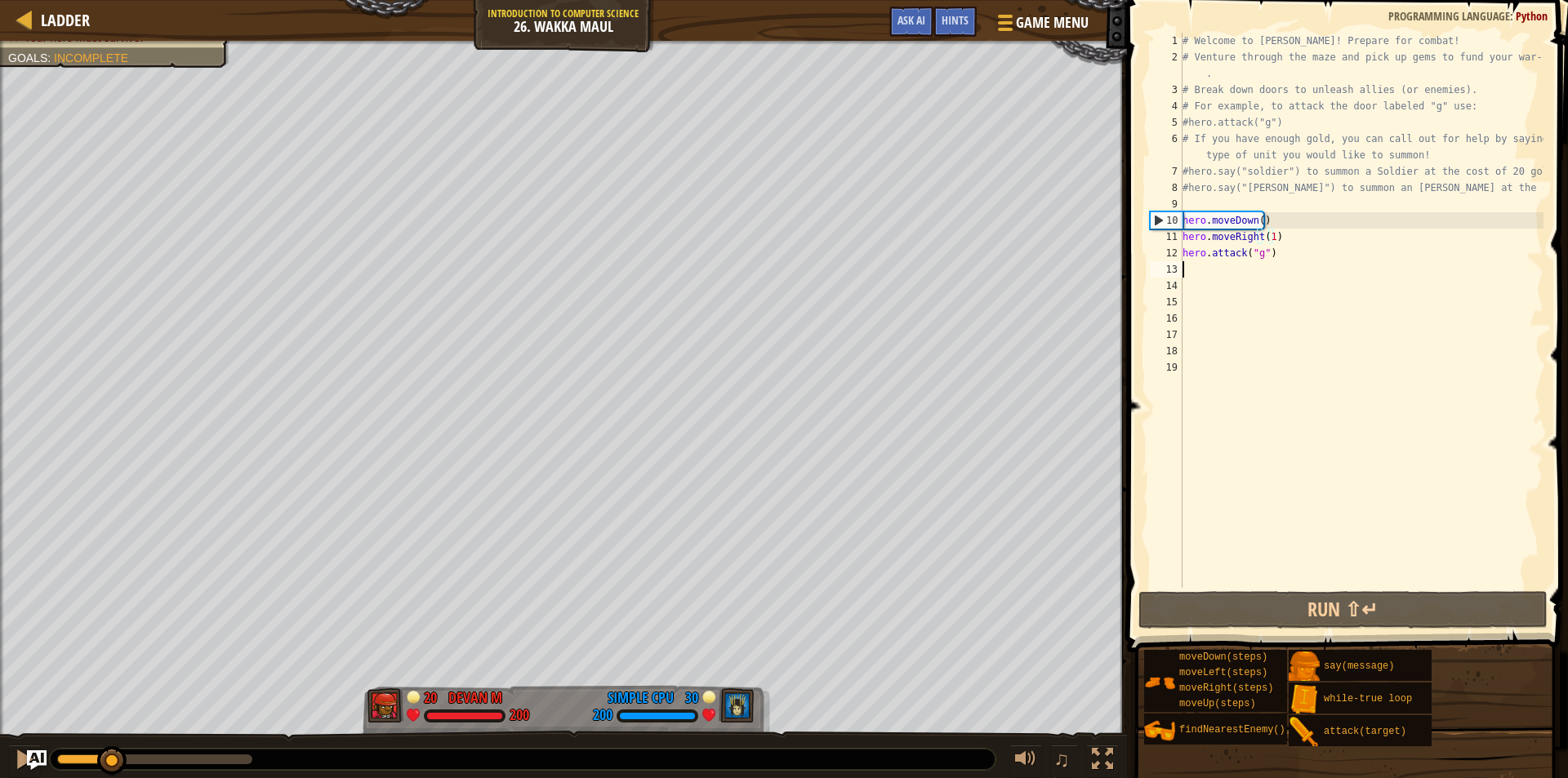
click at [1204, 271] on div "# Welcome to Wakka Maul! Prepare for combat! # Venture through the maze and pic…" at bounding box center [1361, 327] width 364 height 588
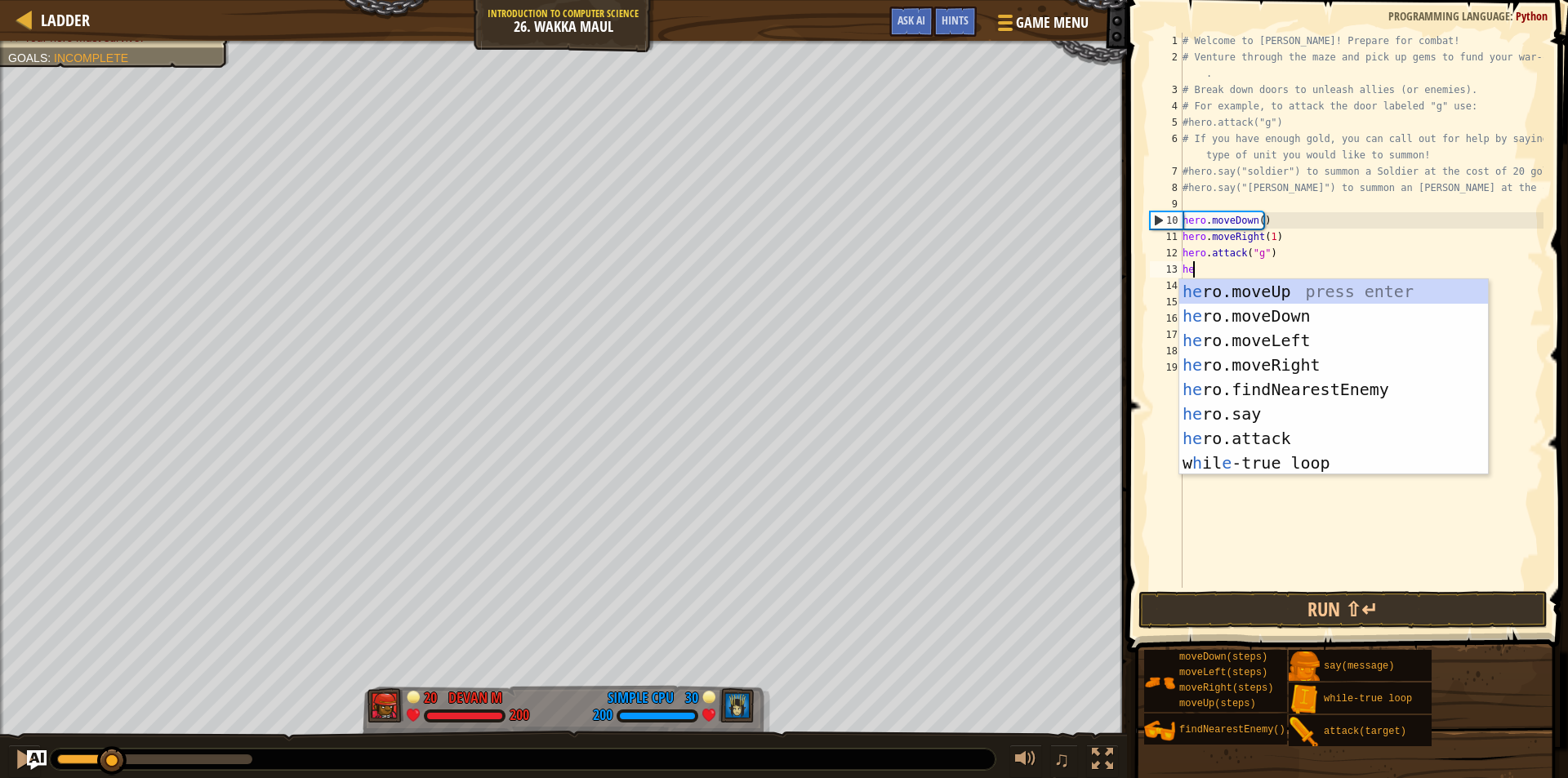
type textarea "her"
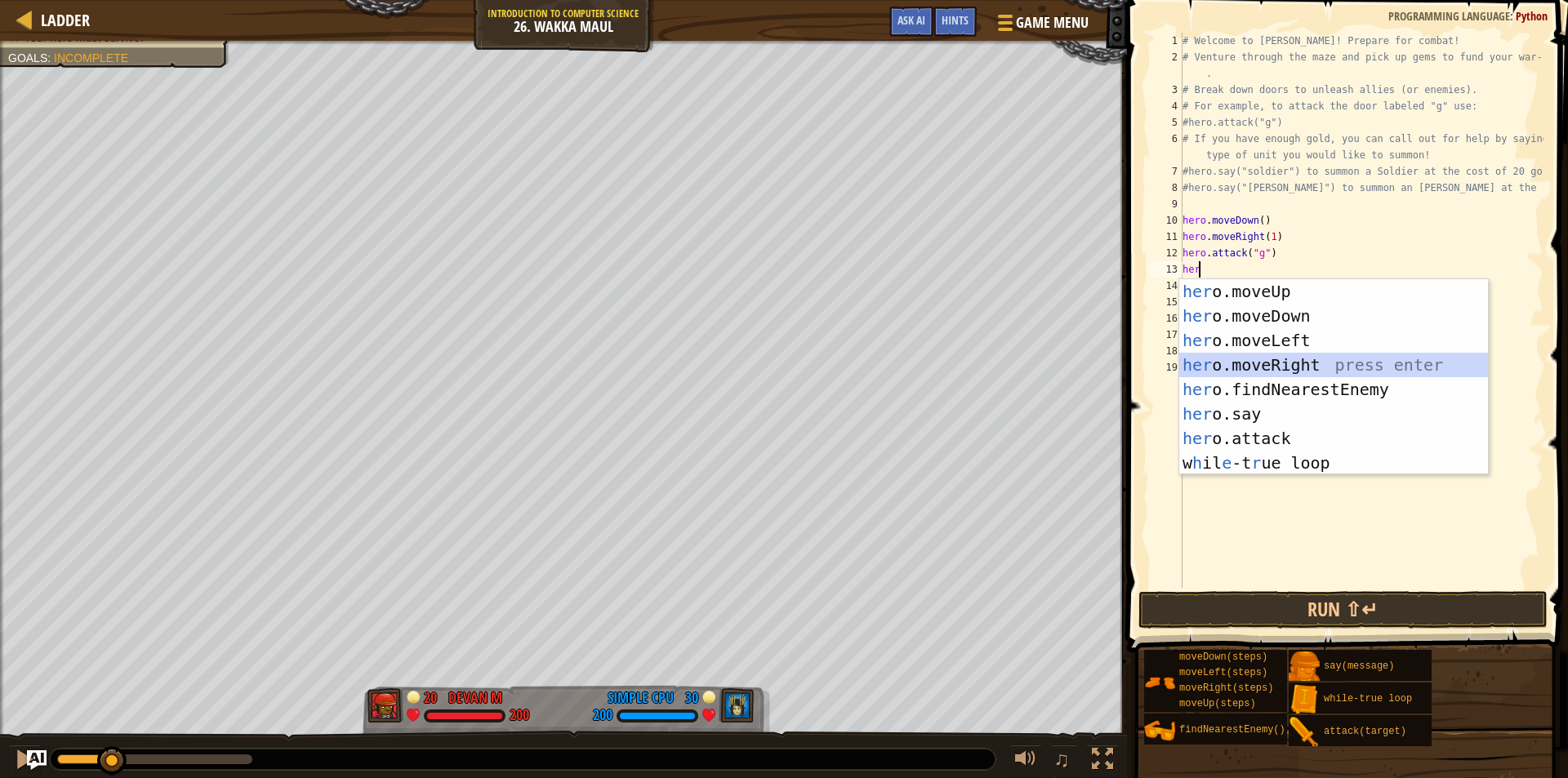
click at [1285, 362] on div "her o.moveUp press enter her o.moveDown press enter her o.moveLeft press enter …" at bounding box center [1333, 401] width 309 height 245
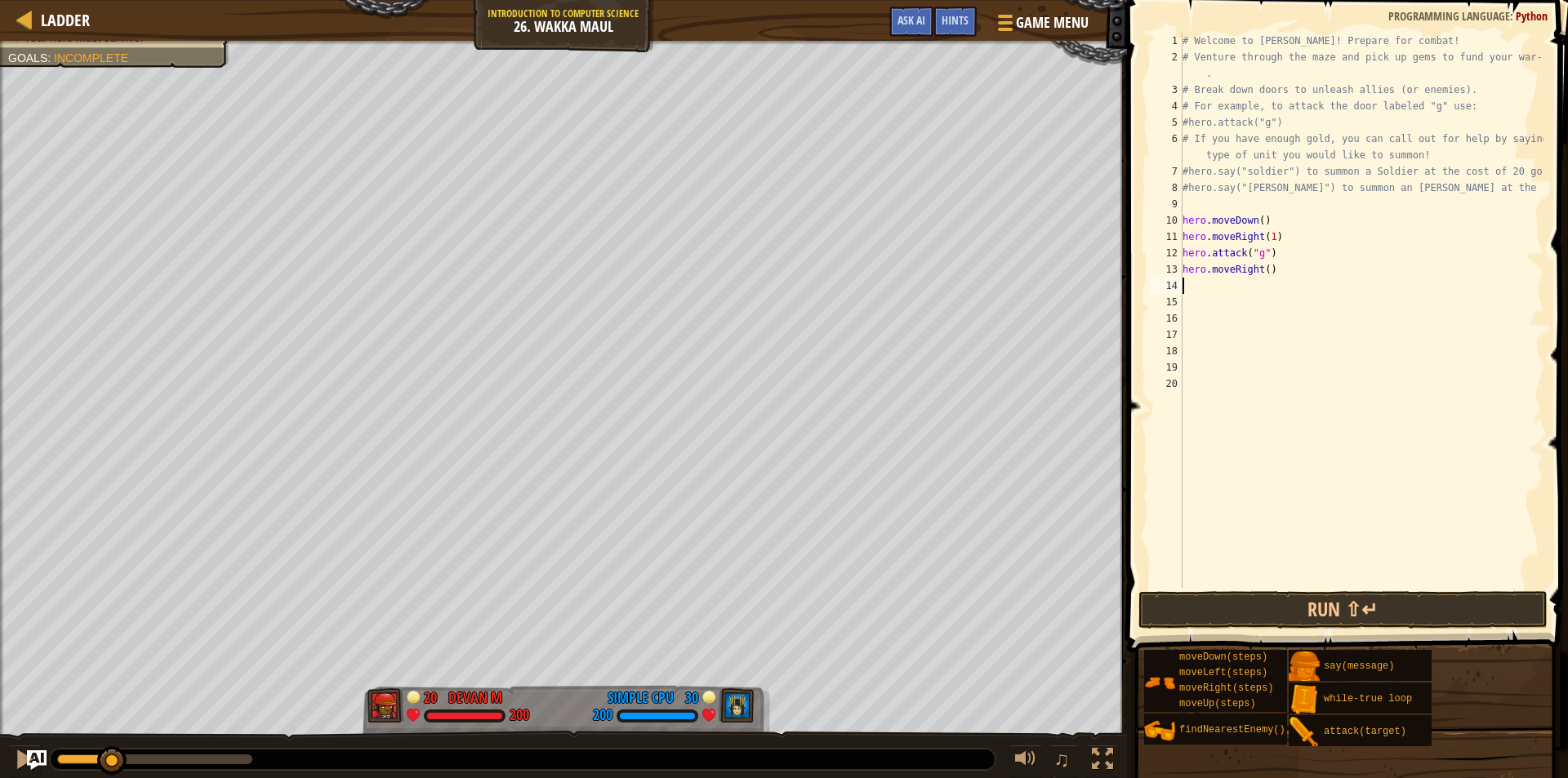
click at [1264, 268] on div "# Welcome to Wakka Maul! Prepare for combat! # Venture through the maze and pic…" at bounding box center [1361, 327] width 364 height 588
click at [1266, 611] on button "Run ⇧↵" at bounding box center [1342, 610] width 409 height 37
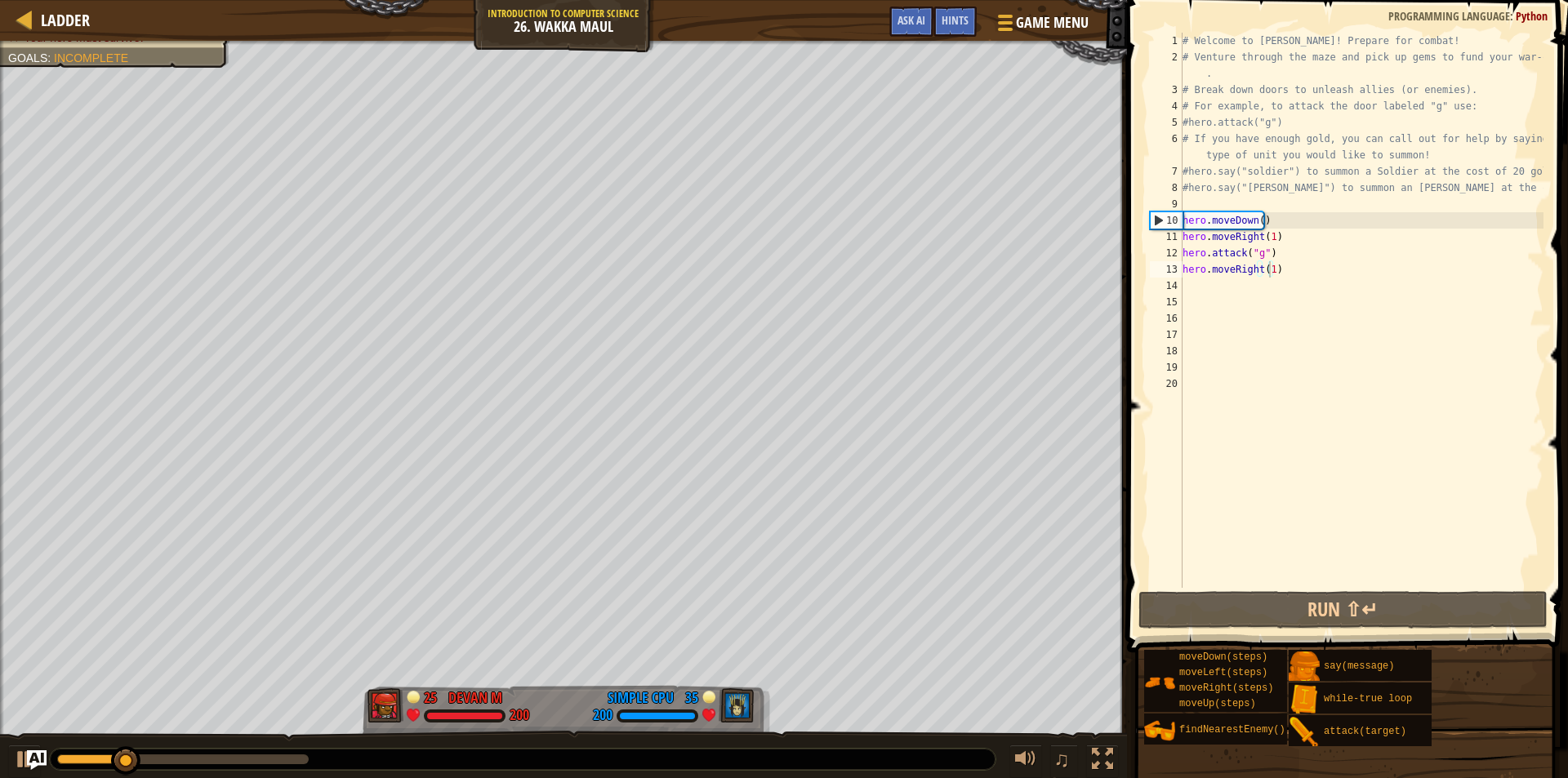
click at [5, 770] on div "♫" at bounding box center [564, 755] width 1127 height 49
click at [21, 768] on div at bounding box center [25, 759] width 21 height 21
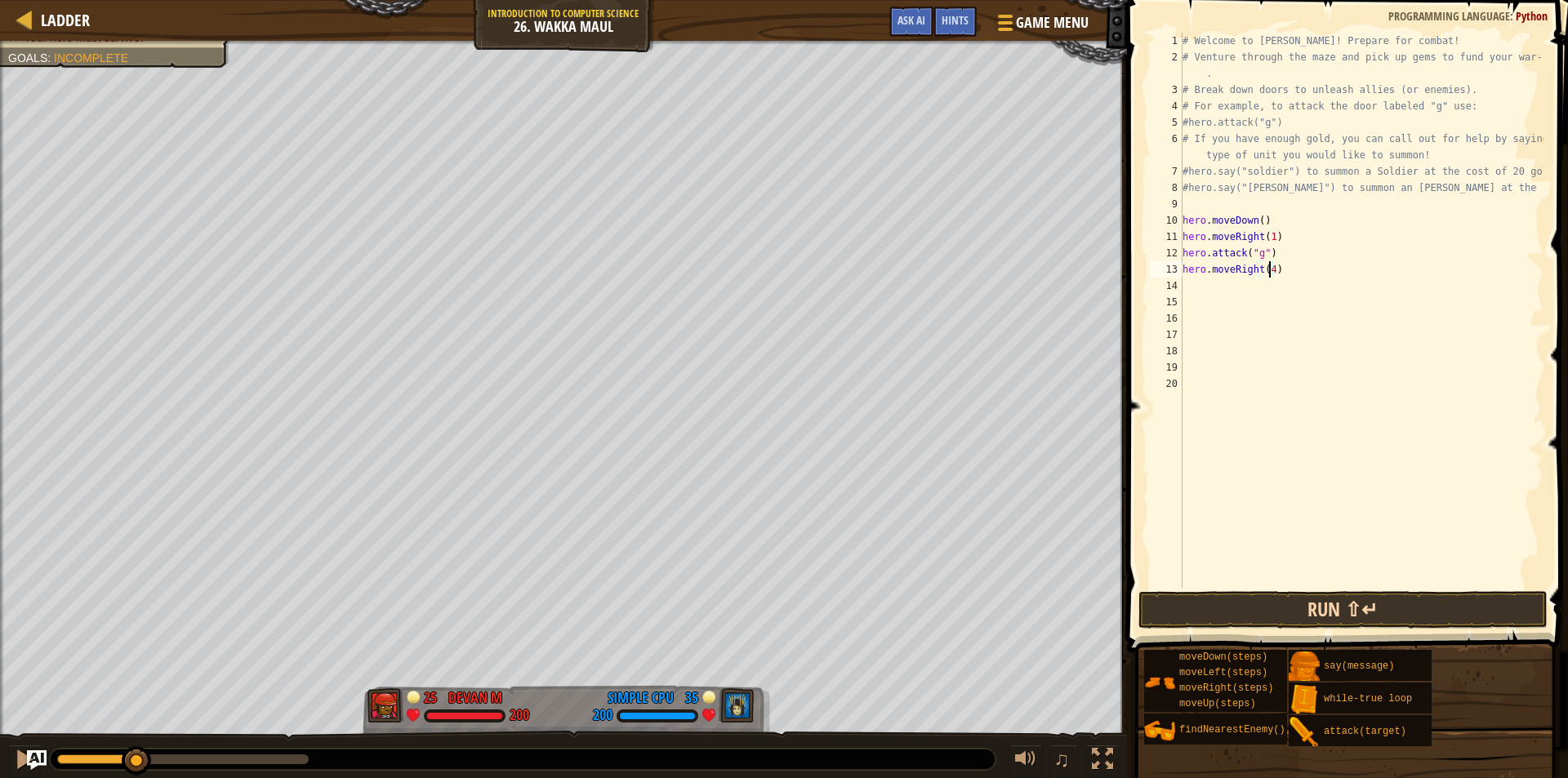
type textarea "hero.moveRight(4)"
click at [1197, 609] on button "Run ⇧↵" at bounding box center [1342, 610] width 409 height 37
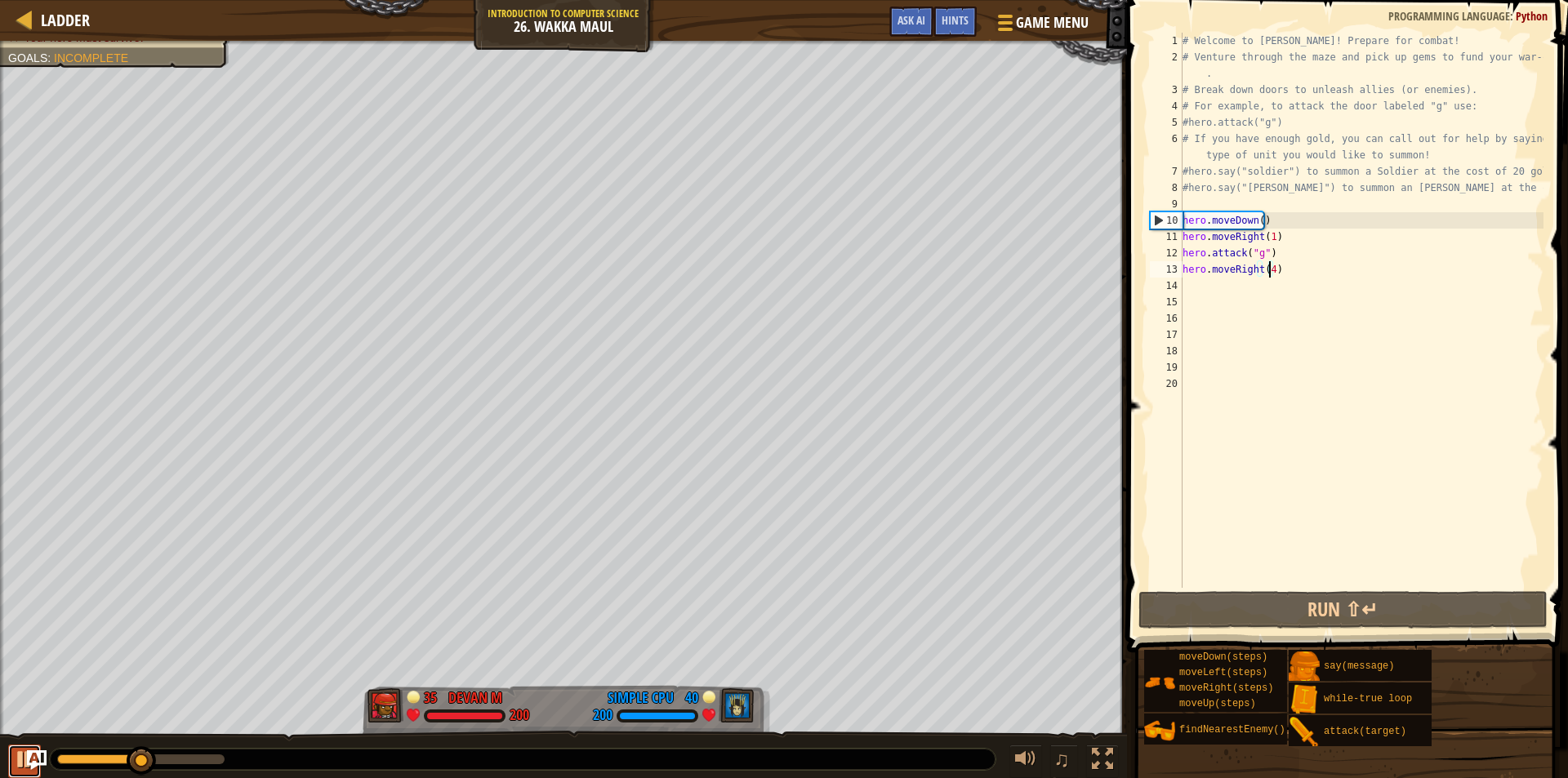
click at [13, 767] on button at bounding box center [24, 761] width 33 height 34
